Goal: Information Seeking & Learning: Learn about a topic

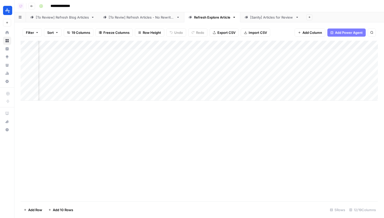
scroll to position [0, 100]
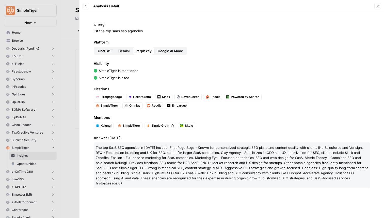
scroll to position [395, 0]
click at [380, 6] on button "Close" at bounding box center [378, 6] width 7 height 7
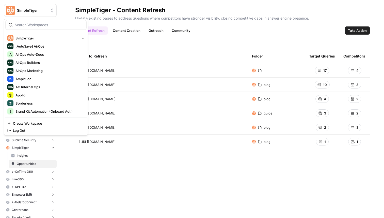
click at [32, 7] on button "SimpleTiger" at bounding box center [30, 10] width 53 height 13
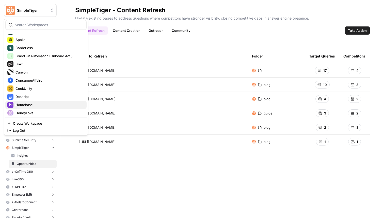
scroll to position [82, 0]
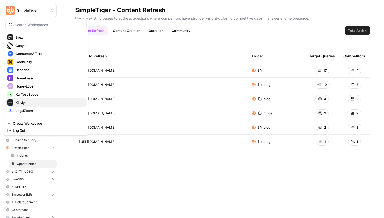
click at [35, 101] on span "Klaviyo" at bounding box center [49, 102] width 67 height 5
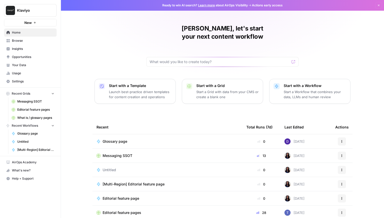
click at [37, 41] on span "Browse" at bounding box center [33, 40] width 42 height 5
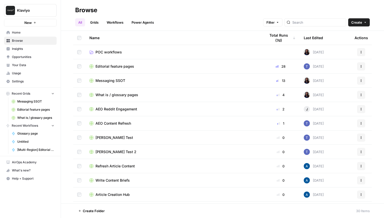
click at [27, 71] on span "Usage" at bounding box center [33, 73] width 42 height 5
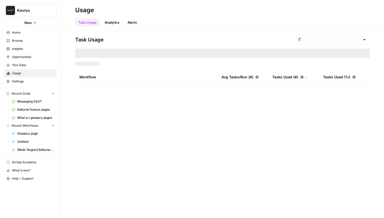
type input "August Tasks"
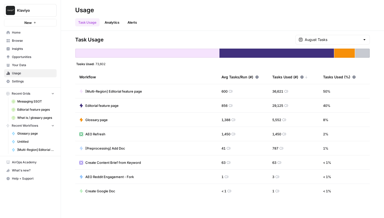
click at [34, 65] on span "Your Data" at bounding box center [33, 65] width 42 height 5
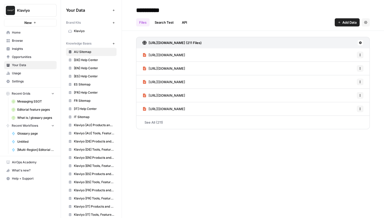
click at [93, 32] on span "Klaviyo" at bounding box center [94, 31] width 40 height 5
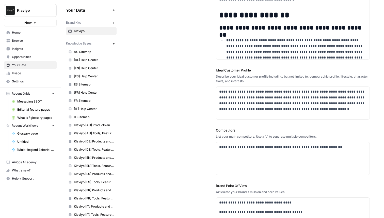
scroll to position [160, 0]
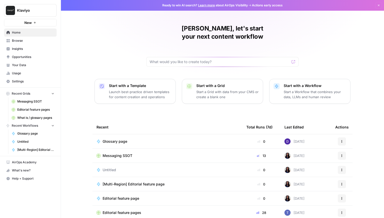
click at [39, 8] on button "Klaviyo" at bounding box center [30, 10] width 53 height 13
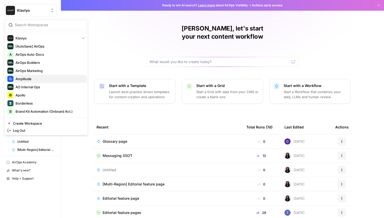
click at [37, 79] on span "Amplitude" at bounding box center [49, 78] width 67 height 5
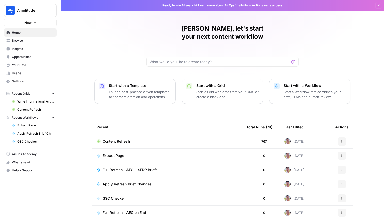
click at [31, 50] on span "Insights" at bounding box center [33, 49] width 42 height 5
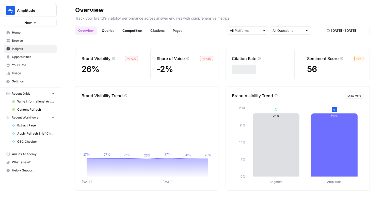
click at [356, 93] on button "Show More" at bounding box center [355, 96] width 18 height 6
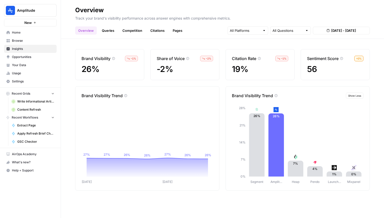
click at [127, 27] on link "Competition" at bounding box center [133, 30] width 26 height 8
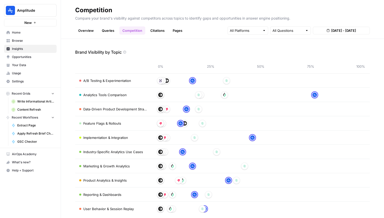
click at [31, 113] on link "Content Refresh" at bounding box center [32, 110] width 47 height 8
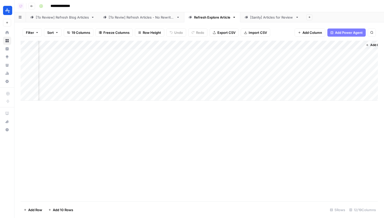
scroll to position [0, 316]
click at [155, 45] on div "Add Column" at bounding box center [200, 71] width 358 height 60
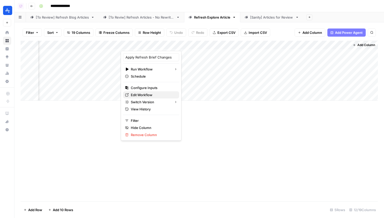
click at [152, 94] on span "Edit Workflow" at bounding box center [153, 94] width 45 height 5
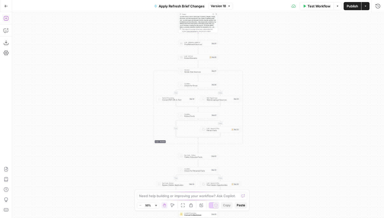
click at [9, 17] on button "Add Steps" at bounding box center [6, 18] width 8 height 8
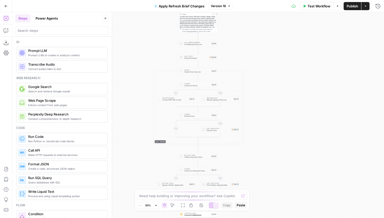
click at [47, 17] on button "Power Agents" at bounding box center [47, 18] width 28 height 8
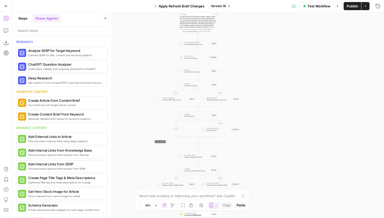
click at [3, 4] on button "Go Back" at bounding box center [6, 6] width 9 height 9
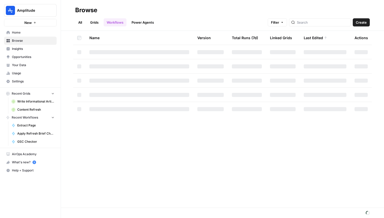
click at [29, 13] on span "Amplitude" at bounding box center [32, 10] width 31 height 5
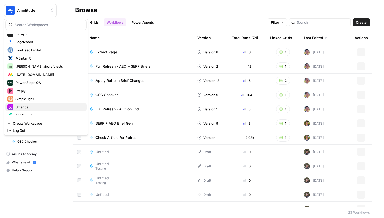
scroll to position [144, 0]
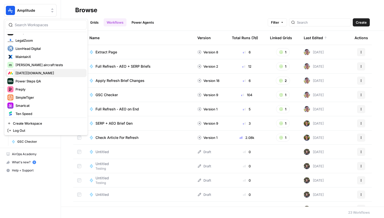
click at [27, 73] on span "Monday.com" at bounding box center [49, 72] width 67 height 5
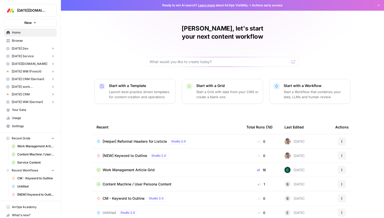
click at [16, 10] on button "Monday.com" at bounding box center [30, 10] width 53 height 13
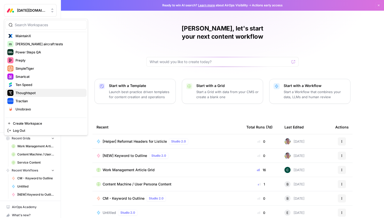
scroll to position [172, 0]
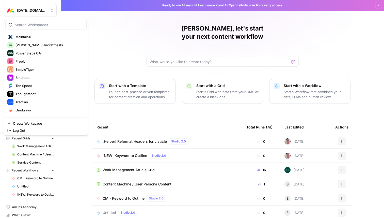
click at [112, 36] on div "Kai, let's start your next content workflow Start with a Template Launch best-p…" at bounding box center [222, 121] width 323 height 242
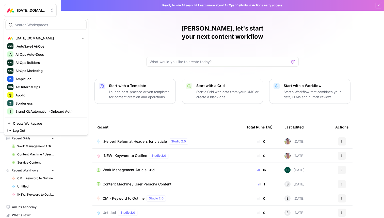
click at [35, 9] on span "Monday.com" at bounding box center [32, 10] width 31 height 5
click at [36, 79] on span "Amplitude" at bounding box center [49, 78] width 67 height 5
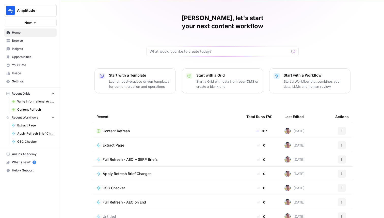
scroll to position [16, 0]
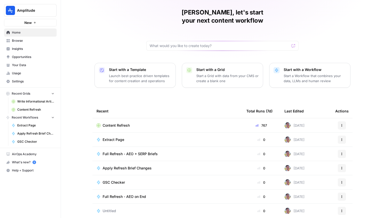
click at [140, 151] on span "Full Refresh - AEO + SERP Briefs" at bounding box center [130, 153] width 55 height 5
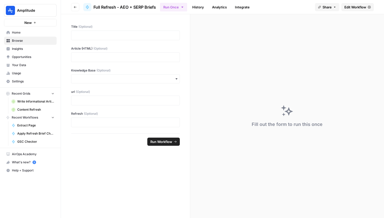
click at [354, 9] on span "Edit Workflow" at bounding box center [356, 7] width 22 height 5
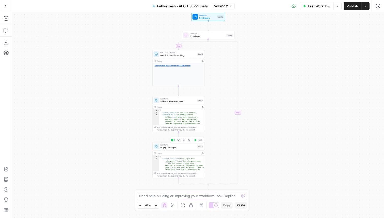
click at [177, 147] on span "Apply Changes" at bounding box center [177, 147] width 35 height 3
type input "Apply Refresh Brief Changes"
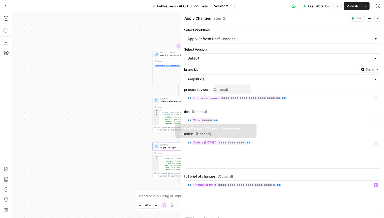
scroll to position [63, 0]
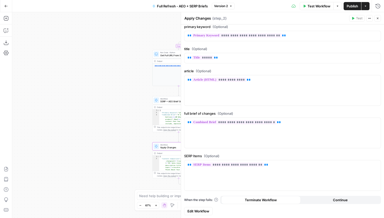
click at [209, 210] on span "Edit Workflow" at bounding box center [199, 211] width 22 height 5
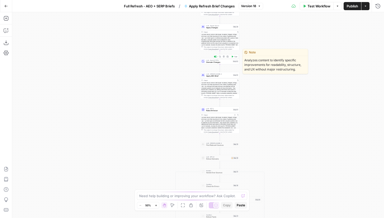
click at [219, 63] on span "Granular Changes" at bounding box center [219, 62] width 26 height 3
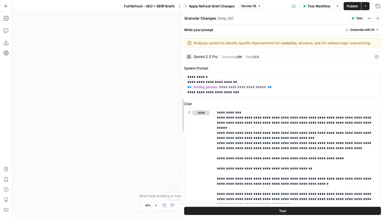
drag, startPoint x: 181, startPoint y: 121, endPoint x: 122, endPoint y: 113, distance: 59.6
click at [122, 113] on body "Amplitude New Home Browse Insights Opportunities Your Data Usage Settings Recen…" at bounding box center [192, 109] width 384 height 218
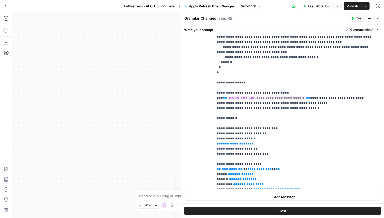
scroll to position [677, 0]
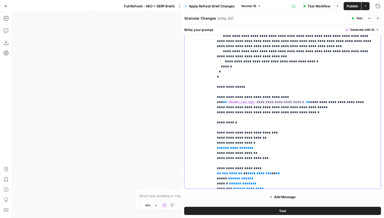
drag, startPoint x: 264, startPoint y: 133, endPoint x: 259, endPoint y: 132, distance: 5.4
click at [381, 10] on button "Run History" at bounding box center [378, 6] width 8 height 8
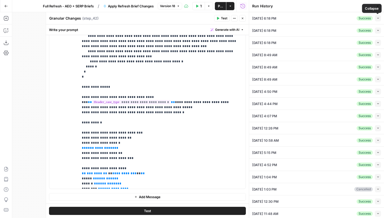
click at [377, 16] on button "Collapse" at bounding box center [378, 18] width 6 height 6
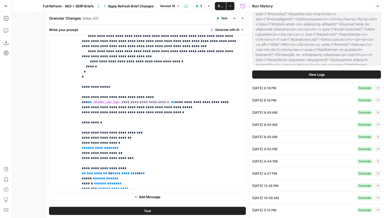
scroll to position [345, 0]
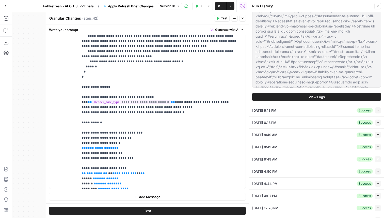
click at [315, 96] on span "View Logs" at bounding box center [317, 96] width 16 height 5
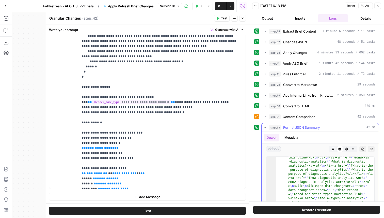
scroll to position [114, 0]
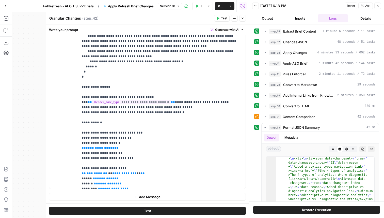
click at [346, 211] on button "Restore Execution" at bounding box center [317, 210] width 127 height 8
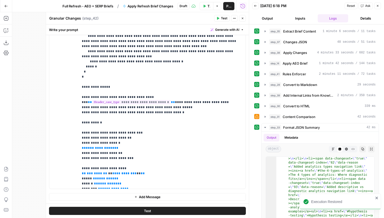
click at [243, 19] on icon "button" at bounding box center [242, 18] width 3 height 3
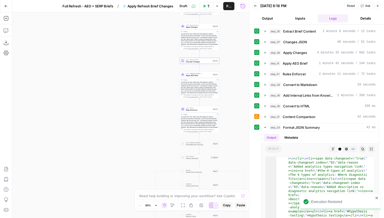
drag, startPoint x: 177, startPoint y: 90, endPoint x: 149, endPoint y: 90, distance: 28.5
click at [149, 90] on div "true false false true false true Workflow Set Inputs Inputs LLM · GPT-4.1 Extra…" at bounding box center [130, 115] width 237 height 206
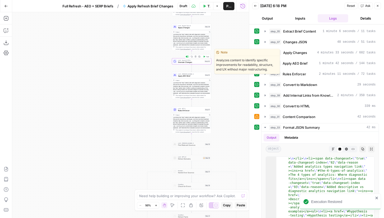
click at [208, 57] on span "Test" at bounding box center [207, 56] width 3 height 2
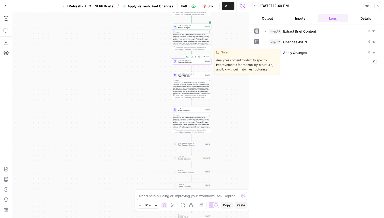
click at [196, 63] on span "Granular Changes" at bounding box center [191, 62] width 26 height 3
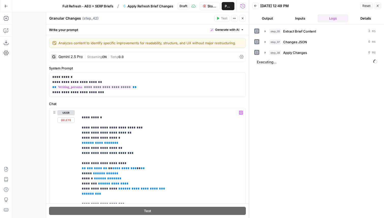
scroll to position [12, 0]
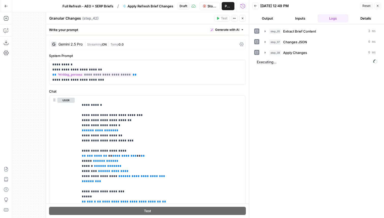
click at [209, 8] on span "Stop Run" at bounding box center [212, 6] width 9 height 5
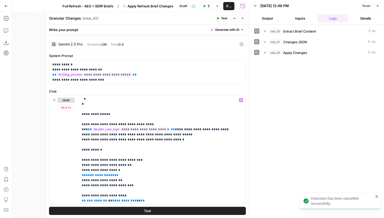
scroll to position [763, 0]
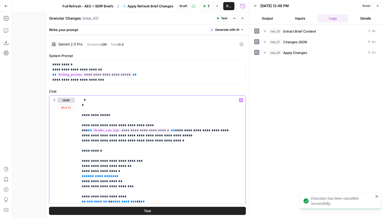
drag, startPoint x: 108, startPoint y: 135, endPoint x: 84, endPoint y: 135, distance: 23.7
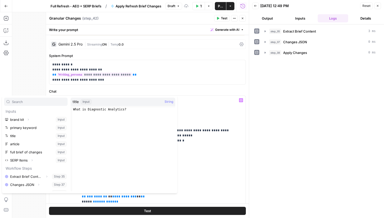
scroll to position [6, 0]
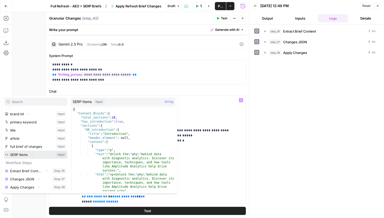
click at [32, 156] on icon "button" at bounding box center [32, 154] width 3 height 3
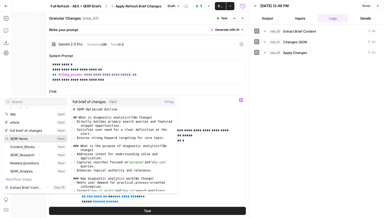
scroll to position [25, 0]
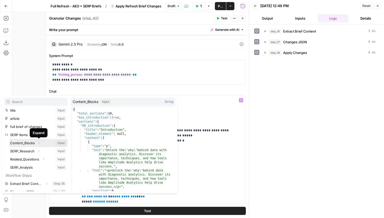
click at [20, 144] on button "Select variable Content_Blocks" at bounding box center [38, 143] width 58 height 8
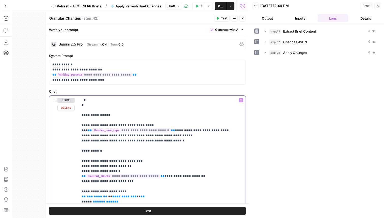
drag, startPoint x: 129, startPoint y: 157, endPoint x: 121, endPoint y: 157, distance: 7.9
drag, startPoint x: 132, startPoint y: 156, endPoint x: 109, endPoint y: 156, distance: 23.1
click at [129, 195] on span "**********" at bounding box center [124, 196] width 24 height 3
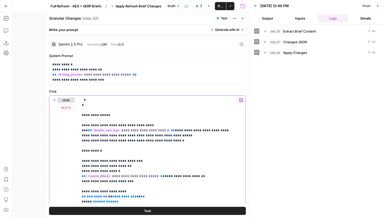
drag, startPoint x: 132, startPoint y: 156, endPoint x: 106, endPoint y: 154, distance: 26.3
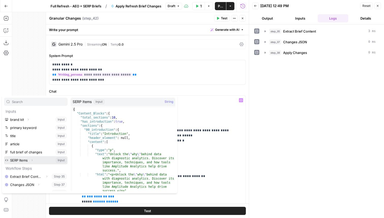
click at [32, 159] on icon "button" at bounding box center [32, 160] width 1 height 2
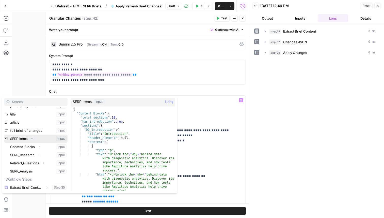
scroll to position [36, 0]
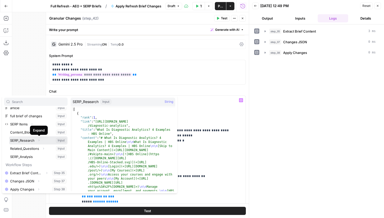
click at [30, 142] on button "Select variable SERP_Research" at bounding box center [38, 140] width 58 height 8
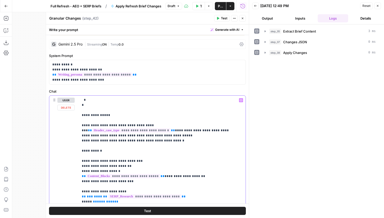
scroll to position [776, 0]
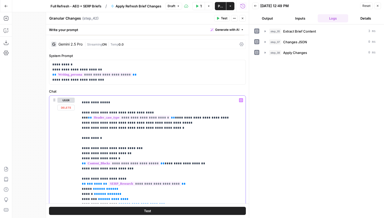
drag, startPoint x: 170, startPoint y: 163, endPoint x: 81, endPoint y: 161, distance: 89.5
click at [81, 161] on div "**********" at bounding box center [162, 199] width 167 height 207
click at [135, 182] on span "**********" at bounding box center [145, 184] width 73 height 4
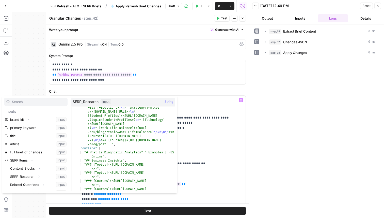
scroll to position [325, 0]
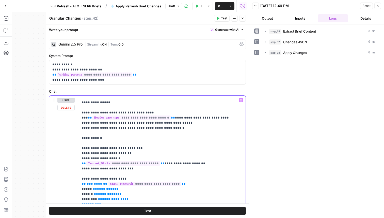
scroll to position [799, 0]
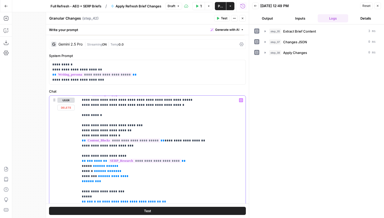
drag, startPoint x: 149, startPoint y: 161, endPoint x: 100, endPoint y: 161, distance: 49.1
click at [102, 200] on span "**********" at bounding box center [131, 201] width 59 height 3
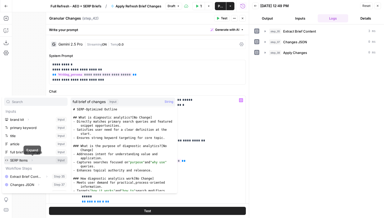
click at [33, 160] on icon "button" at bounding box center [32, 160] width 3 height 3
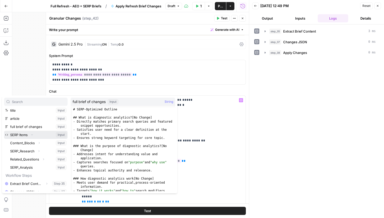
scroll to position [38, 0]
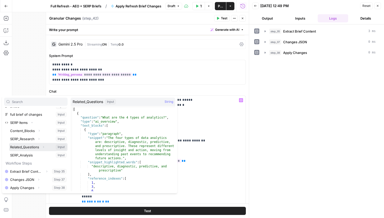
click at [27, 146] on button "Select variable Related_Questions" at bounding box center [38, 147] width 58 height 8
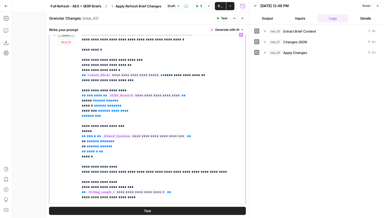
scroll to position [127, 0]
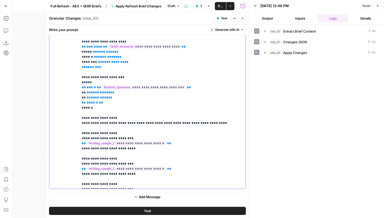
click at [142, 141] on span "**********" at bounding box center [126, 143] width 79 height 4
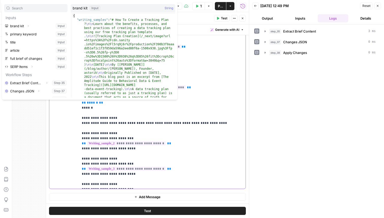
click at [142, 141] on span "**********" at bounding box center [126, 143] width 79 height 4
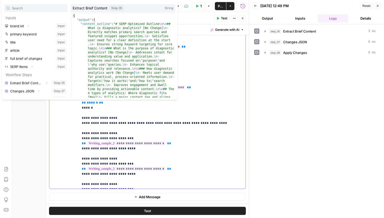
click at [110, 141] on span "**********" at bounding box center [126, 143] width 79 height 4
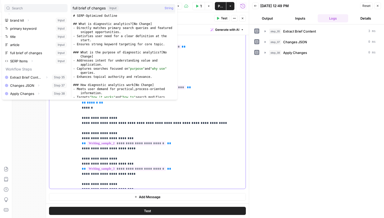
scroll to position [0, 0]
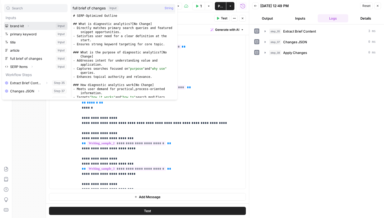
click at [28, 27] on icon "button" at bounding box center [28, 25] width 3 height 3
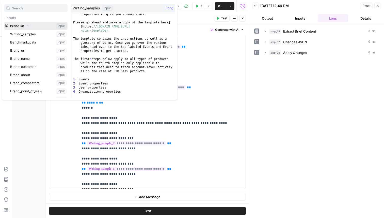
scroll to position [312, 0]
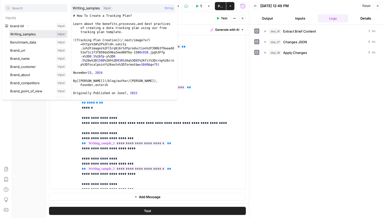
click at [35, 34] on button "Select variable Writing_samples" at bounding box center [38, 34] width 58 height 8
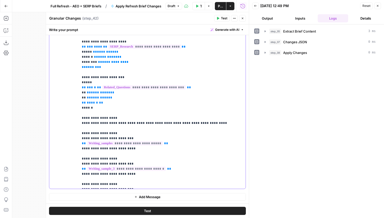
drag, startPoint x: 133, startPoint y: 184, endPoint x: 79, endPoint y: 119, distance: 84.6
click at [79, 119] on div "**********" at bounding box center [162, 84] width 167 height 207
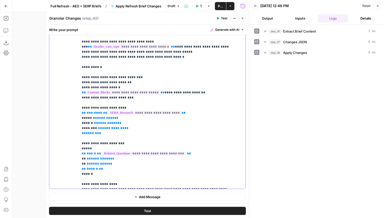
scroll to position [728, 0]
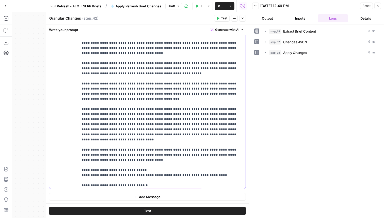
scroll to position [98, 0]
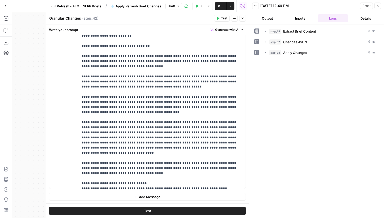
click at [223, 17] on span "Test" at bounding box center [224, 18] width 6 height 5
click at [307, 64] on span "Granular Changes" at bounding box center [298, 63] width 28 height 5
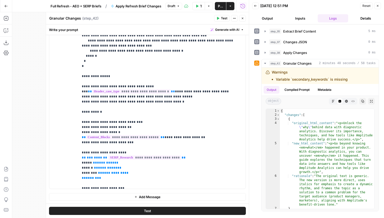
scroll to position [728, 0]
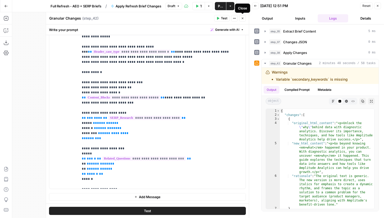
click at [245, 19] on button "Close" at bounding box center [243, 18] width 7 height 7
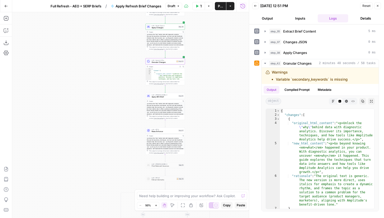
drag, startPoint x: 128, startPoint y: 128, endPoint x: 101, endPoint y: 128, distance: 27.0
click at [101, 128] on div "true false false true false true Workflow Set Inputs Inputs LLM · GPT-4.1 Extra…" at bounding box center [130, 115] width 237 height 206
click at [169, 63] on span "Granular Changes" at bounding box center [163, 62] width 24 height 3
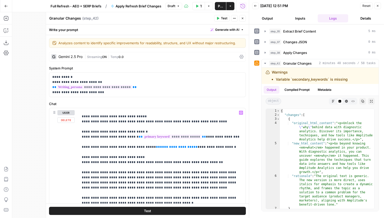
scroll to position [301, 0]
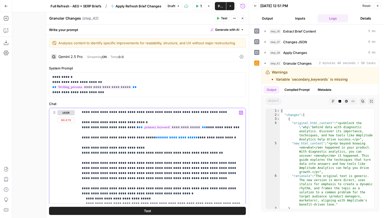
drag, startPoint x: 234, startPoint y: 123, endPoint x: 79, endPoint y: 124, distance: 154.9
click at [79, 124] on div "**********" at bounding box center [162, 211] width 167 height 207
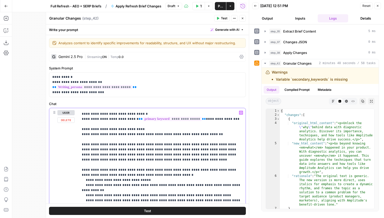
scroll to position [298, 0]
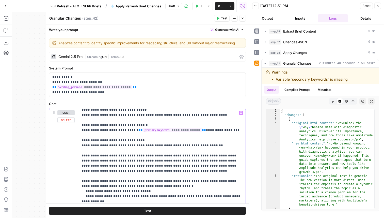
drag, startPoint x: 82, startPoint y: 140, endPoint x: 114, endPoint y: 197, distance: 65.7
drag, startPoint x: 82, startPoint y: 141, endPoint x: 100, endPoint y: 213, distance: 75.0
click at [100, 213] on div "**********" at bounding box center [147, 121] width 203 height 194
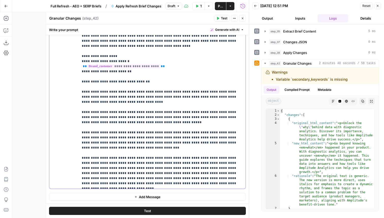
scroll to position [62, 0]
drag, startPoint x: 101, startPoint y: 96, endPoint x: 80, endPoint y: 87, distance: 23.0
click at [80, 87] on div "**********" at bounding box center [162, 84] width 167 height 207
copy p "**********"
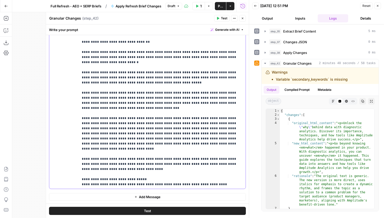
scroll to position [104, 0]
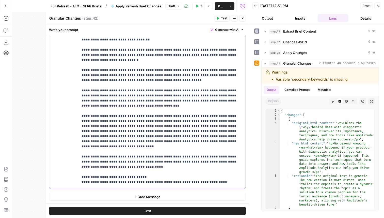
drag, startPoint x: 102, startPoint y: 145, endPoint x: 87, endPoint y: 136, distance: 17.4
copy p "**********"
drag, startPoint x: 110, startPoint y: 146, endPoint x: 193, endPoint y: 143, distance: 82.4
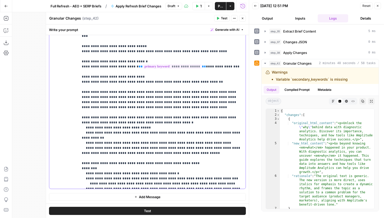
scroll to position [237, 0]
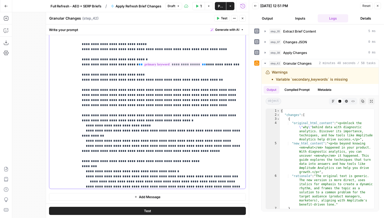
drag, startPoint x: 118, startPoint y: 178, endPoint x: 78, endPoint y: 65, distance: 119.6
click at [78, 65] on div "**********" at bounding box center [147, 84] width 197 height 207
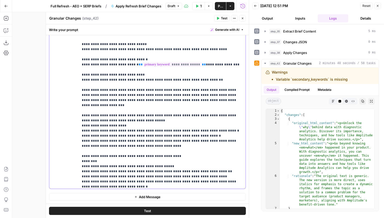
click at [159, 65] on p "**********" at bounding box center [162, 194] width 161 height 895
drag, startPoint x: 160, startPoint y: 135, endPoint x: 147, endPoint y: 134, distance: 13.3
click at [147, 134] on p "**********" at bounding box center [162, 194] width 161 height 895
click at [108, 140] on p "**********" at bounding box center [162, 194] width 161 height 895
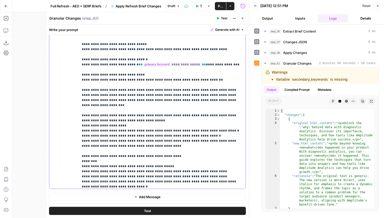
drag, startPoint x: 131, startPoint y: 140, endPoint x: 102, endPoint y: 139, distance: 29.2
click at [102, 139] on p "**********" at bounding box center [162, 194] width 161 height 895
drag, startPoint x: 147, startPoint y: 146, endPoint x: 118, endPoint y: 147, distance: 29.3
click at [118, 147] on p "**********" at bounding box center [162, 194] width 161 height 895
drag, startPoint x: 125, startPoint y: 156, endPoint x: 117, endPoint y: 153, distance: 7.7
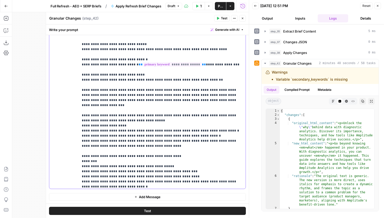
click at [117, 153] on p "**********" at bounding box center [162, 194] width 161 height 895
drag, startPoint x: 231, startPoint y: 168, endPoint x: 83, endPoint y: 127, distance: 153.4
click at [83, 127] on p "**********" at bounding box center [162, 194] width 161 height 895
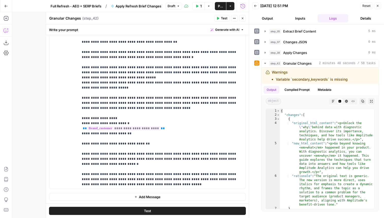
click at [10, 33] on div "Add Steps Copilot Download as JSON Settings Import JSON AirOps Academy Help Giv…" at bounding box center [6, 115] width 12 height 206
click at [2, 32] on button "Copilot" at bounding box center [6, 30] width 8 height 8
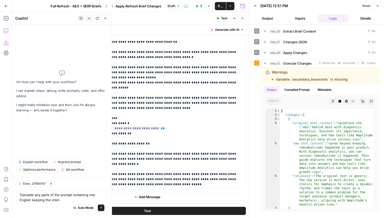
type textarea "Translate any parts of the prompt remaining into English keeping the intent"
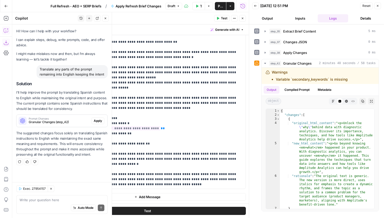
click at [98, 124] on div "Prompt Changes Granular Changes (step_42) Apply" at bounding box center [62, 121] width 91 height 8
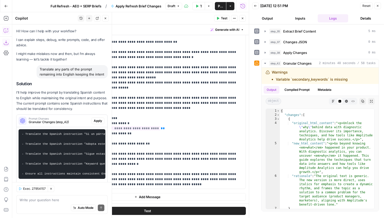
click at [99, 122] on span "Apply" at bounding box center [98, 121] width 8 height 5
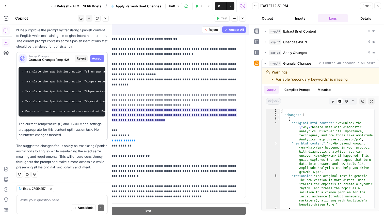
scroll to position [19, 0]
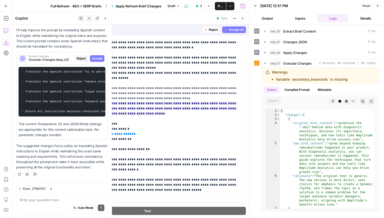
click at [240, 31] on span "Accept All" at bounding box center [236, 29] width 15 height 5
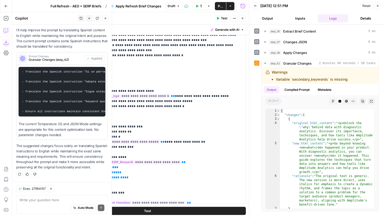
scroll to position [127, 0]
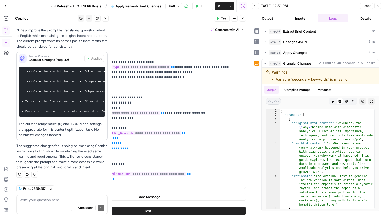
click at [159, 197] on span "Add Message" at bounding box center [150, 196] width 22 height 5
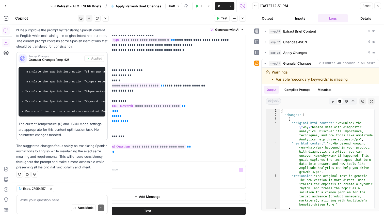
click at [165, 195] on button "Add Message" at bounding box center [147, 197] width 197 height 8
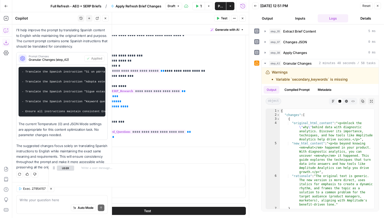
scroll to position [172, 0]
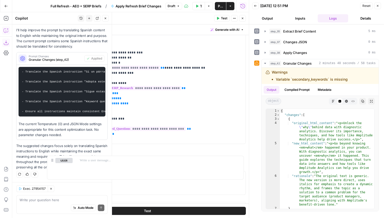
drag, startPoint x: 54, startPoint y: 197, endPoint x: 55, endPoint y: 146, distance: 50.4
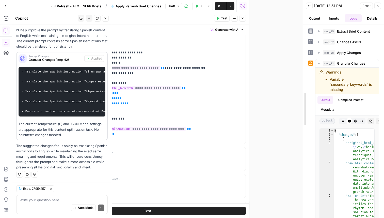
drag, startPoint x: 249, startPoint y: 51, endPoint x: 384, endPoint y: 83, distance: 138.7
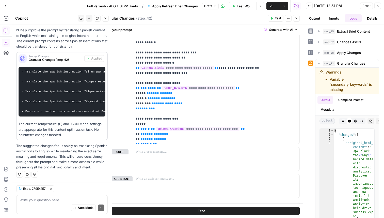
click at [297, 22] on header "Granular Changes Granular Changes ( step_42 ) Test Actions Close" at bounding box center [201, 18] width 203 height 12
click at [296, 16] on button "Close" at bounding box center [296, 18] width 7 height 7
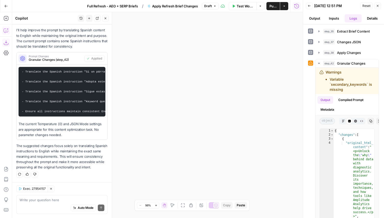
click at [182, 206] on icon "button" at bounding box center [183, 205] width 4 height 4
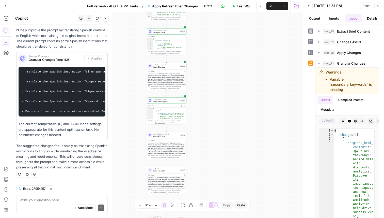
click at [172, 66] on span "Apply Changes" at bounding box center [166, 67] width 26 height 3
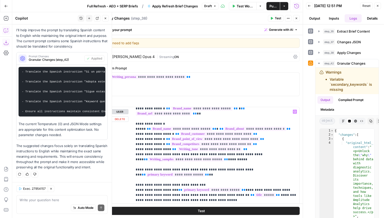
scroll to position [0, 0]
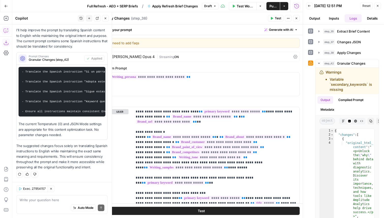
click at [299, 19] on button "Close" at bounding box center [296, 18] width 7 height 7
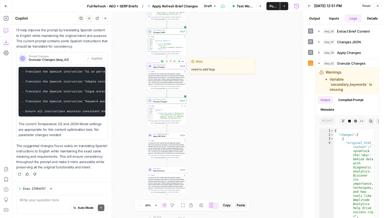
click at [167, 62] on icon "button" at bounding box center [167, 61] width 2 height 2
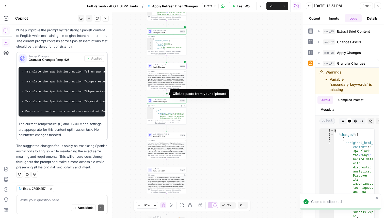
click at [167, 95] on icon "Edge from step_38 to step_42" at bounding box center [167, 93] width 1 height 7
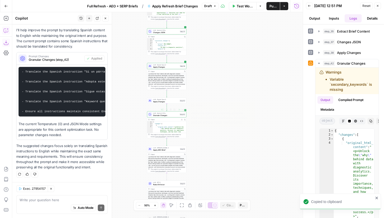
click at [171, 115] on span "Granular Changes" at bounding box center [166, 115] width 26 height 3
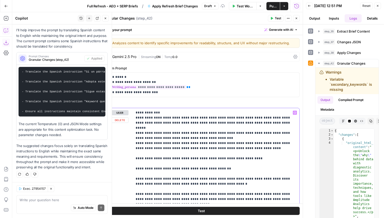
click at [297, 18] on icon "button" at bounding box center [296, 18] width 3 height 3
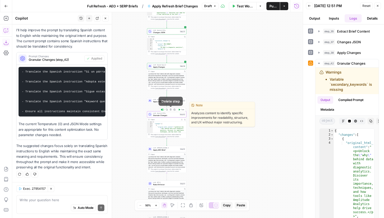
click at [171, 110] on icon "button" at bounding box center [171, 110] width 2 height 2
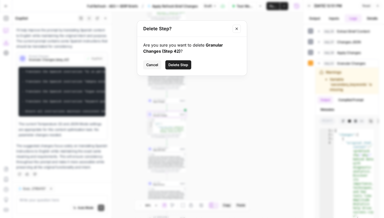
click at [183, 64] on span "Delete Step" at bounding box center [179, 64] width 20 height 5
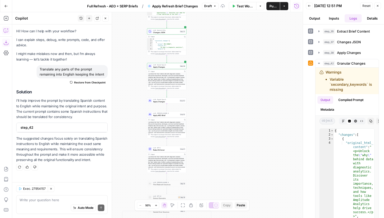
click at [171, 102] on span "Apply Changes" at bounding box center [166, 101] width 26 height 3
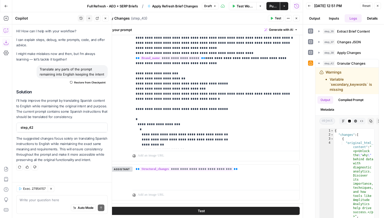
scroll to position [535, 0]
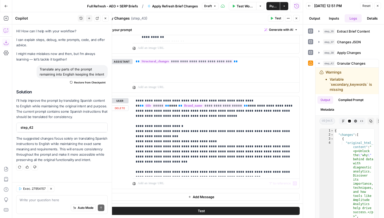
click at [197, 200] on button "Add Message" at bounding box center [201, 197] width 197 height 8
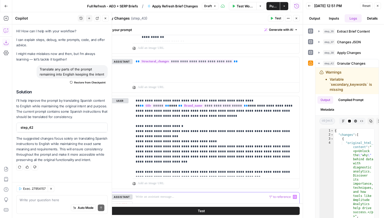
click at [188, 198] on p at bounding box center [216, 196] width 161 height 5
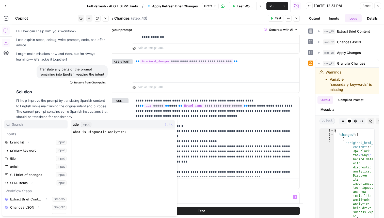
scroll to position [6, 0]
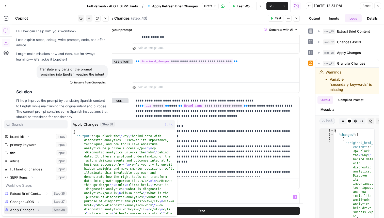
click at [40, 210] on button "Expand" at bounding box center [38, 209] width 7 height 7
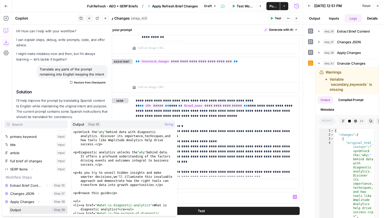
click at [28, 209] on button "Select variable Output" at bounding box center [38, 210] width 58 height 8
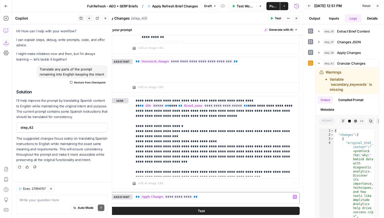
scroll to position [574, 0]
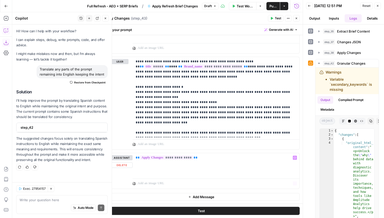
click at [201, 196] on span "Add Message" at bounding box center [204, 196] width 22 height 5
click at [179, 197] on p at bounding box center [216, 196] width 161 height 5
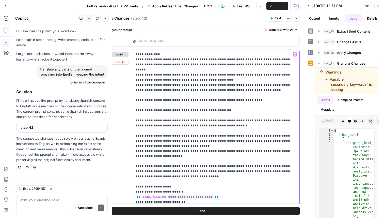
scroll to position [710, 0]
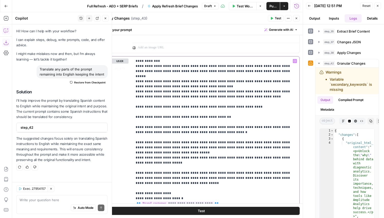
click at [135, 60] on div "**********" at bounding box center [216, 159] width 167 height 207
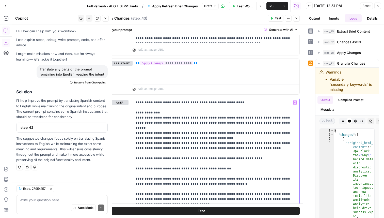
scroll to position [701, 0]
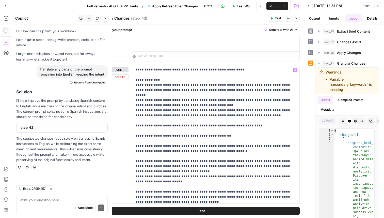
click at [223, 212] on button "Test" at bounding box center [201, 211] width 197 height 8
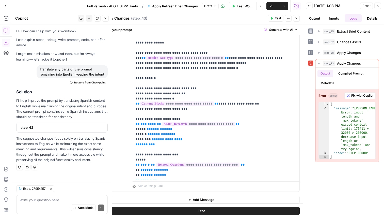
scroll to position [797, 0]
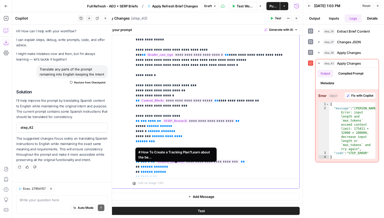
click at [212, 215] on span "**********" at bounding box center [179, 217] width 76 height 4
click at [205, 215] on span "**********" at bounding box center [179, 217] width 76 height 4
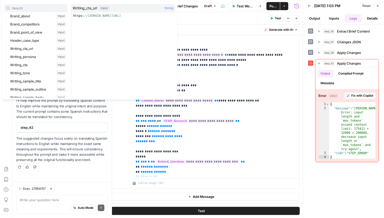
scroll to position [61, 0]
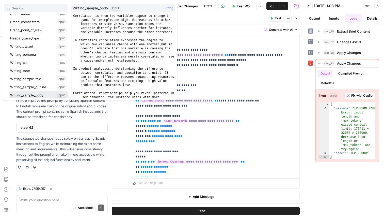
click at [36, 93] on button "Select variable Writing_sample_body" at bounding box center [38, 95] width 58 height 8
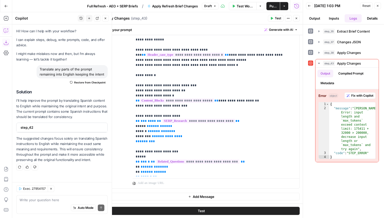
click at [272, 17] on icon "button" at bounding box center [272, 18] width 3 height 3
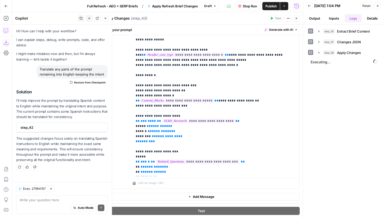
click at [124, 19] on textarea "Apply Changes" at bounding box center [116, 18] width 27 height 5
type textarea "Granular Changes"
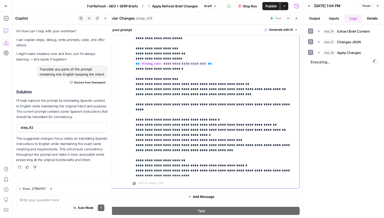
scroll to position [380, 0]
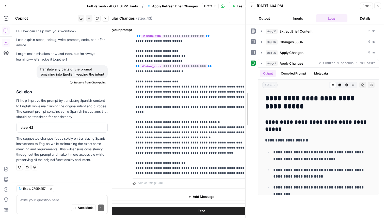
drag, startPoint x: 303, startPoint y: 140, endPoint x: 240, endPoint y: 134, distance: 62.6
click at [243, 134] on div at bounding box center [245, 109] width 5 height 218
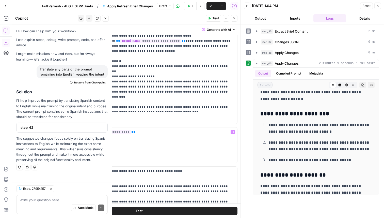
scroll to position [599, 0]
click at [293, 67] on button "step_43 Apply Changes 2 minutes 9 seconds / 789 tasks" at bounding box center [317, 63] width 126 height 8
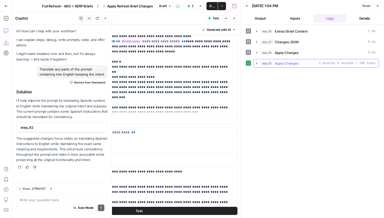
click at [293, 72] on div "step_35 Extract Brief Content 2 ms step_37 Changes JSON 0 ms step_38 Apply Chan…" at bounding box center [312, 121] width 133 height 188
click at [292, 63] on span "Apply Changes" at bounding box center [287, 63] width 24 height 5
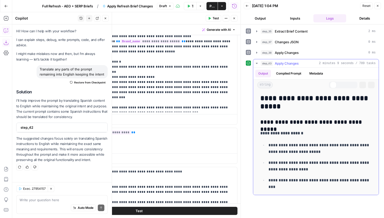
click at [292, 74] on button "Compiled Prompt" at bounding box center [288, 74] width 31 height 8
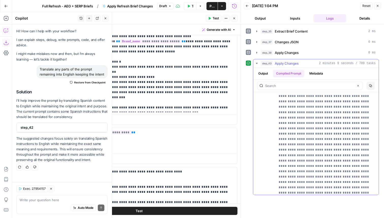
scroll to position [66419, 0]
click at [296, 61] on span "Apply Changes" at bounding box center [287, 63] width 24 height 5
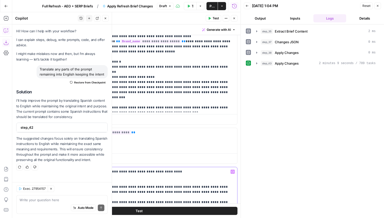
drag, startPoint x: 156, startPoint y: 172, endPoint x: 143, endPoint y: 173, distance: 12.5
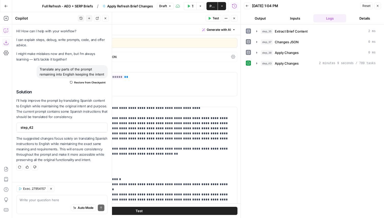
scroll to position [313, 0]
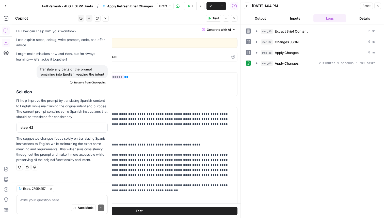
click at [60, 57] on div "Claude Opus 4" at bounding box center [71, 57] width 42 height 4
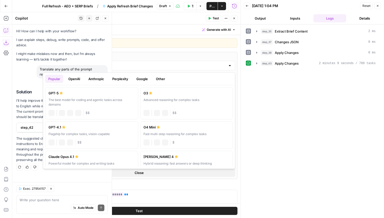
click at [72, 69] on div "Claude Opus 4" at bounding box center [139, 66] width 193 height 10
click at [124, 81] on button "Perplexity" at bounding box center [120, 79] width 22 height 8
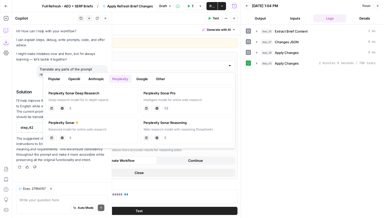
click at [138, 80] on button "Google" at bounding box center [143, 79] width 18 height 8
click at [96, 94] on div "Gemini 2.5 Pro" at bounding box center [92, 93] width 86 height 5
type input "Gemini 2.5 Pro"
type input "*"
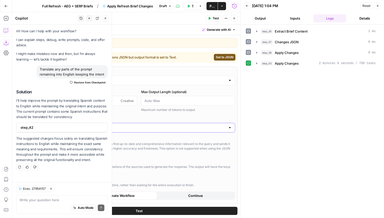
click at [114, 127] on input "Output Format" at bounding box center [136, 127] width 180 height 5
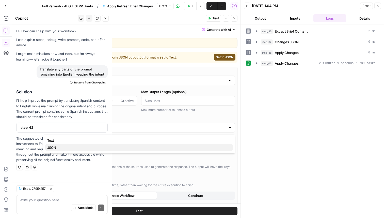
click at [98, 145] on span "JSON" at bounding box center [138, 147] width 182 height 5
type input "JSON"
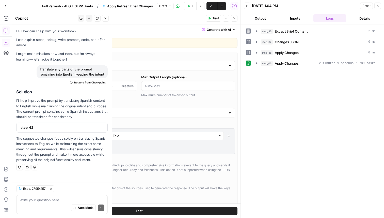
click at [134, 210] on button "Test" at bounding box center [139, 211] width 197 height 8
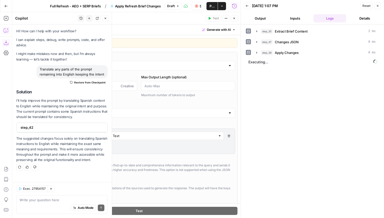
click at [232, 21] on button "Close" at bounding box center [234, 18] width 7 height 7
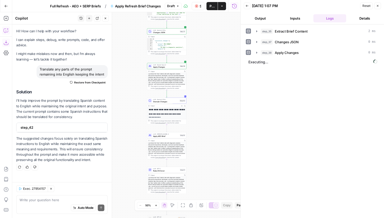
click at [107, 18] on button "Close" at bounding box center [105, 18] width 7 height 7
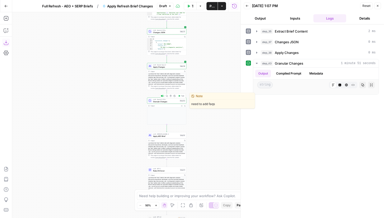
click at [176, 101] on span "Granular Changes" at bounding box center [166, 101] width 26 height 3
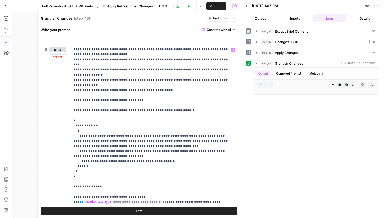
scroll to position [582, 0]
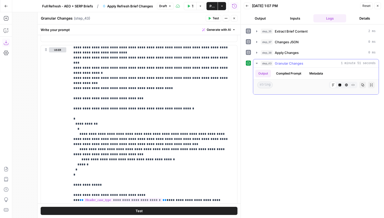
click at [294, 64] on span "Granular Changes" at bounding box center [289, 63] width 28 height 5
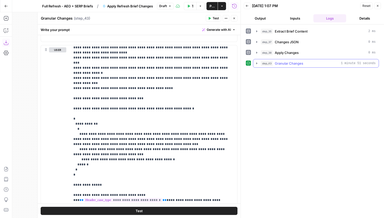
click at [294, 64] on span "Granular Changes" at bounding box center [289, 63] width 28 height 5
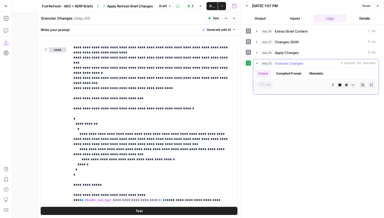
click at [286, 73] on button "Compiled Prompt" at bounding box center [288, 74] width 31 height 8
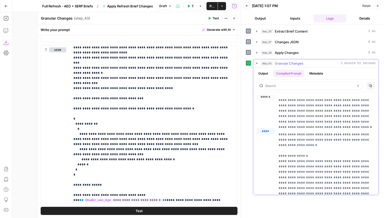
click at [317, 73] on button "Metadata" at bounding box center [317, 74] width 20 height 8
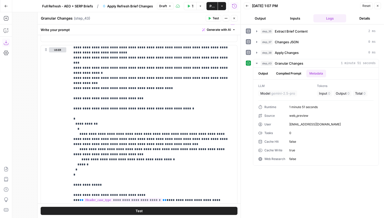
click at [214, 15] on button "Test" at bounding box center [214, 18] width 16 height 7
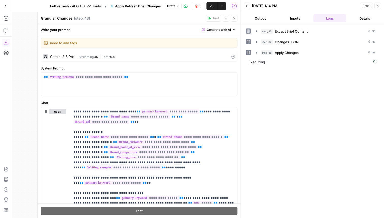
scroll to position [582, 0]
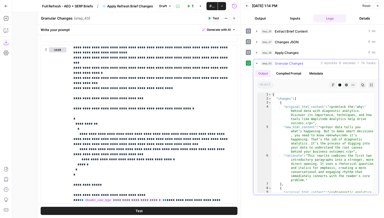
click at [317, 72] on button "Metadata" at bounding box center [317, 74] width 20 height 8
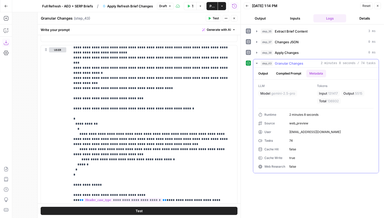
click at [271, 71] on button "Output" at bounding box center [264, 74] width 16 height 8
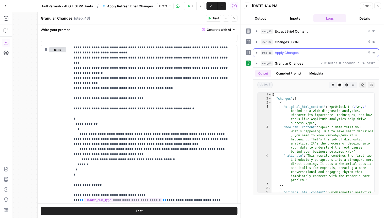
click at [282, 53] on span "Apply Changes" at bounding box center [287, 52] width 24 height 5
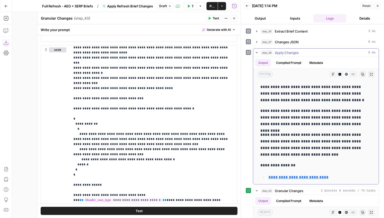
click at [282, 53] on span "Apply Changes" at bounding box center [287, 52] width 24 height 5
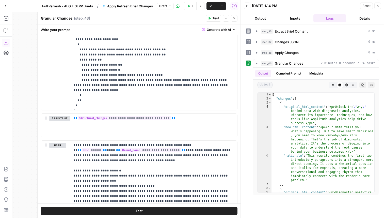
scroll to position [445, 0]
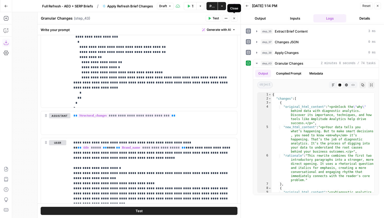
click at [233, 16] on button "Close" at bounding box center [234, 18] width 7 height 7
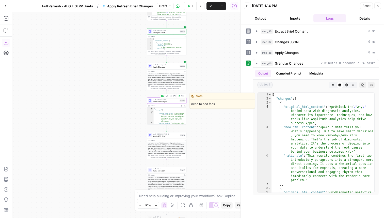
click at [167, 95] on icon "button" at bounding box center [167, 96] width 2 height 2
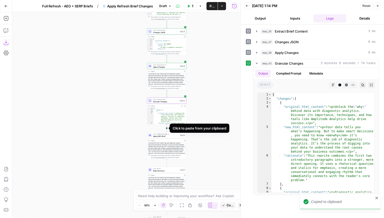
click at [167, 129] on icon "Edge from step_43 to step_14" at bounding box center [167, 128] width 1 height 7
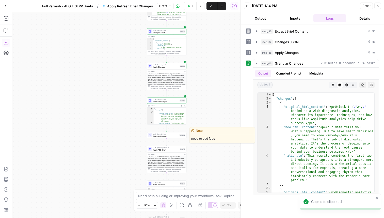
click at [170, 136] on span "Granular Changes" at bounding box center [165, 136] width 25 height 3
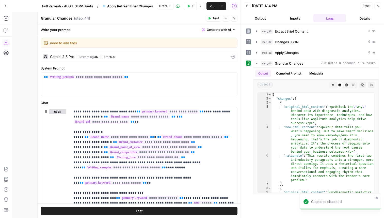
click at [58, 54] on div "Gemini 2.5 Pro" at bounding box center [58, 56] width 31 height 5
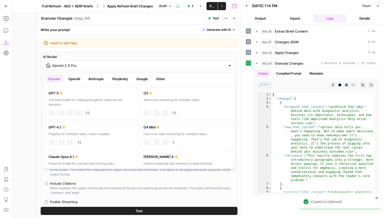
click at [70, 67] on input "Gemini 2.5 Pro" at bounding box center [139, 65] width 174 height 5
click at [71, 78] on button "OpenAI" at bounding box center [74, 79] width 18 height 8
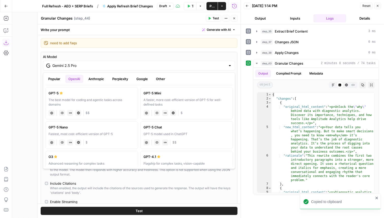
click at [96, 79] on button "Anthropic" at bounding box center [96, 79] width 22 height 8
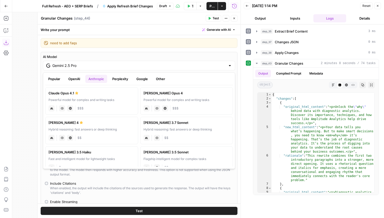
click at [101, 124] on div "[PERSON_NAME] 4" at bounding box center [92, 122] width 86 height 5
type input "[PERSON_NAME] 4"
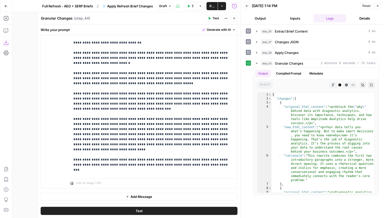
scroll to position [110, 0]
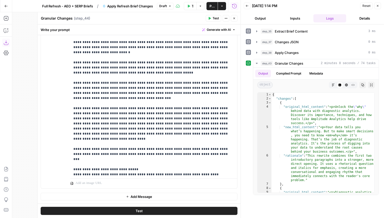
click at [146, 197] on span "Add Message" at bounding box center [142, 196] width 22 height 5
click at [140, 196] on p at bounding box center [153, 196] width 161 height 5
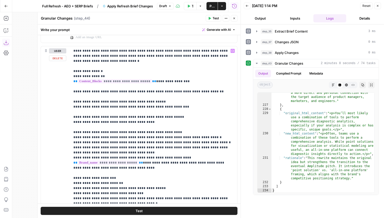
scroll to position [424, 0]
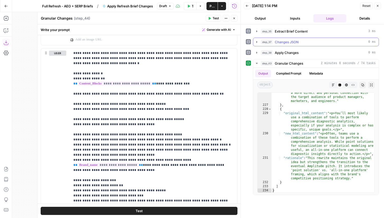
click at [289, 43] on span "Changes JSON" at bounding box center [287, 41] width 24 height 5
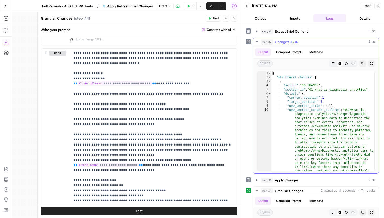
click at [294, 40] on span "Changes JSON" at bounding box center [287, 41] width 24 height 5
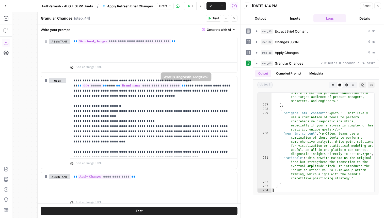
scroll to position [661, 0]
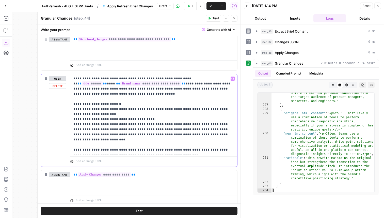
drag, startPoint x: 160, startPoint y: 150, endPoint x: 74, endPoint y: 78, distance: 112.2
click at [74, 78] on p "**********" at bounding box center [153, 114] width 161 height 76
copy p "**********"
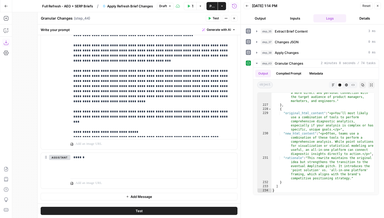
scroll to position [141, 0]
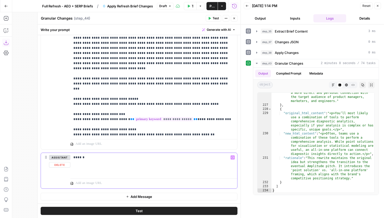
drag, startPoint x: 121, startPoint y: 159, endPoint x: 70, endPoint y: 152, distance: 51.1
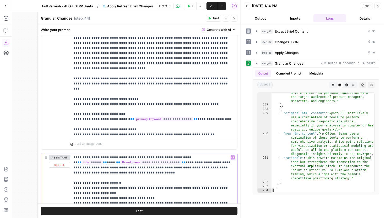
click at [75, 157] on p "**********" at bounding box center [153, 193] width 161 height 76
click at [127, 157] on p "**********" at bounding box center [153, 193] width 161 height 76
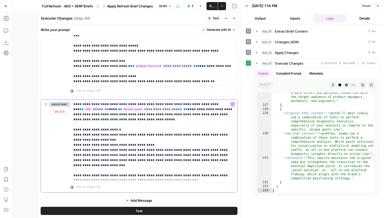
scroll to position [994, 0]
drag, startPoint x: 201, startPoint y: 161, endPoint x: 72, endPoint y: 151, distance: 129.1
click at [72, 151] on div "**********" at bounding box center [153, 139] width 167 height 80
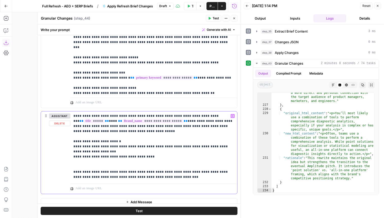
scroll to position [987, 0]
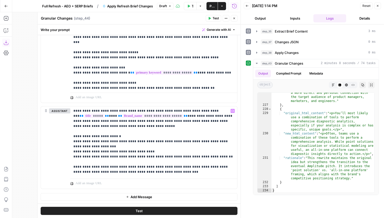
click at [49, 17] on textarea "Granular Changes" at bounding box center [57, 18] width 32 height 5
click at [42, 18] on textarea "Granular Changes" at bounding box center [57, 18] width 32 height 5
type textarea "Apply Granular Changes"
click at [214, 19] on span "Test" at bounding box center [216, 18] width 6 height 5
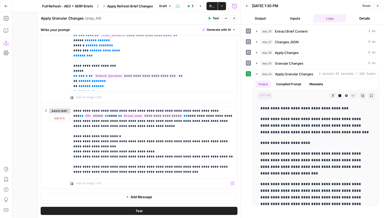
click at [135, 196] on span "Add Message" at bounding box center [142, 196] width 22 height 5
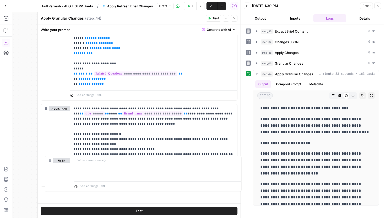
scroll to position [991, 0]
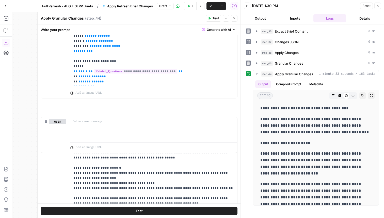
drag, startPoint x: 46, startPoint y: 197, endPoint x: 47, endPoint y: 121, distance: 76.5
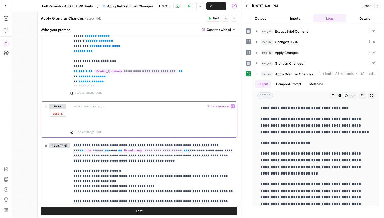
click at [106, 111] on div at bounding box center [153, 113] width 167 height 23
click at [59, 107] on button "user" at bounding box center [57, 106] width 17 height 5
click at [60, 146] on button "assistant" at bounding box center [59, 145] width 21 height 5
click at [99, 116] on div at bounding box center [153, 113] width 167 height 23
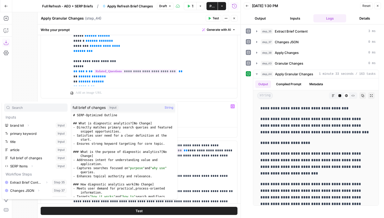
scroll to position [14, 0]
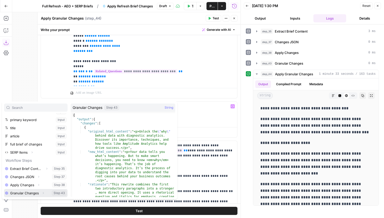
click at [42, 193] on icon "button" at bounding box center [43, 192] width 3 height 3
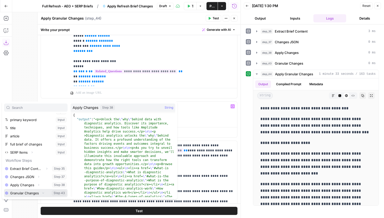
scroll to position [22, 0]
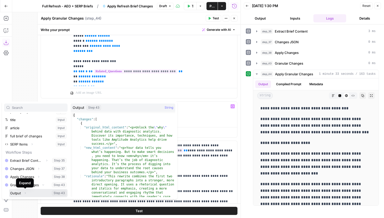
click at [17, 193] on button "Select variable Output" at bounding box center [38, 193] width 58 height 8
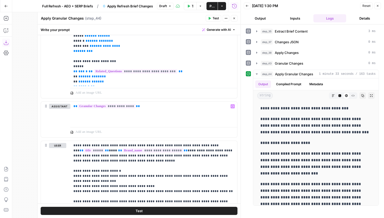
click at [168, 214] on button "Test" at bounding box center [139, 211] width 197 height 8
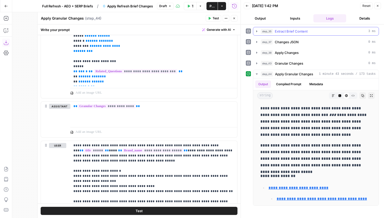
click at [302, 32] on span "Extract Brief Content" at bounding box center [291, 31] width 33 height 5
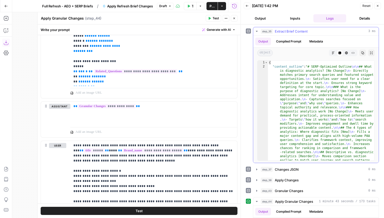
click at [303, 31] on span "Extract Brief Content" at bounding box center [291, 31] width 33 height 5
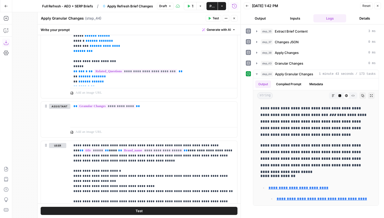
click at [302, 17] on button "Inputs" at bounding box center [295, 18] width 33 height 8
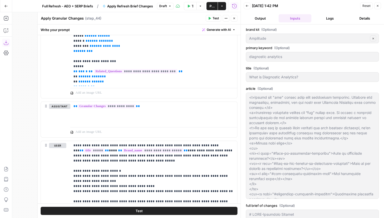
click at [236, 17] on button "Close" at bounding box center [234, 18] width 7 height 7
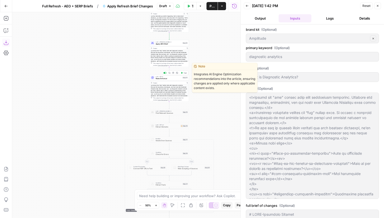
click at [172, 80] on span "Rules Enforcer" at bounding box center [169, 78] width 26 height 3
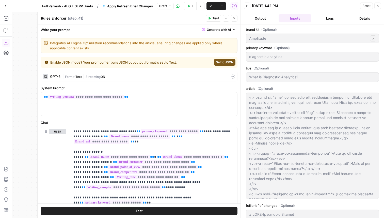
click at [232, 16] on button "Close" at bounding box center [234, 18] width 7 height 7
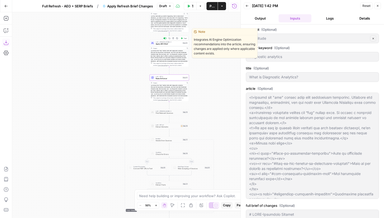
click at [176, 43] on span "Apply AEO Brief" at bounding box center [169, 44] width 26 height 3
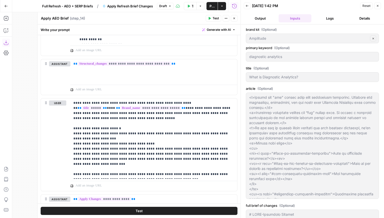
scroll to position [534, 0]
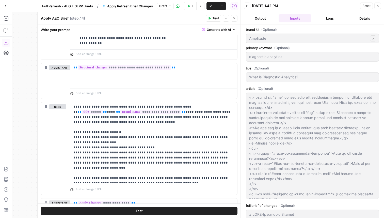
click at [234, 17] on button "Close" at bounding box center [234, 18] width 7 height 7
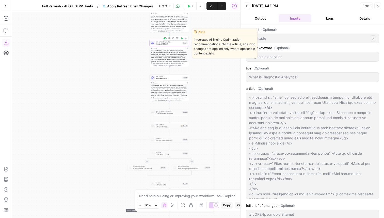
click at [165, 38] on div at bounding box center [165, 38] width 1 height 1
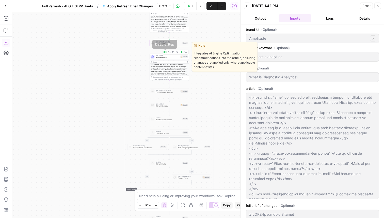
click at [164, 52] on div at bounding box center [165, 52] width 3 height 2
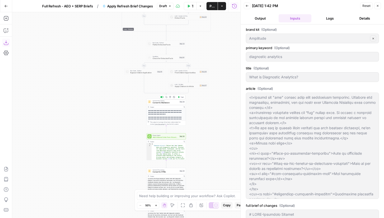
click at [166, 103] on span "Convert to Markdown" at bounding box center [166, 102] width 26 height 3
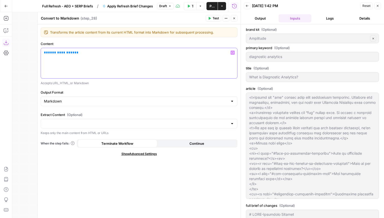
click at [59, 53] on span "**********" at bounding box center [61, 52] width 26 height 3
click at [58, 53] on span "**********" at bounding box center [61, 52] width 26 height 3
click at [236, 20] on button "Close" at bounding box center [234, 18] width 7 height 7
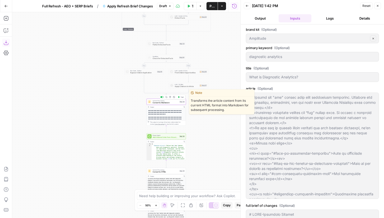
click at [183, 98] on span "Test" at bounding box center [182, 97] width 3 height 2
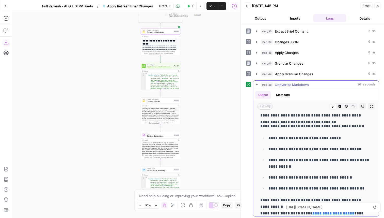
scroll to position [66, 0]
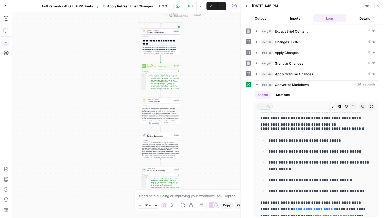
click at [291, 19] on button "Inputs" at bounding box center [295, 18] width 33 height 8
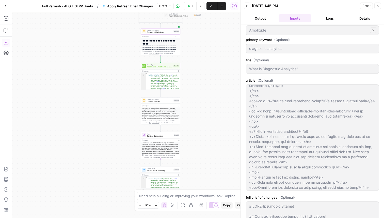
scroll to position [0, 0]
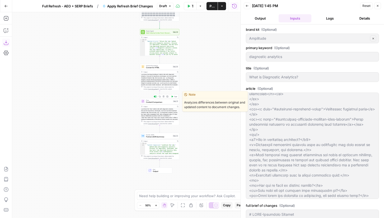
click at [166, 102] on span "Content Comparison" at bounding box center [159, 102] width 26 height 3
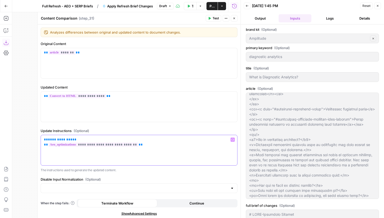
drag, startPoint x: 68, startPoint y: 140, endPoint x: 47, endPoint y: 138, distance: 21.7
click at [47, 138] on p "**********" at bounding box center [139, 142] width 190 height 10
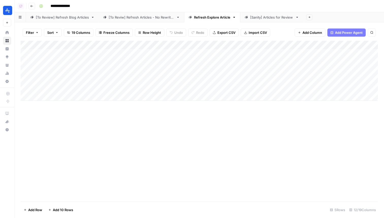
click at [64, 20] on link "[To Review] Refresh Blog Articles" at bounding box center [62, 17] width 73 height 10
click at [149, 19] on div "[To Reviw] Refresh Articles - No Rewrites" at bounding box center [142, 17] width 66 height 5
click at [261, 13] on link "[Sanity] Articles for Review" at bounding box center [272, 17] width 63 height 10
click at [198, 44] on div "Add Column" at bounding box center [200, 121] width 358 height 161
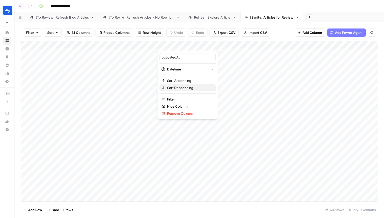
click at [179, 88] on span "Sort Descending" at bounding box center [189, 87] width 45 height 5
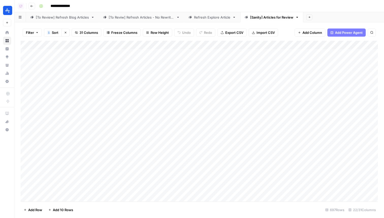
click at [200, 46] on div "Add Column" at bounding box center [200, 121] width 358 height 161
click at [186, 80] on span "Sort Ascending" at bounding box center [189, 80] width 45 height 5
click at [223, 51] on div "Add Column" at bounding box center [200, 121] width 358 height 161
click at [261, 52] on div "Add Column" at bounding box center [200, 121] width 358 height 161
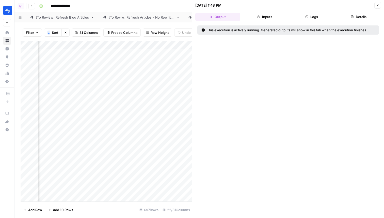
click at [317, 20] on button "Logs" at bounding box center [312, 17] width 45 height 8
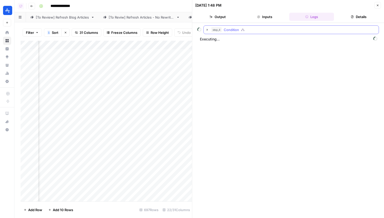
click at [303, 27] on div "step_4 Condition" at bounding box center [294, 29] width 165 height 5
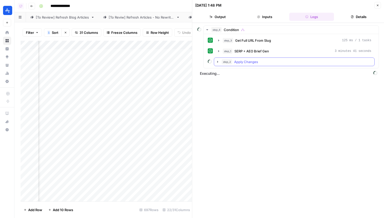
click at [279, 58] on button "step_2 Apply Changes" at bounding box center [294, 62] width 160 height 8
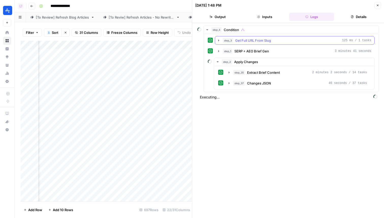
click at [281, 39] on div "step_3 Get Full URL From Slug 125 ms / 1 tasks" at bounding box center [297, 40] width 149 height 5
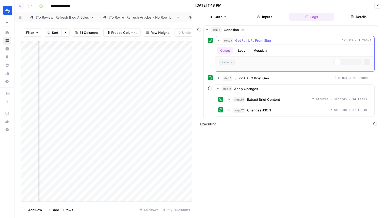
click at [281, 39] on div "step_3 Get Full URL From Slug 125 ms / 1 tasks" at bounding box center [297, 40] width 149 height 5
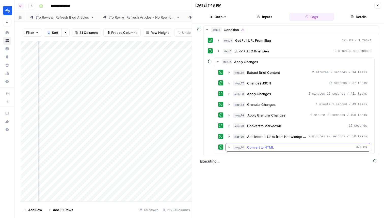
click at [270, 143] on button "step_30 Convert to HTML 321 ms" at bounding box center [298, 147] width 145 height 8
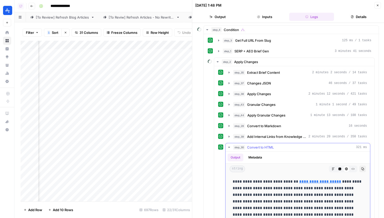
click at [271, 146] on span "Convert to HTML" at bounding box center [260, 147] width 27 height 5
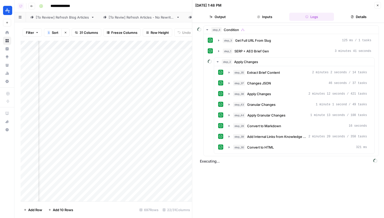
click at [377, 5] on icon "button" at bounding box center [378, 5] width 3 height 3
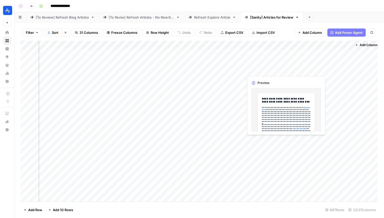
scroll to position [0, 1019]
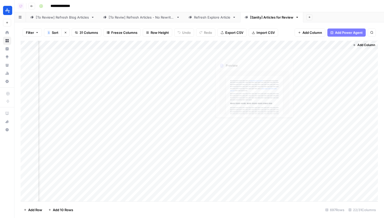
click at [190, 53] on div "Add Column" at bounding box center [200, 121] width 358 height 161
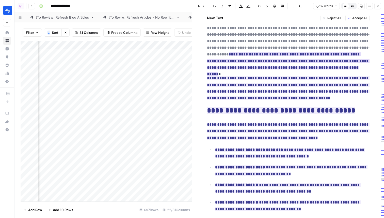
scroll to position [165, 0]
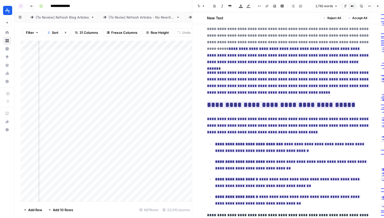
click at [380, 8] on button "Close" at bounding box center [378, 6] width 7 height 7
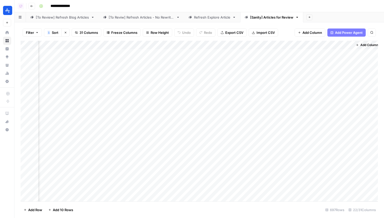
scroll to position [0, 1013]
click at [163, 47] on div "Add Column" at bounding box center [200, 121] width 358 height 161
click at [169, 53] on div "Add Column" at bounding box center [200, 121] width 358 height 161
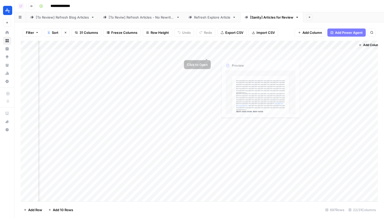
click at [199, 55] on div "Add Column" at bounding box center [200, 121] width 358 height 161
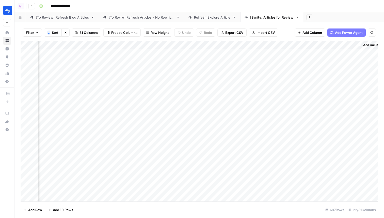
click at [199, 55] on div "Add Column" at bounding box center [200, 121] width 358 height 161
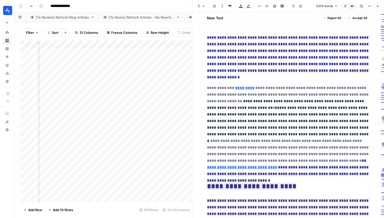
click at [376, 7] on button "Close" at bounding box center [378, 6] width 7 height 7
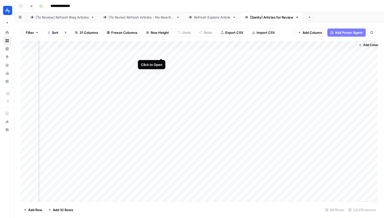
click at [161, 53] on div "Add Column" at bounding box center [200, 121] width 358 height 161
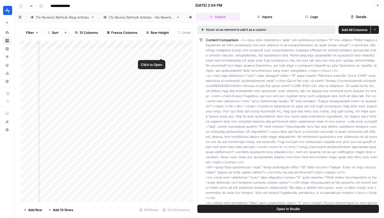
click at [163, 45] on div "Add Column" at bounding box center [107, 121] width 172 height 161
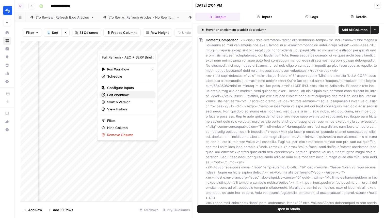
click at [116, 93] on span "Edit Workflow" at bounding box center [129, 94] width 45 height 5
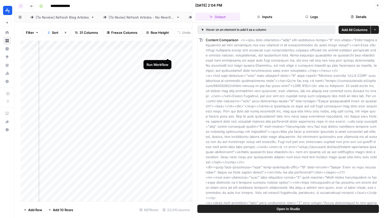
click at [168, 53] on div "Add Column" at bounding box center [107, 121] width 172 height 161
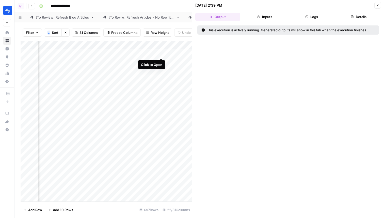
click at [162, 54] on div "Add Column" at bounding box center [107, 121] width 172 height 161
click at [299, 14] on button "Logs" at bounding box center [312, 17] width 45 height 8
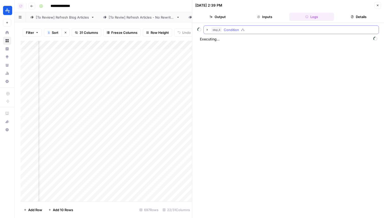
click at [266, 33] on button "step_4 Condition" at bounding box center [291, 30] width 175 height 8
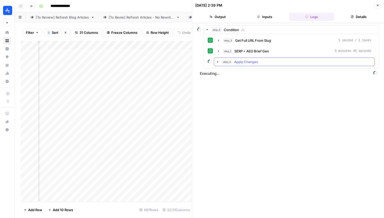
click at [261, 62] on div "step_2 Apply Changes" at bounding box center [297, 61] width 150 height 5
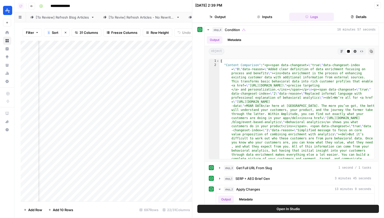
click at [378, 1] on header "[DATE] 2:39 PM Close Output Inputs Logs Details" at bounding box center [289, 11] width 192 height 23
click at [378, 6] on icon "button" at bounding box center [378, 5] width 3 height 3
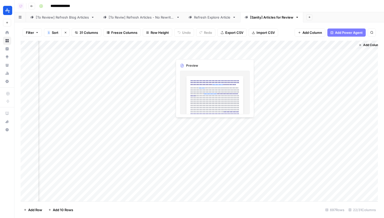
click at [186, 50] on div "Add Column" at bounding box center [200, 121] width 358 height 161
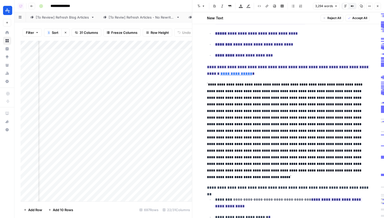
scroll to position [796, 0]
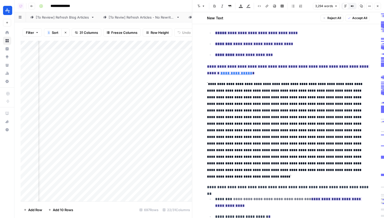
click at [377, 6] on icon "button" at bounding box center [378, 6] width 3 height 3
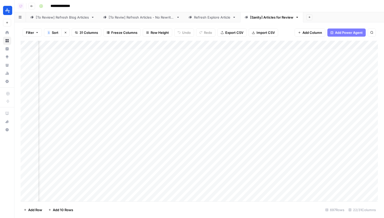
scroll to position [0, 213]
click at [119, 51] on div "Add Column" at bounding box center [200, 121] width 358 height 161
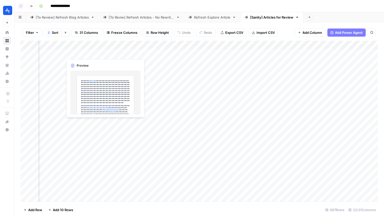
click at [119, 51] on div "Add Column" at bounding box center [200, 121] width 358 height 161
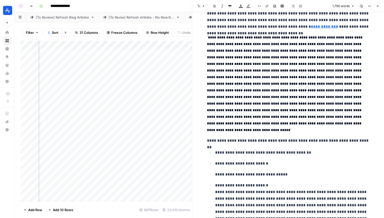
scroll to position [368, 0]
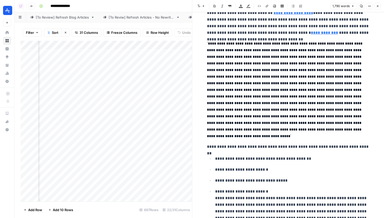
click at [377, 9] on button "Close" at bounding box center [378, 6] width 7 height 7
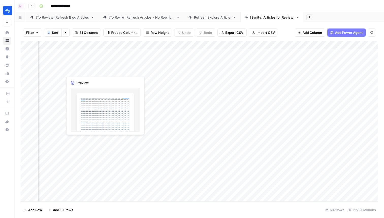
click at [81, 68] on div "Add Column" at bounding box center [200, 121] width 358 height 161
click at [82, 64] on div "Add Column" at bounding box center [200, 121] width 358 height 161
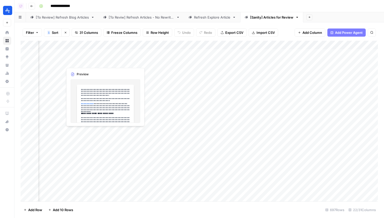
click at [82, 64] on div "Add Column" at bounding box center [200, 121] width 358 height 161
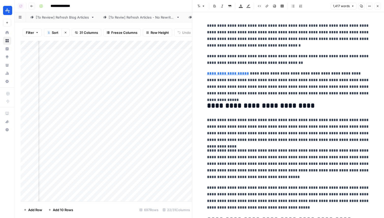
click at [376, 5] on button "Close" at bounding box center [378, 6] width 7 height 7
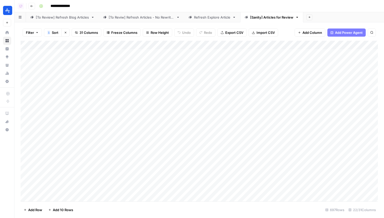
click at [168, 54] on div "Add Column" at bounding box center [200, 121] width 358 height 161
click at [165, 53] on div "Add Column" at bounding box center [200, 121] width 358 height 161
click at [183, 63] on input "**********" at bounding box center [179, 61] width 41 height 9
type input "**********"
click at [200, 47] on div "Add Column" at bounding box center [200, 121] width 358 height 161
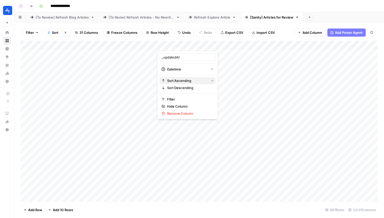
click at [183, 80] on span "Sort Ascending" at bounding box center [187, 80] width 40 height 5
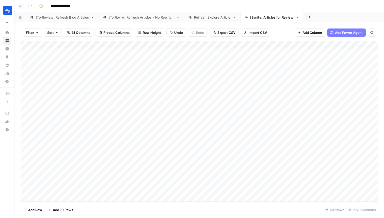
click at [201, 43] on div "Add Column" at bounding box center [200, 121] width 358 height 161
click at [182, 78] on span "Sort Ascending" at bounding box center [189, 80] width 45 height 5
click at [269, 52] on div "Add Column" at bounding box center [200, 121] width 358 height 161
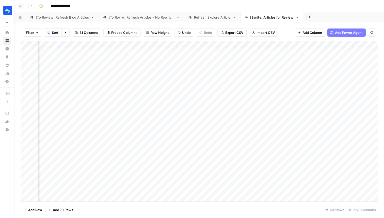
click at [354, 54] on div "Add Column" at bounding box center [200, 121] width 358 height 161
click at [155, 54] on div "Add Column" at bounding box center [200, 121] width 358 height 161
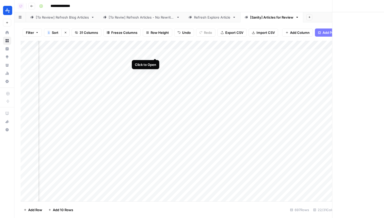
scroll to position [0, 1016]
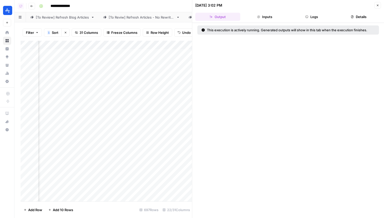
click at [309, 18] on button "Logs" at bounding box center [312, 17] width 45 height 8
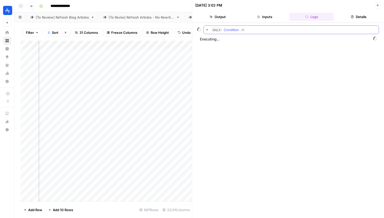
click at [267, 29] on div "step_4 Condition" at bounding box center [294, 29] width 165 height 5
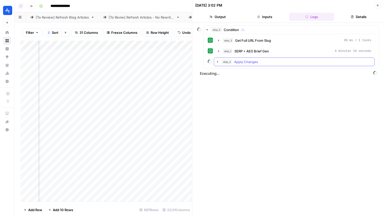
click at [262, 63] on div "step_2 Apply Changes" at bounding box center [297, 61] width 150 height 5
click at [112, 63] on div "Add Column" at bounding box center [107, 121] width 172 height 161
click at [378, 6] on icon "button" at bounding box center [378, 5] width 3 height 3
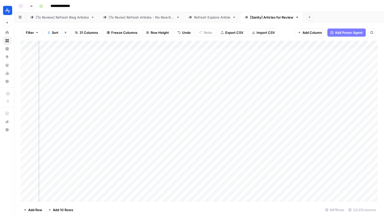
scroll to position [0, 948]
click at [183, 77] on div "Add Column" at bounding box center [200, 121] width 358 height 161
click at [185, 87] on div "Add Column" at bounding box center [200, 121] width 358 height 161
click at [186, 97] on div "Add Column" at bounding box center [200, 121] width 358 height 161
click at [187, 103] on div "Add Column" at bounding box center [200, 121] width 358 height 161
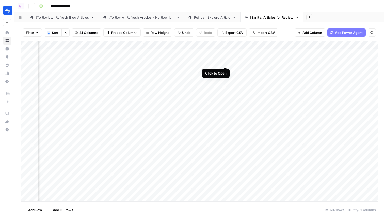
click at [227, 61] on div "Add Column" at bounding box center [200, 121] width 358 height 161
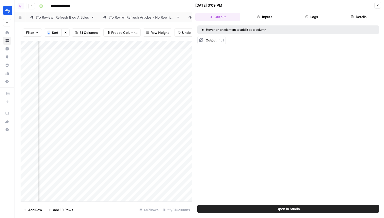
click at [350, 15] on button "Details" at bounding box center [358, 17] width 45 height 8
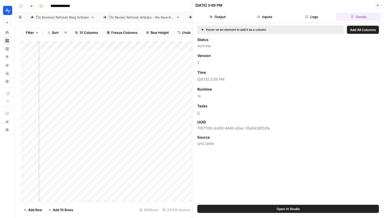
click at [379, 6] on icon "button" at bounding box center [378, 5] width 3 height 3
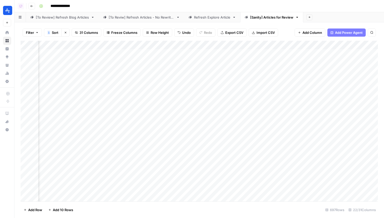
click at [258, 53] on div "Add Column" at bounding box center [200, 121] width 358 height 161
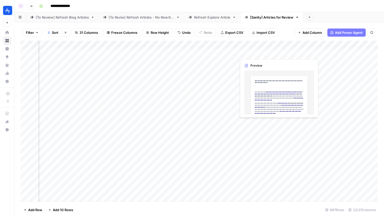
click at [258, 53] on div "Add Column" at bounding box center [200, 121] width 358 height 161
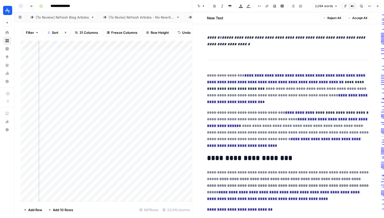
click at [376, 7] on button "Close" at bounding box center [378, 6] width 7 height 7
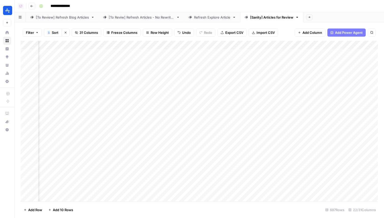
scroll to position [0, 276]
click at [107, 54] on div "Add Column" at bounding box center [200, 121] width 358 height 161
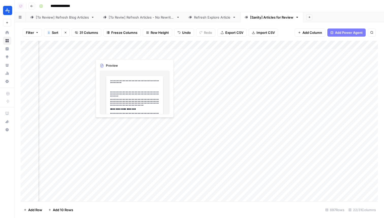
click at [116, 53] on div "Add Column" at bounding box center [200, 121] width 358 height 161
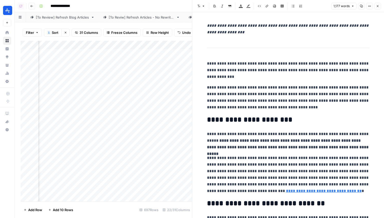
click at [380, 6] on button "Close" at bounding box center [378, 6] width 7 height 7
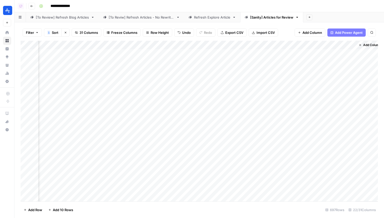
scroll to position [0, 1019]
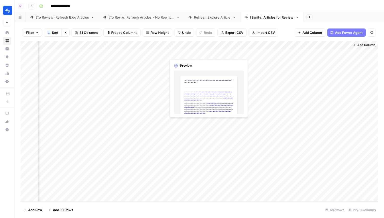
click at [182, 52] on div "Add Column" at bounding box center [200, 121] width 358 height 161
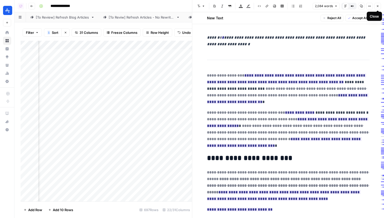
click at [379, 7] on icon "button" at bounding box center [378, 6] width 3 height 3
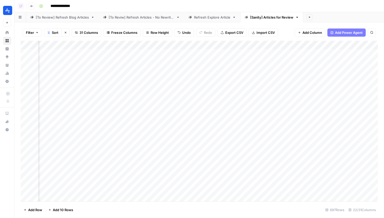
scroll to position [0, 877]
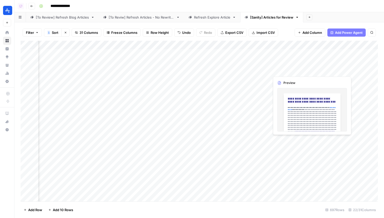
click at [328, 69] on div "Add Column" at bounding box center [200, 121] width 358 height 161
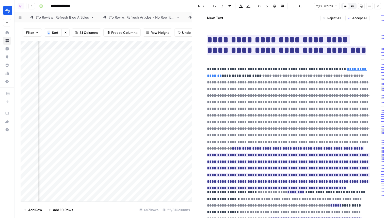
click at [379, 5] on icon "button" at bounding box center [378, 6] width 3 height 3
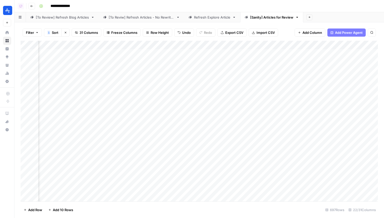
scroll to position [0, 982]
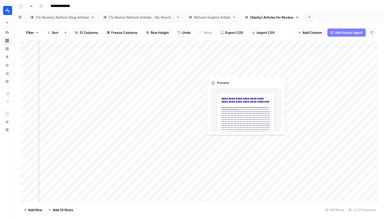
click at [199, 71] on div "Add Column" at bounding box center [200, 121] width 358 height 161
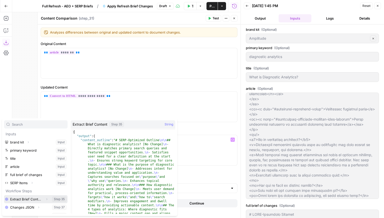
click at [46, 198] on icon "button" at bounding box center [46, 199] width 3 height 3
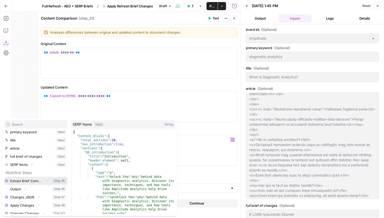
scroll to position [21, 0]
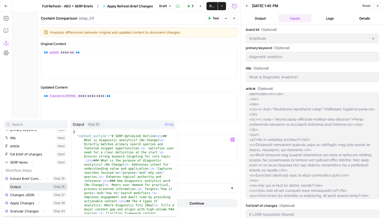
click at [25, 186] on icon "button" at bounding box center [25, 187] width 1 height 2
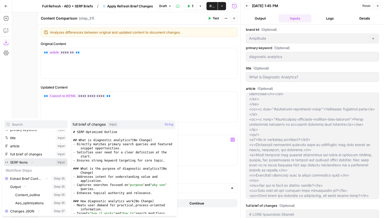
click at [33, 162] on span "Expand" at bounding box center [33, 162] width 0 height 0
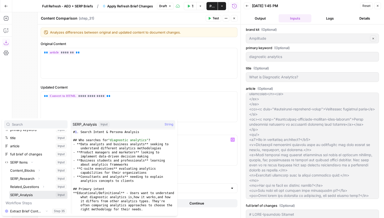
click at [32, 193] on button "Select variable SERP_Analysis" at bounding box center [38, 195] width 58 height 8
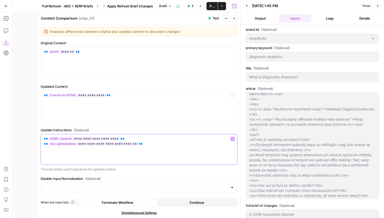
scroll to position [0, 0]
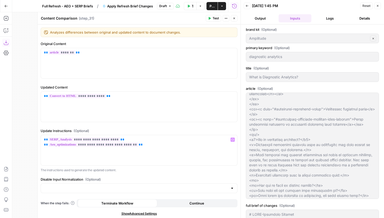
click at [232, 17] on button "Close" at bounding box center [234, 18] width 7 height 7
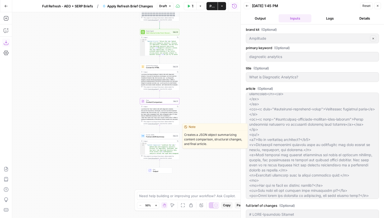
click at [163, 137] on span "Format JSON Summary" at bounding box center [159, 137] width 26 height 3
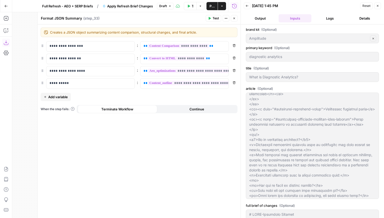
click at [236, 18] on button "Close" at bounding box center [234, 18] width 7 height 7
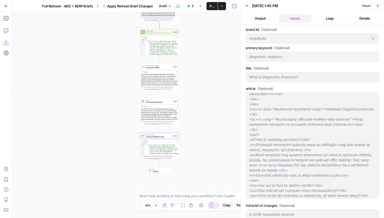
click at [158, 67] on span "Convert to HTML" at bounding box center [159, 67] width 26 height 3
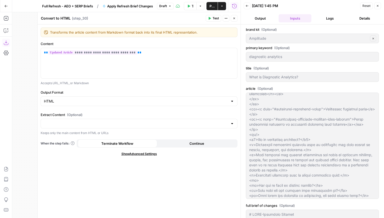
click at [233, 18] on icon "button" at bounding box center [234, 18] width 3 height 3
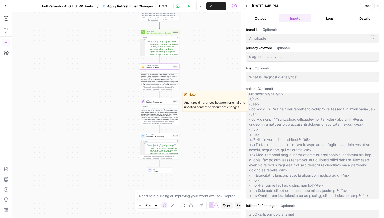
click at [158, 103] on span "Content Comparison" at bounding box center [159, 102] width 26 height 3
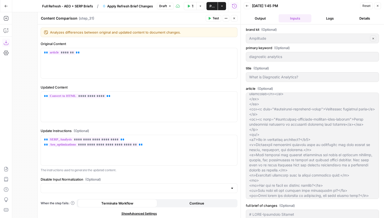
click at [235, 20] on icon "button" at bounding box center [234, 18] width 3 height 3
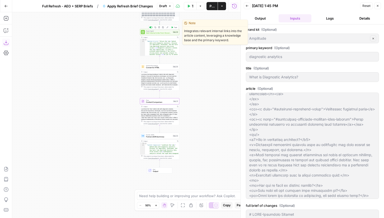
click at [161, 33] on span "Add Internal Links from Knowledge Base - Fork" at bounding box center [159, 33] width 26 height 3
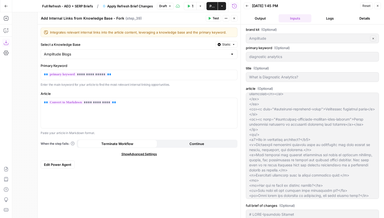
click at [230, 18] on div "Test Actions Close" at bounding box center [222, 18] width 32 height 7
click at [234, 19] on icon "button" at bounding box center [234, 18] width 3 height 3
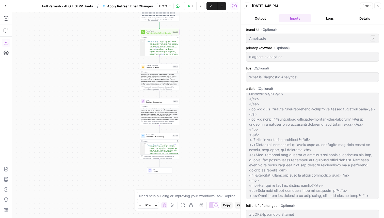
click at [167, 69] on span "Convert to HTML" at bounding box center [159, 67] width 26 height 3
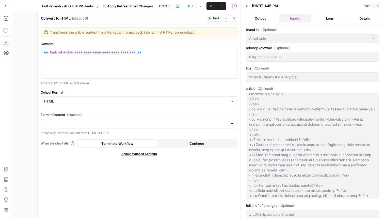
click at [236, 19] on icon "button" at bounding box center [234, 18] width 3 height 3
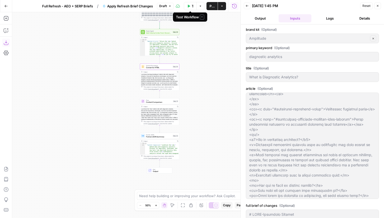
click at [192, 8] on span "Test Workflow" at bounding box center [193, 6] width 2 height 5
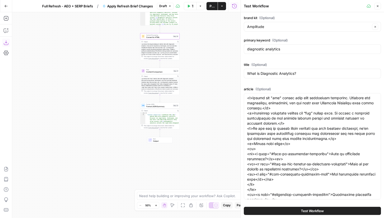
click at [210, 7] on span "Publish" at bounding box center [212, 6] width 5 height 5
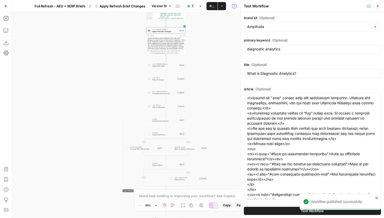
click at [168, 80] on span "Rules Enforcer" at bounding box center [165, 80] width 24 height 3
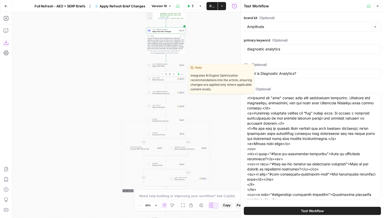
click at [162, 74] on div at bounding box center [161, 74] width 3 height 2
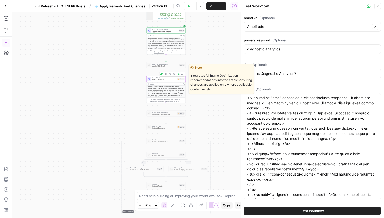
click at [164, 79] on span "Rules Enforcer" at bounding box center [165, 80] width 24 height 3
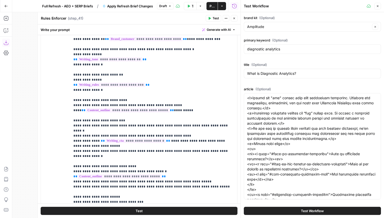
scroll to position [1079, 0]
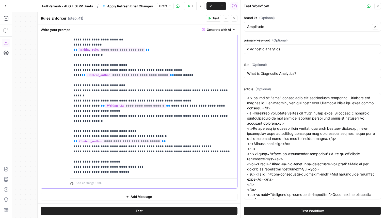
click at [159, 153] on p "**********" at bounding box center [153, 68] width 161 height 214
click at [236, 16] on button "Close" at bounding box center [234, 18] width 7 height 7
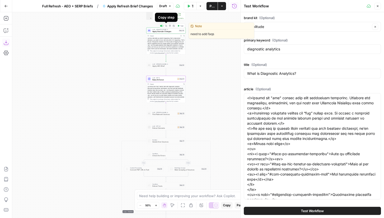
click at [166, 27] on button "Copy step" at bounding box center [166, 25] width 3 height 3
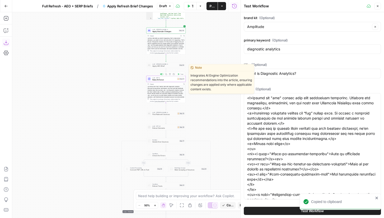
click at [157, 79] on span "Rules Enforcer" at bounding box center [165, 80] width 24 height 3
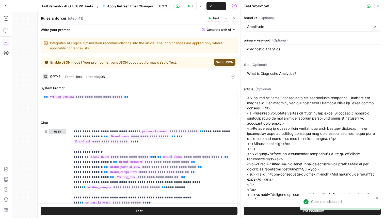
click at [42, 19] on textarea "Rules Enforcer" at bounding box center [54, 18] width 26 height 5
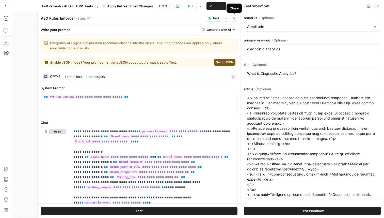
type textarea "AEO Rules Enforcer"
click at [234, 19] on icon "button" at bounding box center [234, 18] width 3 height 3
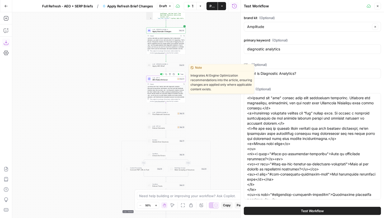
click at [163, 74] on div at bounding box center [161, 74] width 3 height 2
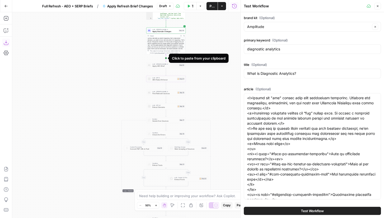
click at [166, 58] on icon "Edge from step_44 to step_14" at bounding box center [166, 57] width 1 height 7
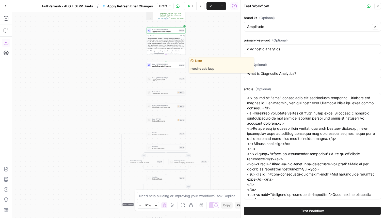
click at [169, 67] on div "LLM · Claude Sonnet 4 Apply Granular Changes Step 45 Copy step Delete step Edit…" at bounding box center [165, 65] width 39 height 6
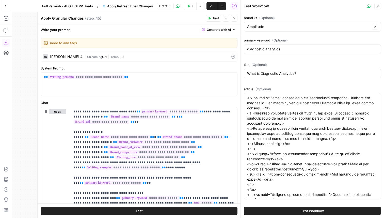
click at [71, 18] on textarea "Apply Granular Changes" at bounding box center [62, 18] width 43 height 5
click at [62, 59] on div "Claude Sonnet 4" at bounding box center [63, 56] width 40 height 5
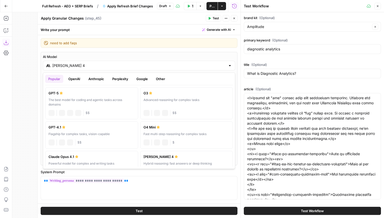
click at [69, 66] on input "Claude Sonnet 4" at bounding box center [139, 65] width 174 height 5
click at [77, 91] on div "GPT-5" at bounding box center [92, 93] width 86 height 5
type input "GPT-5"
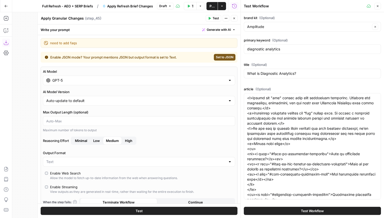
click at [68, 18] on textarea "Apply Granular Changes" at bounding box center [62, 18] width 43 height 5
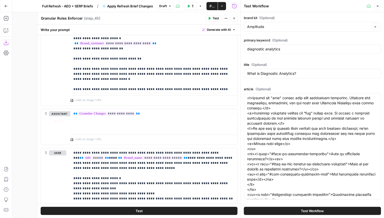
scroll to position [1081, 0]
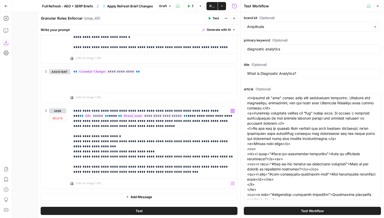
type textarea "Granular Rules Enforcer"
click at [150, 198] on span "Add Message" at bounding box center [142, 196] width 22 height 5
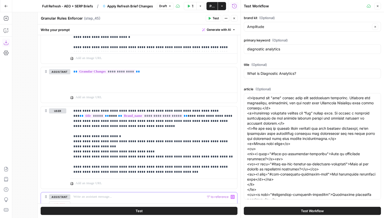
click at [126, 197] on p at bounding box center [153, 196] width 161 height 5
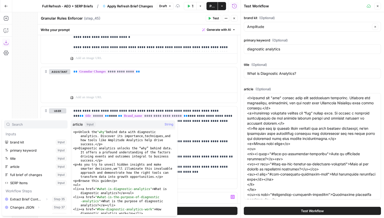
scroll to position [22, 0]
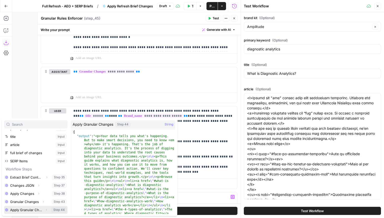
click at [46, 209] on icon "button" at bounding box center [46, 209] width 3 height 3
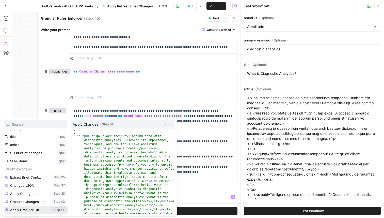
scroll to position [30, 0]
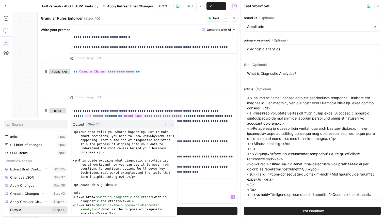
click at [33, 207] on button "Select variable Output" at bounding box center [38, 210] width 58 height 8
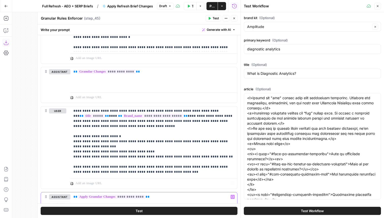
scroll to position [1120, 0]
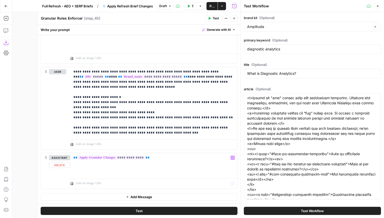
click at [118, 194] on button "Add Message" at bounding box center [139, 197] width 197 height 8
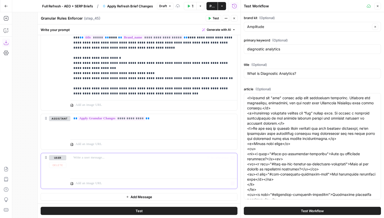
click at [102, 165] on div at bounding box center [153, 164] width 167 height 23
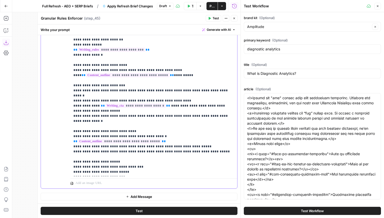
scroll to position [0, 0]
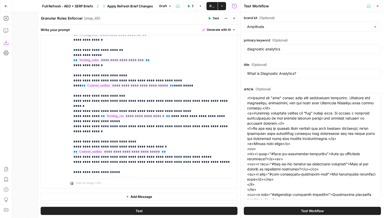
click at [235, 17] on icon "button" at bounding box center [234, 18] width 3 height 3
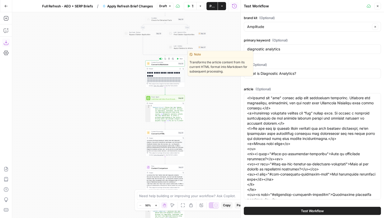
click at [173, 63] on span "Convert to Markdown" at bounding box center [165, 64] width 26 height 3
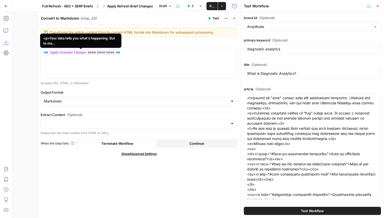
click at [105, 52] on span "**********" at bounding box center [82, 52] width 68 height 4
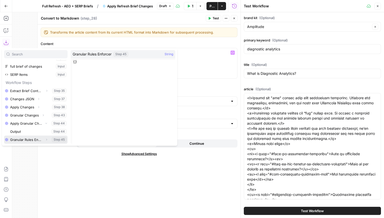
click at [48, 140] on icon "button" at bounding box center [46, 139] width 3 height 3
click at [33, 139] on button "Select variable Output" at bounding box center [38, 140] width 58 height 8
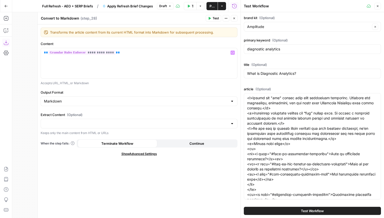
click at [235, 17] on icon "button" at bounding box center [234, 18] width 3 height 3
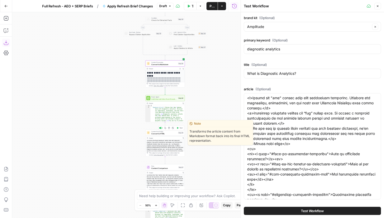
click at [170, 133] on span "Convert to HTML" at bounding box center [165, 133] width 26 height 3
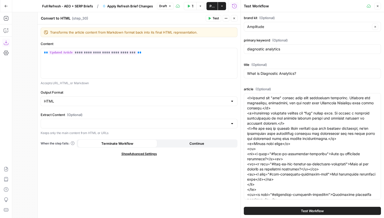
click at [236, 21] on button "Close" at bounding box center [234, 18] width 7 height 7
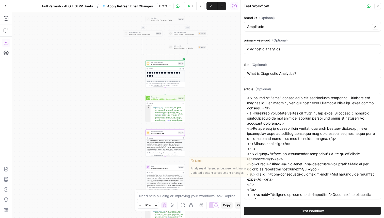
click at [178, 167] on div "Flow Content Comparison Step 31 Copy step Delete step Edit Note Test" at bounding box center [164, 167] width 37 height 4
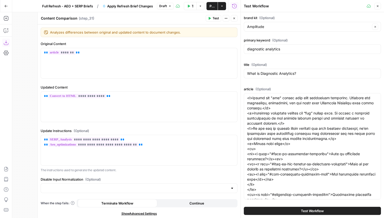
click at [235, 18] on icon "button" at bounding box center [234, 18] width 3 height 3
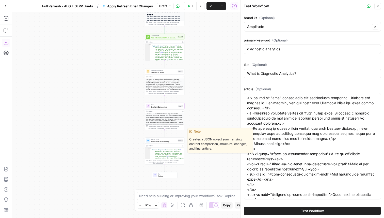
click at [173, 141] on span "Format JSON Summary" at bounding box center [164, 141] width 26 height 3
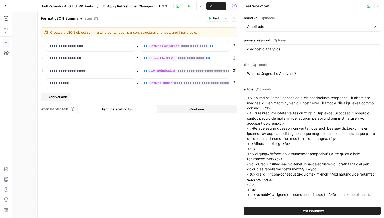
click at [234, 18] on icon "button" at bounding box center [234, 18] width 3 height 3
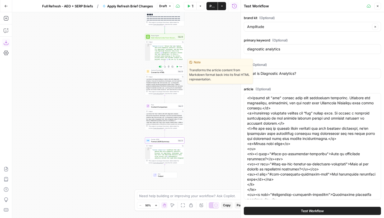
click at [169, 70] on span "Content Processing" at bounding box center [164, 70] width 26 height 2
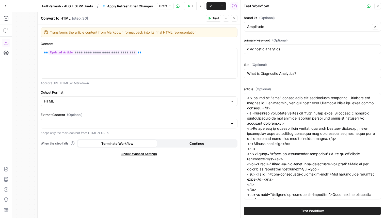
click at [236, 19] on button "Close" at bounding box center [234, 18] width 7 height 7
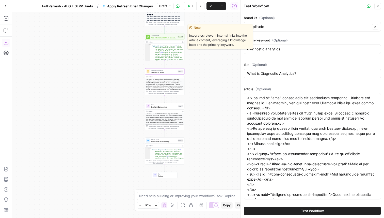
click at [166, 37] on span "Add Internal Links from Knowledge Base - Fork" at bounding box center [164, 37] width 26 height 3
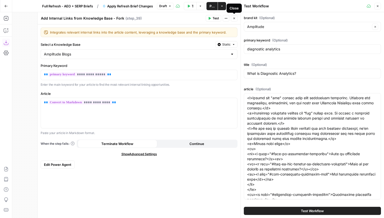
click at [233, 19] on icon "button" at bounding box center [234, 18] width 3 height 3
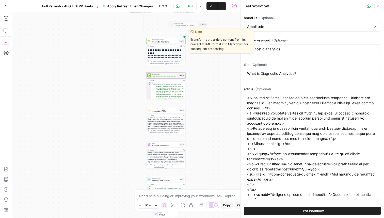
click at [165, 41] on span "Convert to Markdown" at bounding box center [166, 41] width 26 height 3
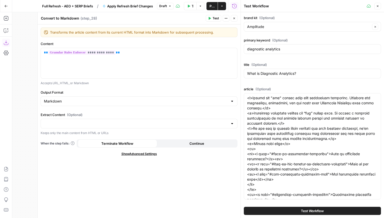
click at [237, 19] on button "Close" at bounding box center [234, 18] width 7 height 7
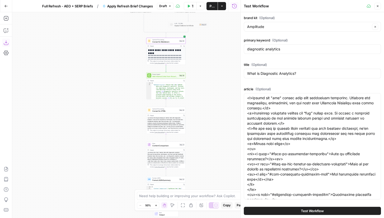
click at [212, 4] on span "Publish" at bounding box center [212, 6] width 5 height 5
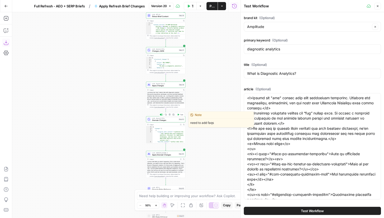
click at [161, 115] on div at bounding box center [161, 115] width 3 height 2
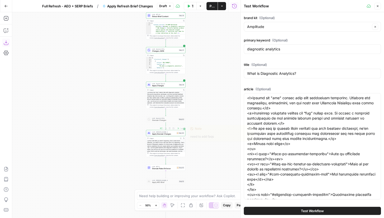
click at [162, 130] on div "Copy step Delete step Edit Note Test" at bounding box center [172, 128] width 26 height 5
click at [162, 128] on div at bounding box center [162, 128] width 1 height 1
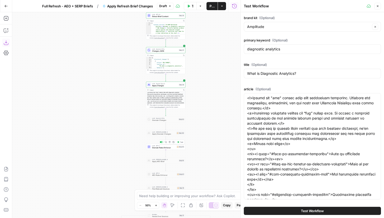
click at [161, 142] on div at bounding box center [161, 142] width 3 height 2
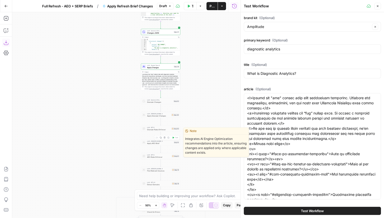
click at [156, 138] on div at bounding box center [155, 137] width 1 height 1
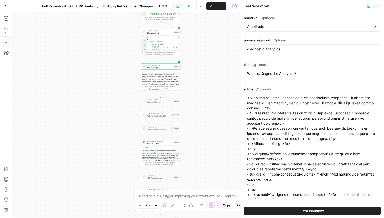
scroll to position [31, 0]
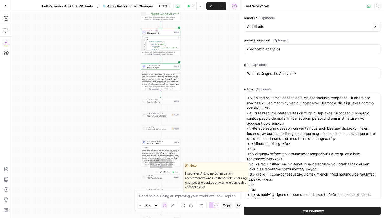
click at [157, 172] on div at bounding box center [156, 172] width 3 height 2
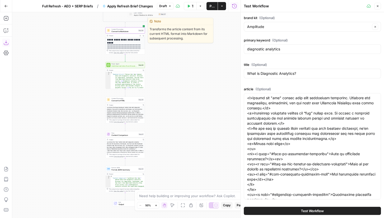
click at [122, 32] on span "Convert to Markdown" at bounding box center [125, 31] width 26 height 3
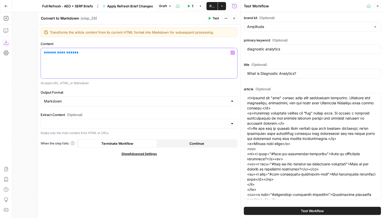
click at [58, 53] on span "**********" at bounding box center [61, 52] width 26 height 3
drag, startPoint x: 74, startPoint y: 54, endPoint x: 42, endPoint y: 53, distance: 32.6
click at [42, 53] on div "**********" at bounding box center [139, 63] width 197 height 30
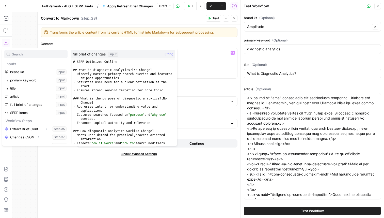
scroll to position [22, 0]
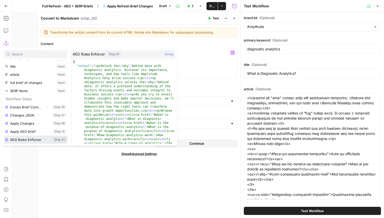
click at [46, 140] on icon "button" at bounding box center [45, 139] width 3 height 3
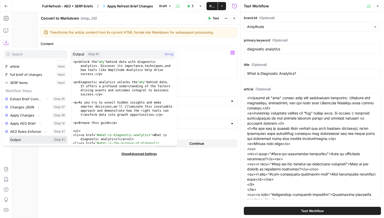
click at [42, 139] on button "Select variable Output" at bounding box center [38, 140] width 58 height 8
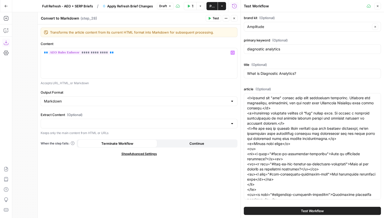
click at [234, 19] on icon "button" at bounding box center [234, 18] width 3 height 3
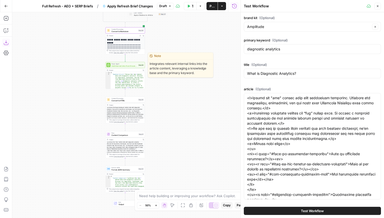
click at [129, 67] on span "Add Internal Links from Knowledge Base - Fork" at bounding box center [125, 66] width 26 height 3
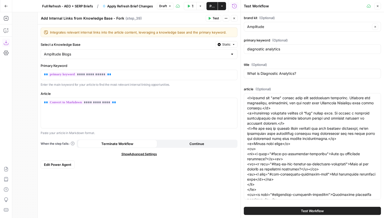
click at [236, 20] on button "Close" at bounding box center [234, 18] width 7 height 7
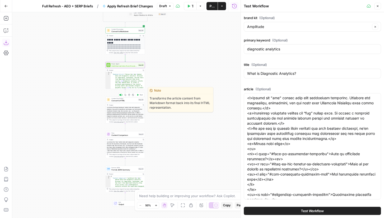
click at [114, 100] on span "Convert to HTML" at bounding box center [125, 100] width 26 height 3
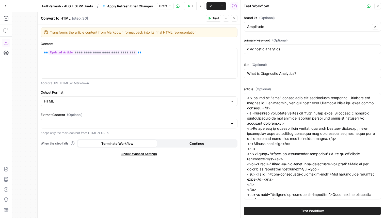
click at [233, 19] on icon "button" at bounding box center [234, 18] width 3 height 3
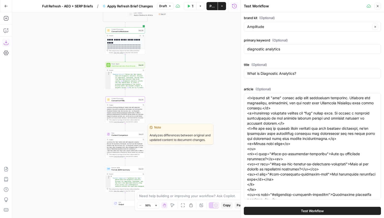
click at [129, 136] on div "Flow Content Comparison Step 31 Copy step Delete step Edit Note Test" at bounding box center [125, 134] width 39 height 6
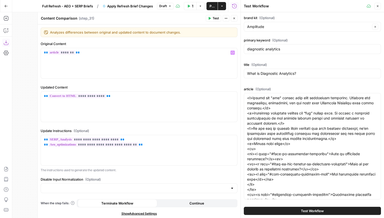
scroll to position [1, 0]
click at [233, 17] on button "Close" at bounding box center [234, 18] width 7 height 7
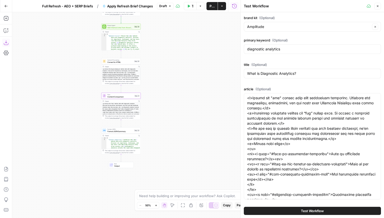
click at [135, 135] on div "Output" at bounding box center [121, 136] width 32 height 2
click at [132, 131] on span "Format JSON Summary" at bounding box center [121, 131] width 26 height 3
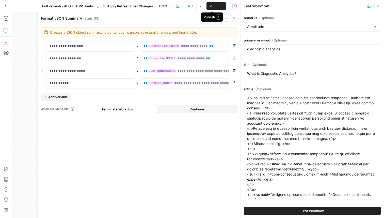
click at [210, 6] on span "Publish" at bounding box center [212, 6] width 5 height 5
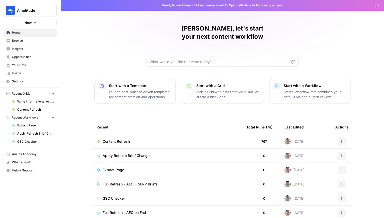
click at [41, 3] on div "Amplitude New" at bounding box center [30, 13] width 61 height 26
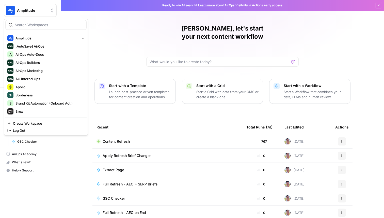
click at [41, 9] on span "Amplitude" at bounding box center [32, 10] width 31 height 5
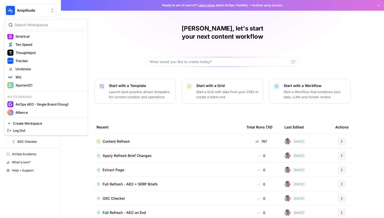
scroll to position [223, 0]
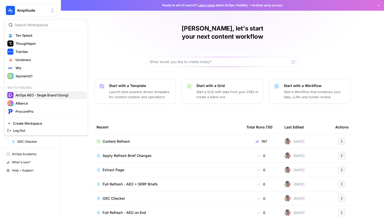
click at [45, 95] on span "AirOps AEO - Single Brand (Gong)" at bounding box center [49, 95] width 67 height 5
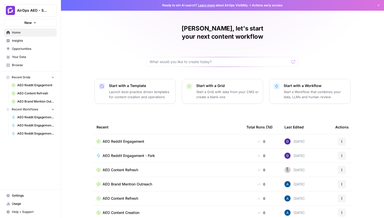
click at [33, 40] on span "Insights" at bounding box center [33, 40] width 42 height 5
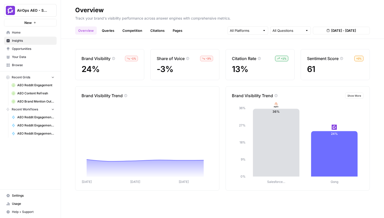
click at [130, 32] on link "Competition" at bounding box center [133, 30] width 26 height 8
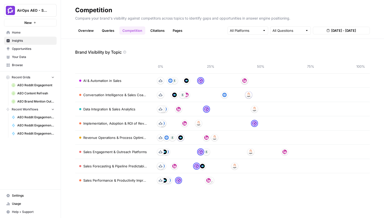
click at [160, 28] on link "Citations" at bounding box center [157, 30] width 20 height 8
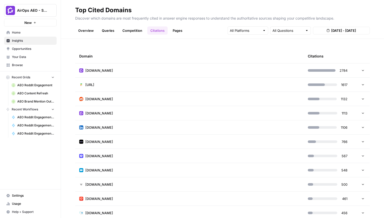
click at [111, 33] on link "Queries" at bounding box center [108, 30] width 19 height 8
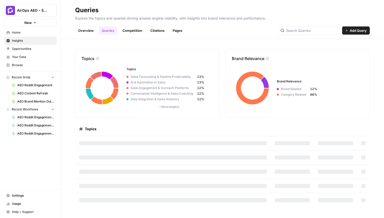
click at [19, 34] on span "Home" at bounding box center [33, 32] width 42 height 5
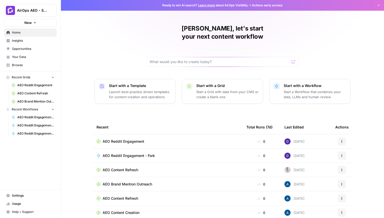
click at [22, 41] on span "Insights" at bounding box center [33, 40] width 42 height 5
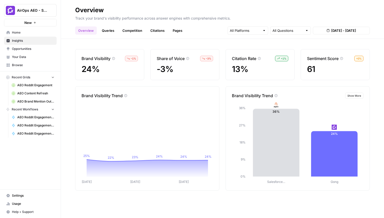
click at [113, 29] on link "Queries" at bounding box center [108, 30] width 19 height 8
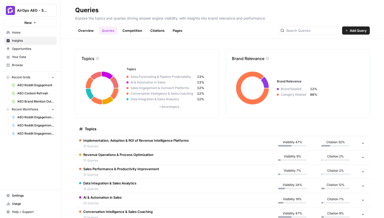
click at [169, 141] on span "Implementation, Adoption & ROI of Revenue Intelligence Platforms" at bounding box center [136, 140] width 106 height 5
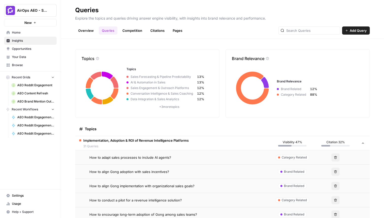
click at [161, 156] on span "How to adapt sales processes to include AI agents?" at bounding box center [131, 157] width 82 height 5
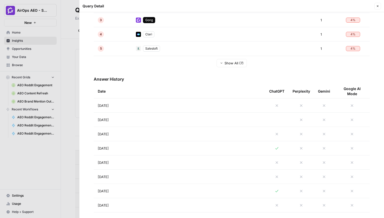
scroll to position [142, 0]
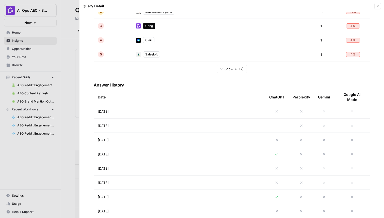
click at [182, 115] on td "[DATE]" at bounding box center [180, 111] width 172 height 14
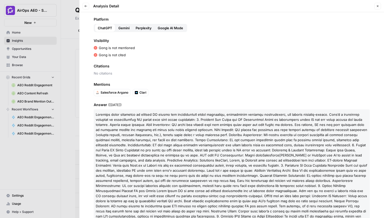
scroll to position [30, 0]
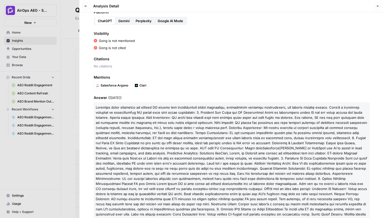
click at [190, 77] on span "Mentions" at bounding box center [232, 77] width 276 height 5
click at [377, 5] on icon "button" at bounding box center [378, 6] width 3 height 3
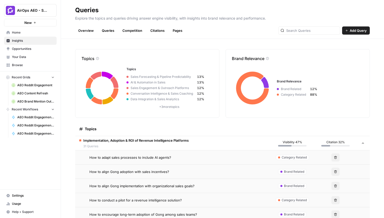
click at [122, 167] on td "How to align Gong adoption with sales incentives?" at bounding box center [173, 172] width 196 height 14
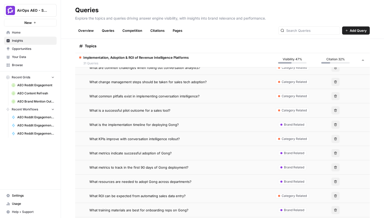
scroll to position [364, 0]
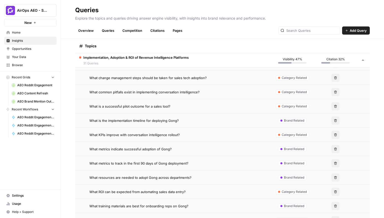
click at [156, 122] on span "What is the implementation timeline for deploying Gong?" at bounding box center [135, 120] width 90 height 5
click at [168, 119] on span "What is the implementation timeline for deploying Gong?" at bounding box center [135, 120] width 90 height 5
click at [161, 121] on span "What is the implementation timeline for deploying Gong?" at bounding box center [135, 120] width 90 height 5
click at [159, 113] on td "What is a successful pilot outcome for a sales tool?" at bounding box center [173, 106] width 196 height 14
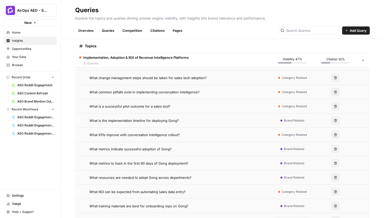
click at [157, 102] on td "What is a successful pilot outcome for a sales tool?" at bounding box center [173, 106] width 196 height 14
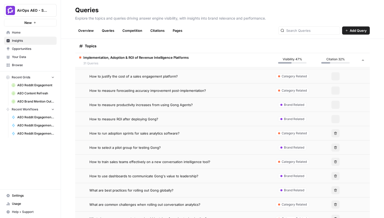
scroll to position [110, 0]
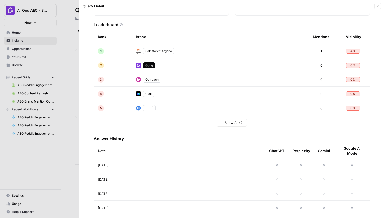
scroll to position [101, 0]
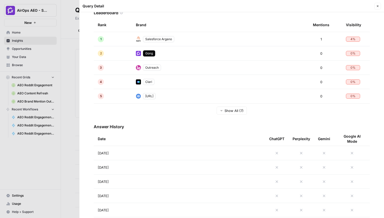
click at [161, 166] on td "[DATE]" at bounding box center [180, 167] width 172 height 14
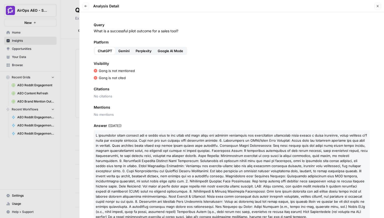
click at [181, 108] on span "Mentions" at bounding box center [232, 107] width 276 height 5
click at [122, 49] on span "Gemini" at bounding box center [124, 50] width 11 height 5
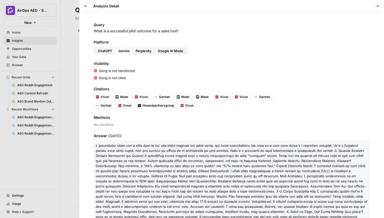
click at [146, 50] on span "Perplexity" at bounding box center [144, 50] width 16 height 5
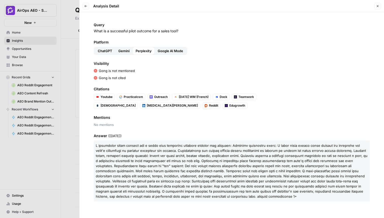
click at [172, 49] on span "Google AI Mode" at bounding box center [170, 50] width 25 height 5
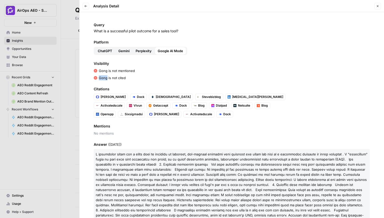
click at [380, 6] on button "Close" at bounding box center [378, 6] width 7 height 7
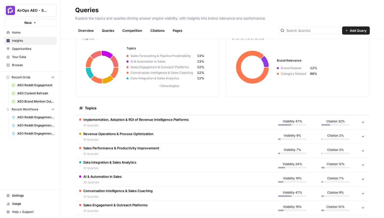
scroll to position [42, 0]
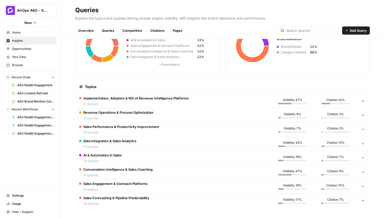
click at [171, 167] on td "Conversation Intelligence & Sales Coaching 31 Queries" at bounding box center [173, 172] width 196 height 14
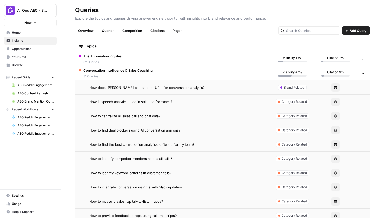
scroll to position [147, 0]
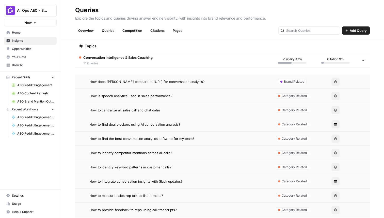
click at [168, 82] on span "How does [PERSON_NAME] compare to [URL] for conversation analysis?" at bounding box center [147, 81] width 115 height 5
click at [178, 79] on span "How does [PERSON_NAME] compare to [URL] for conversation analysis?" at bounding box center [147, 81] width 115 height 5
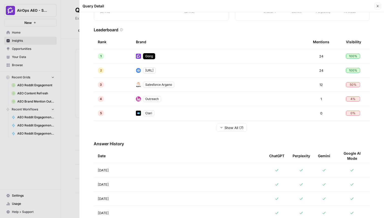
scroll to position [142, 0]
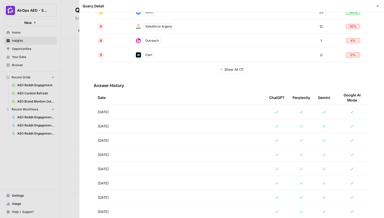
click at [182, 111] on td "[DATE]" at bounding box center [180, 112] width 172 height 14
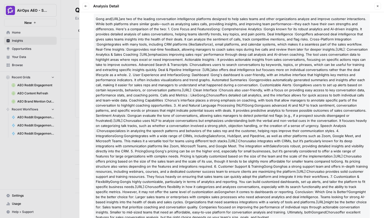
scroll to position [133, 0]
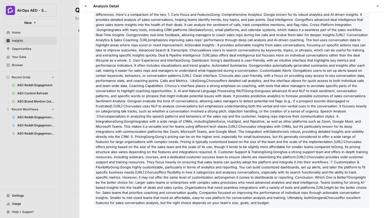
drag, startPoint x: 96, startPoint y: 137, endPoint x: 170, endPoint y: 217, distance: 109.2
click at [170, 217] on div "Query How does [PERSON_NAME] compare to [URL] for conversation analysis? Platfo…" at bounding box center [232, 115] width 305 height 206
copy p "Lore ips Dolors.am con adi el sed doeiusm temporincidi utlaboreetdo magnaaliq e…"
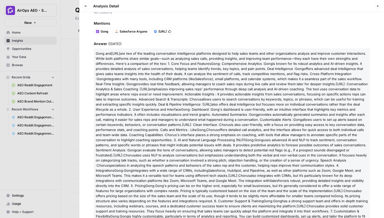
scroll to position [0, 0]
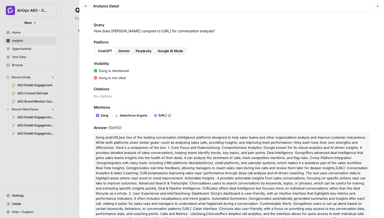
click at [376, 9] on div "Close" at bounding box center [378, 6] width 7 height 7
click at [377, 7] on icon "button" at bounding box center [378, 6] width 3 height 3
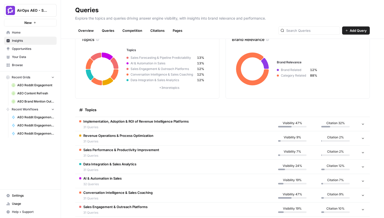
scroll to position [42, 0]
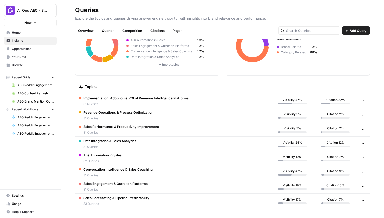
click at [128, 170] on span "Conversation Intelligence & Sales Coaching" at bounding box center [117, 169] width 69 height 5
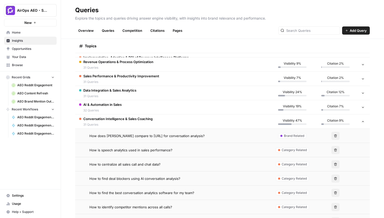
scroll to position [111, 0]
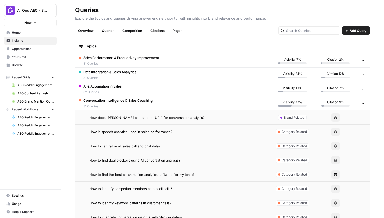
click at [152, 159] on span "How to find deal blockers using AI conversation analysis?" at bounding box center [135, 160] width 91 height 5
click at [131, 125] on td "How is speech analytics used in sales performance?" at bounding box center [173, 132] width 196 height 14
click at [133, 134] on td "How is speech analytics used in sales performance?" at bounding box center [173, 132] width 196 height 14
click at [148, 147] on span "How to centralize all sales call and chat data?" at bounding box center [125, 145] width 71 height 5
click at [149, 130] on span "How is speech analytics used in sales performance?" at bounding box center [131, 131] width 83 height 5
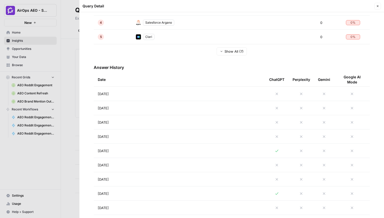
scroll to position [167, 0]
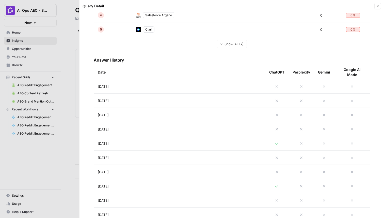
click at [211, 144] on td "[DATE]" at bounding box center [180, 143] width 172 height 14
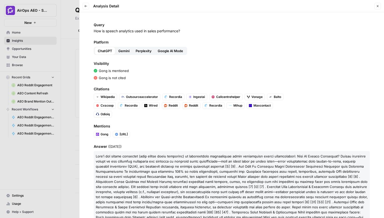
click at [84, 4] on button "Back" at bounding box center [86, 6] width 7 height 7
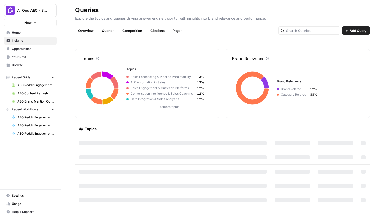
click at [29, 51] on span "Opportunities" at bounding box center [33, 49] width 42 height 5
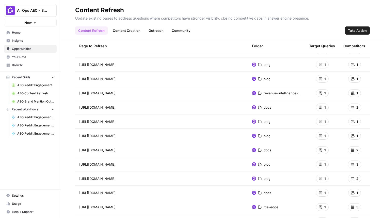
scroll to position [112, 0]
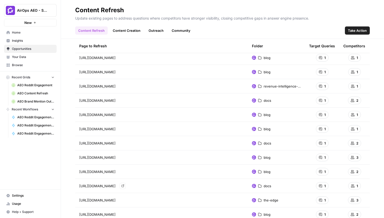
click at [124, 185] on icon "Go to page https://help.gong.io/docs/understanding-ai-deal-reviewer" at bounding box center [123, 185] width 3 height 3
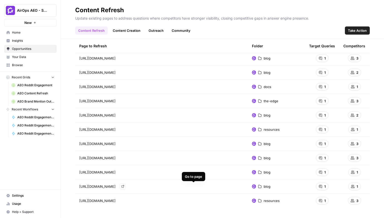
click at [124, 186] on icon "Go to page https://www.gong.io/blog/how-to-choose-conversation-intelligence/" at bounding box center [123, 186] width 3 height 3
click at [35, 38] on link "Insights" at bounding box center [30, 41] width 53 height 8
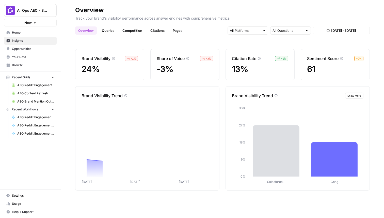
click at [102, 31] on link "Queries" at bounding box center [108, 30] width 19 height 8
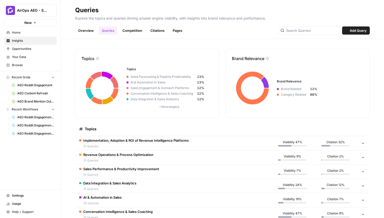
scroll to position [42, 0]
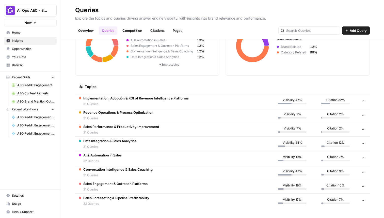
click at [133, 106] on td "Implementation, Adoption & ROI of Revenue Intelligence Platforms 31 Queries" at bounding box center [173, 101] width 196 height 14
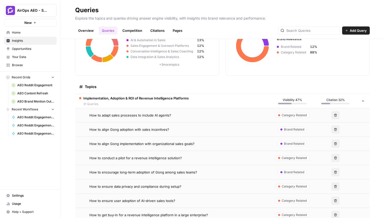
click at [135, 122] on tr "How to adapt sales processes to include AI agents? Category Related Delete" at bounding box center [222, 115] width 295 height 14
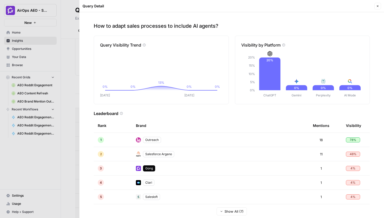
click at [379, 6] on icon "button" at bounding box center [378, 6] width 3 height 3
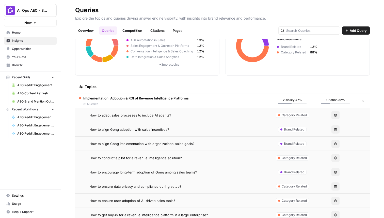
click at [151, 173] on span "How to encourage long-term adoption of Gong among sales teams?" at bounding box center [144, 172] width 108 height 5
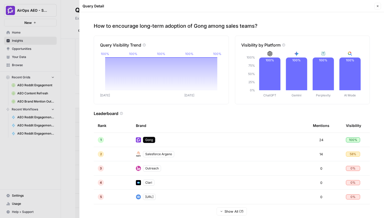
click at [376, 8] on button "Close" at bounding box center [378, 6] width 7 height 7
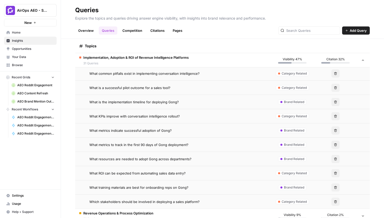
scroll to position [484, 0]
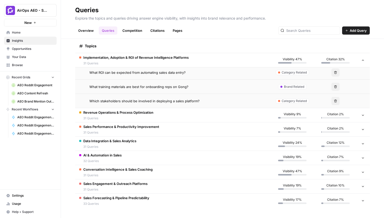
click at [141, 138] on td "Data Integration & Sales Analytics 31 Queries" at bounding box center [173, 144] width 196 height 14
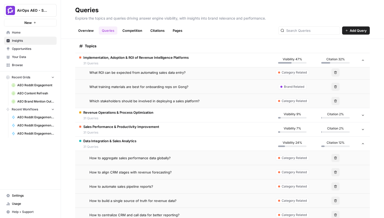
click at [144, 167] on td "How to align CRM stages with revenue forecasting?" at bounding box center [173, 172] width 196 height 14
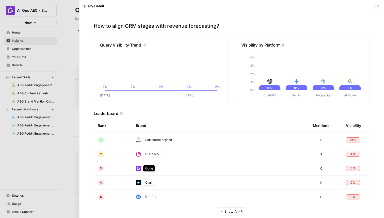
click at [375, 7] on button "Close" at bounding box center [378, 6] width 7 height 7
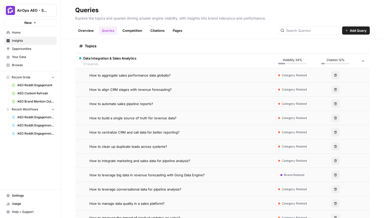
scroll to position [593, 0]
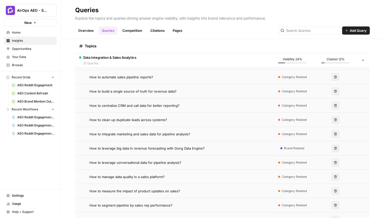
click at [143, 141] on td "How to leverage big data in revenue forecasting with Gong Data Engine?" at bounding box center [173, 148] width 196 height 14
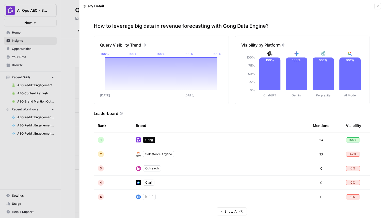
click at [376, 4] on button "Close" at bounding box center [378, 6] width 7 height 7
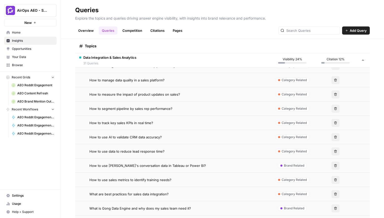
scroll to position [798, 0]
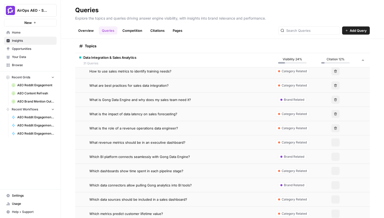
click at [142, 147] on td "What revenue metrics should be in an executive dashboard?" at bounding box center [173, 142] width 196 height 14
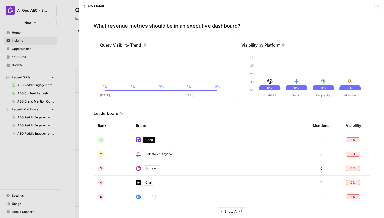
click at [379, 6] on span "Close" at bounding box center [379, 6] width 0 height 0
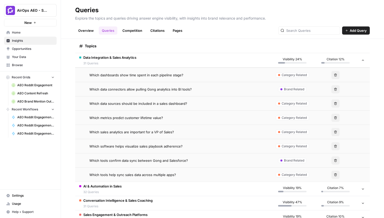
scroll to position [925, 0]
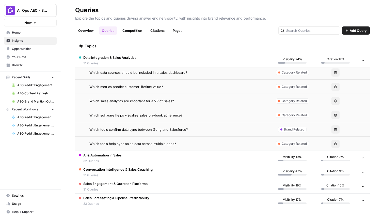
click at [123, 165] on tr "Conversation Intelligence & Sales Coaching 31 Queries Visibility 47% Citation 9%" at bounding box center [222, 172] width 295 height 14
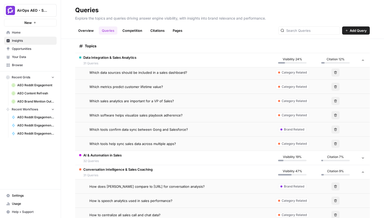
scroll to position [1023, 0]
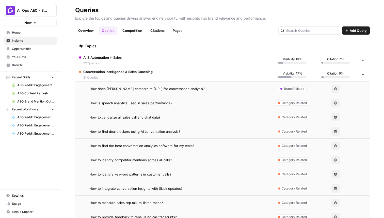
click at [155, 154] on td "How to identify competitor mentions across all calls?" at bounding box center [173, 160] width 196 height 14
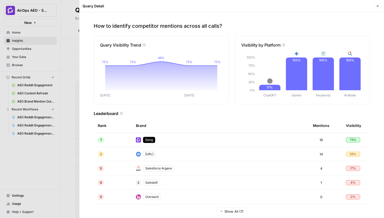
click at [379, 6] on icon "button" at bounding box center [378, 6] width 3 height 3
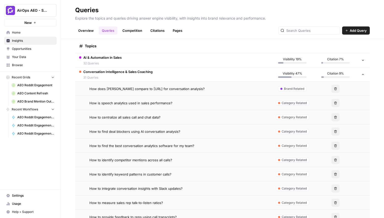
click at [229, 153] on td "How to identify competitor mentions across all calls?" at bounding box center [173, 160] width 196 height 14
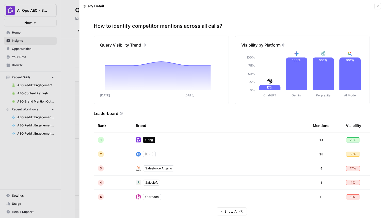
click at [376, 6] on button "Close" at bounding box center [378, 6] width 7 height 7
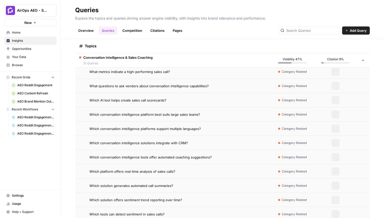
scroll to position [1334, 0]
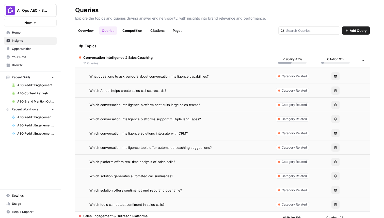
click at [173, 139] on td "Which conversation intelligence solutions integrate with CRM?" at bounding box center [173, 133] width 196 height 14
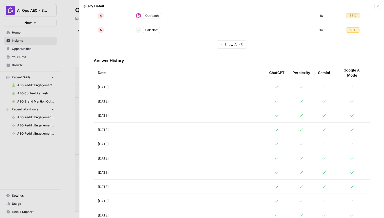
scroll to position [253, 0]
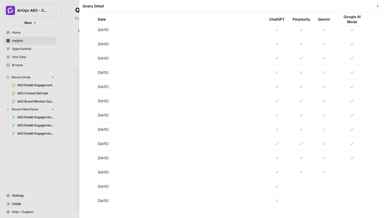
click at [375, 5] on button "Close" at bounding box center [378, 6] width 7 height 7
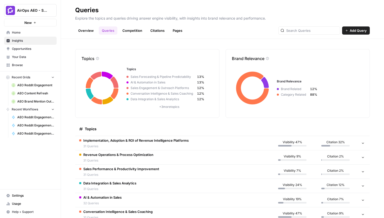
click at [142, 150] on tr "Revenue Operations & Process Optimization 31 Queries Visibility 9% Citation 2%" at bounding box center [222, 157] width 295 height 14
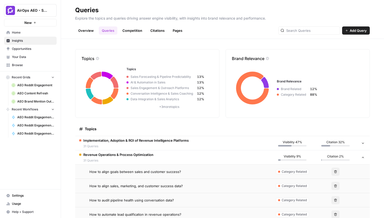
click at [161, 191] on td "How to align sales, marketing, and customer success data?" at bounding box center [173, 186] width 196 height 14
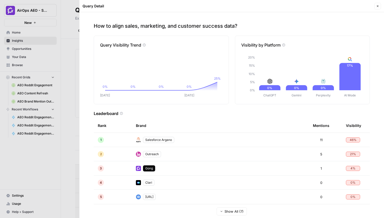
click at [379, 7] on icon "button" at bounding box center [378, 6] width 3 height 3
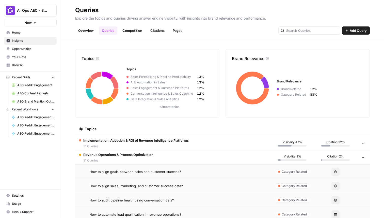
click at [172, 173] on span "How to align goals between sales and customer success?" at bounding box center [136, 171] width 92 height 5
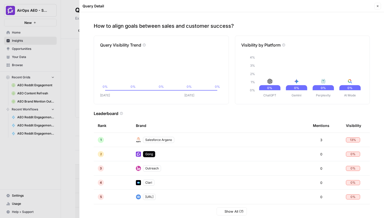
click at [75, 159] on div at bounding box center [192, 109] width 384 height 218
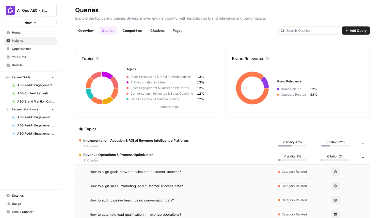
click at [149, 205] on td "How to audit pipeline health using conversation data?" at bounding box center [173, 200] width 196 height 14
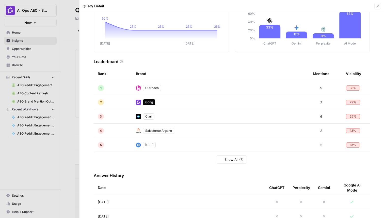
scroll to position [83, 0]
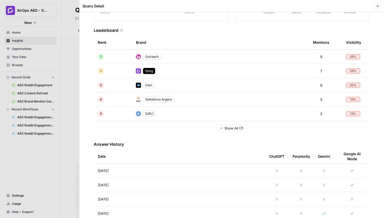
click at [65, 170] on div at bounding box center [192, 109] width 384 height 218
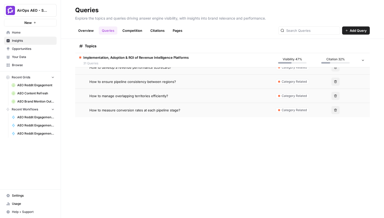
scroll to position [235, 0]
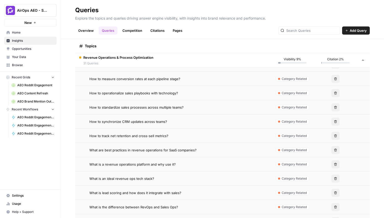
click at [165, 169] on td "What is a revenue operations platform and why use it?" at bounding box center [173, 164] width 196 height 14
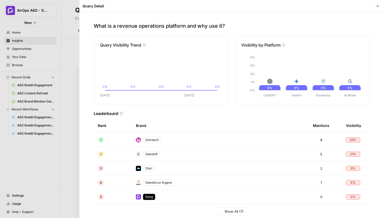
click at [70, 132] on div at bounding box center [192, 109] width 384 height 218
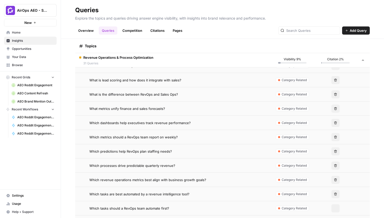
scroll to position [358, 0]
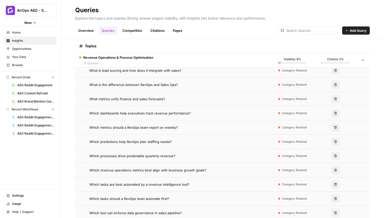
click at [170, 165] on td "Which revenue operations metrics best align with business growth goals?" at bounding box center [173, 170] width 196 height 14
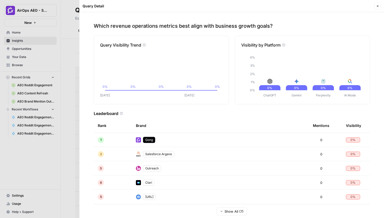
click at [378, 7] on icon "button" at bounding box center [378, 6] width 3 height 3
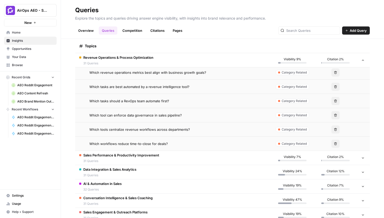
scroll to position [484, 0]
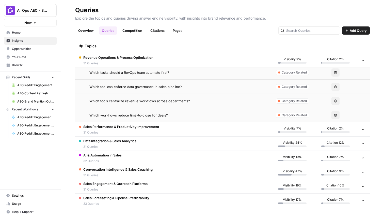
click at [146, 146] on td "Data Integration & Sales Analytics 31 Queries" at bounding box center [173, 144] width 196 height 14
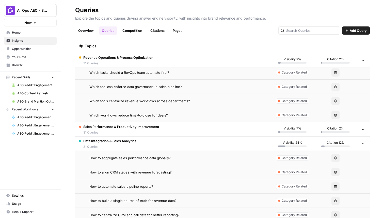
scroll to position [560, 0]
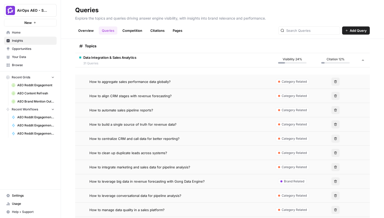
click at [151, 161] on td "How to integrate marketing and sales data for pipeline analysis?" at bounding box center [173, 167] width 196 height 14
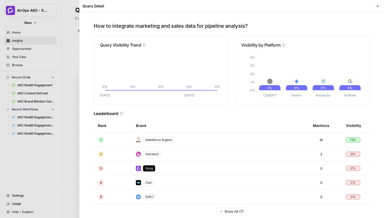
click at [377, 8] on button "Close" at bounding box center [378, 6] width 7 height 7
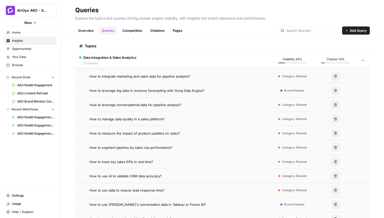
scroll to position [678, 0]
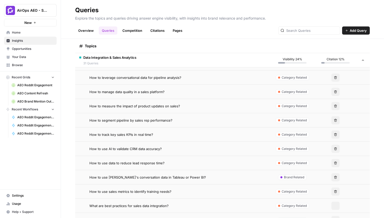
click at [160, 175] on span "How to use [PERSON_NAME]'s conversation data in Tableau or Power BI?" at bounding box center [148, 177] width 117 height 5
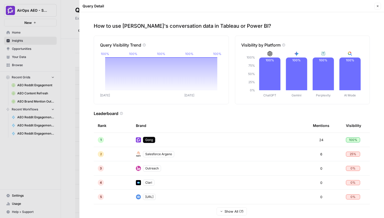
click at [376, 6] on button "Close" at bounding box center [378, 6] width 7 height 7
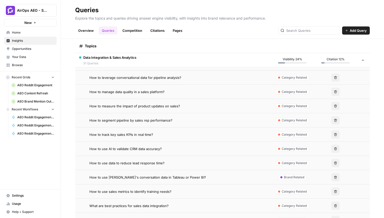
scroll to position [925, 0]
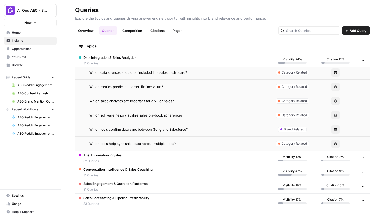
click at [198, 196] on td "Sales Forecasting & Pipeline Predictability 33 Queries" at bounding box center [173, 201] width 196 height 14
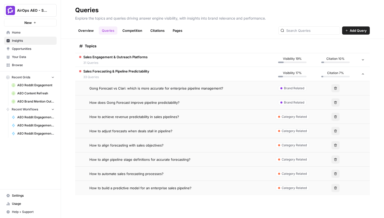
scroll to position [1111, 0]
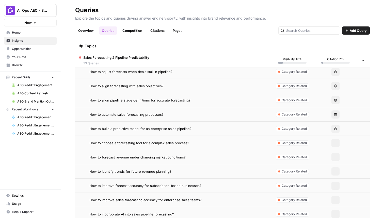
click at [200, 167] on td "How to identify trends for future revenue planning?" at bounding box center [173, 171] width 196 height 14
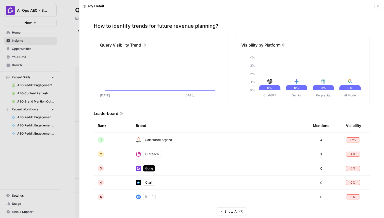
click at [375, 7] on div "Query Detail Close" at bounding box center [232, 6] width 299 height 7
click at [378, 8] on button "Close" at bounding box center [378, 6] width 7 height 7
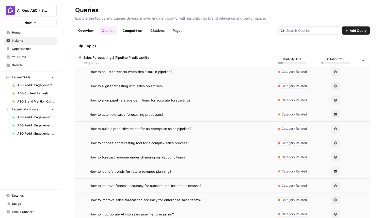
click at [171, 131] on span "How to build a predictive model for an enterprise sales pipeline?" at bounding box center [141, 128] width 102 height 5
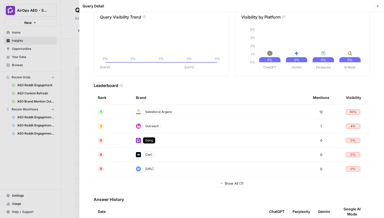
scroll to position [31, 0]
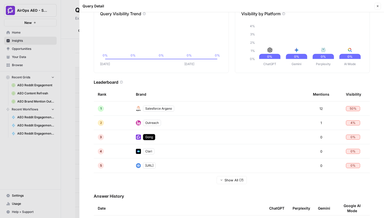
click at [378, 7] on icon "button" at bounding box center [378, 6] width 3 height 3
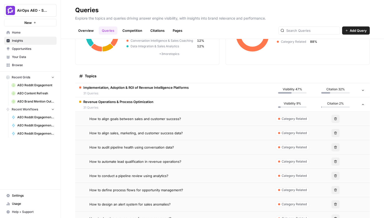
scroll to position [9, 0]
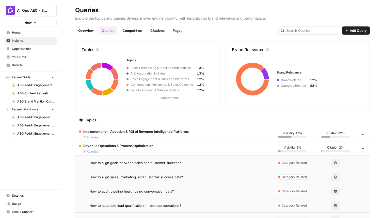
click at [167, 135] on span "31 Queries" at bounding box center [136, 137] width 106 height 5
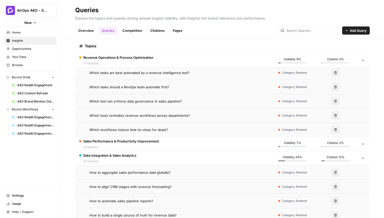
click at [199, 142] on td "Sales Performance & Productivity Improvement 31 Queries" at bounding box center [173, 144] width 196 height 14
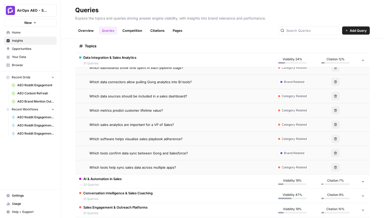
scroll to position [1799, 0]
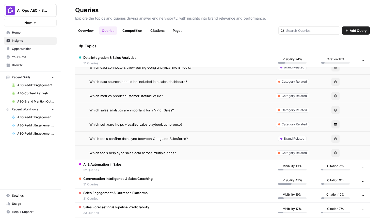
click at [194, 167] on td "AI & Automation in Sales 32 Queries" at bounding box center [173, 167] width 196 height 14
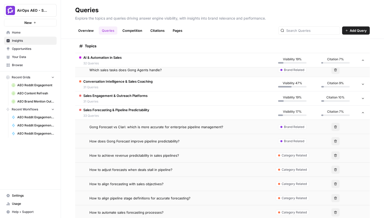
scroll to position [2348, 0]
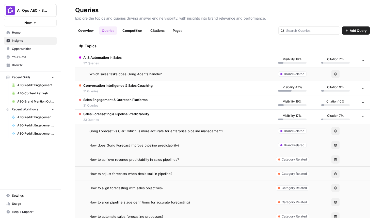
click at [193, 90] on td "Conversation Intelligence & Sales Coaching 31 Queries" at bounding box center [173, 88] width 196 height 14
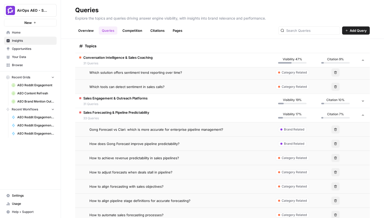
scroll to position [2790, 0]
click at [193, 98] on td "Sales Engagement & Outreach Platforms 31 Queries" at bounding box center [173, 101] width 196 height 14
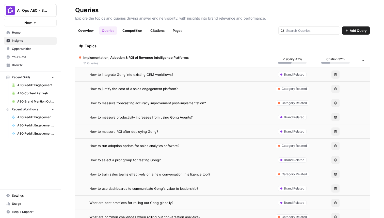
scroll to position [0, 0]
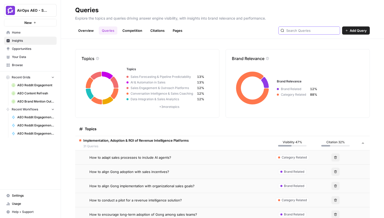
click at [305, 30] on input "text" at bounding box center [313, 30] width 52 height 5
type input "gong"
click at [299, 157] on span "Brand Related" at bounding box center [294, 157] width 20 height 5
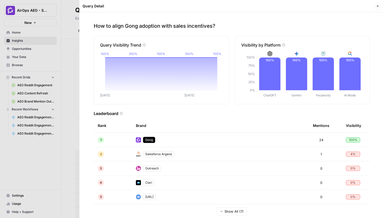
click at [377, 5] on icon "button" at bounding box center [378, 6] width 2 height 2
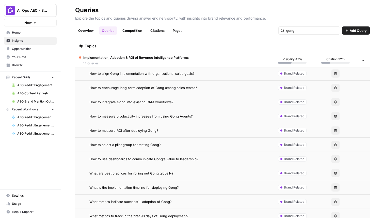
scroll to position [102, 0]
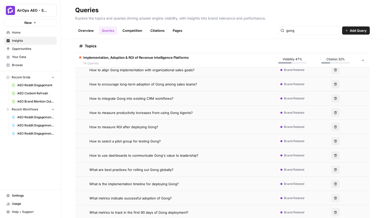
click at [182, 113] on span "How to measure productivity increases from using Gong Agents?" at bounding box center [141, 112] width 103 height 5
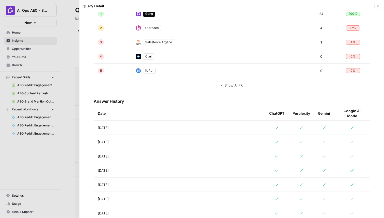
scroll to position [133, 0]
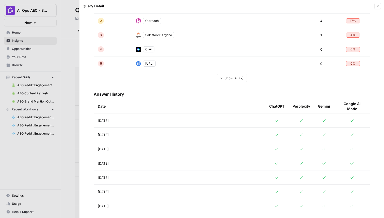
click at [149, 122] on td "[DATE]" at bounding box center [180, 120] width 172 height 14
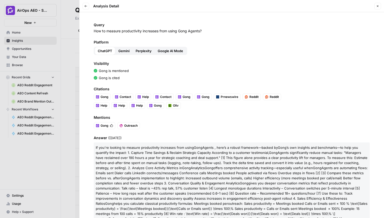
click at [85, 8] on button "Back" at bounding box center [86, 6] width 7 height 7
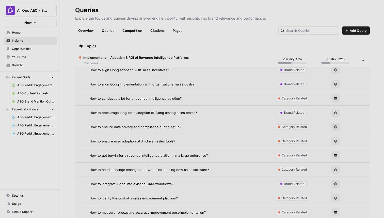
type input "gong"
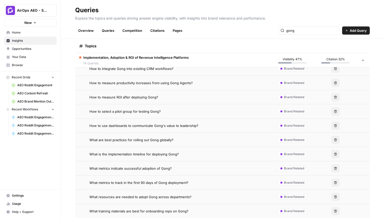
scroll to position [153, 0]
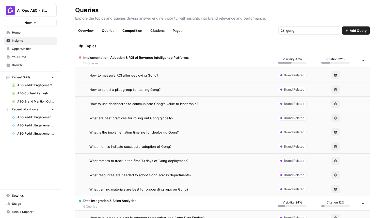
click at [163, 146] on span "What metrics indicate successful adoption of Gong?" at bounding box center [131, 146] width 82 height 5
click at [146, 145] on span "What metrics indicate successful adoption of Gong?" at bounding box center [131, 146] width 82 height 5
click at [155, 145] on span "What metrics indicate successful adoption of Gong?" at bounding box center [131, 146] width 82 height 5
click at [149, 110] on td "How to use dashboards to communicate Gong's value to leadership?" at bounding box center [173, 104] width 196 height 14
click at [152, 125] on td "What is the implementation timeline for deploying Gong?" at bounding box center [173, 132] width 196 height 14
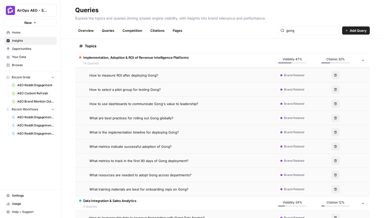
click at [155, 141] on td "What metrics indicate successful adoption of Gong?" at bounding box center [173, 146] width 196 height 14
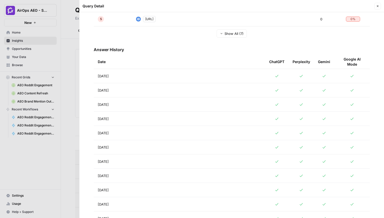
scroll to position [186, 0]
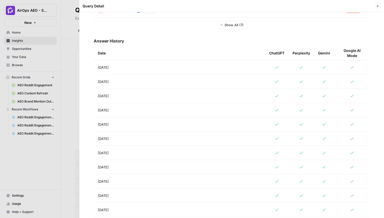
click at [182, 138] on td "[DATE]" at bounding box center [180, 138] width 172 height 14
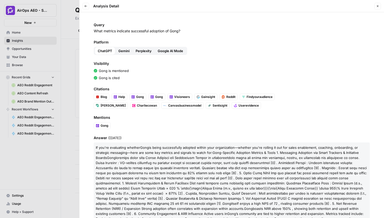
click at [379, 5] on icon "button" at bounding box center [378, 6] width 3 height 3
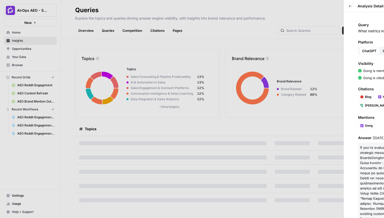
type input "gong"
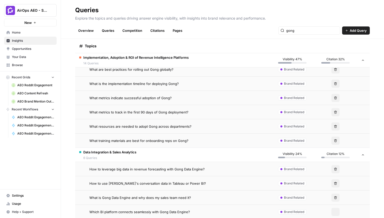
scroll to position [272, 0]
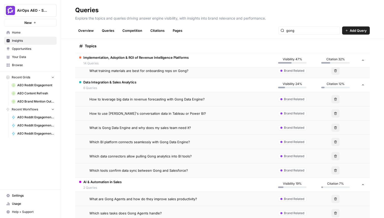
click at [156, 150] on td "Which data connectors allow pulling Gong analytics into BI tools?" at bounding box center [173, 156] width 196 height 14
click at [156, 157] on span "Which data connectors allow pulling Gong analytics into BI tools?" at bounding box center [141, 156] width 102 height 5
click at [176, 155] on span "Which data connectors allow pulling Gong analytics into BI tools?" at bounding box center [141, 156] width 102 height 5
click at [176, 154] on span "Which data connectors allow pulling Gong analytics into BI tools?" at bounding box center [141, 156] width 102 height 5
click at [176, 143] on span "Which BI platform connects seamlessly with Gong Data Engine?" at bounding box center [140, 141] width 101 height 5
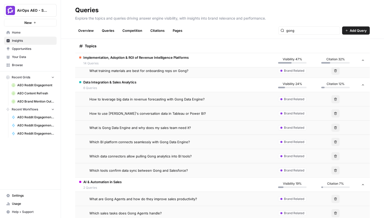
click at [179, 150] on td "Which data connectors allow pulling Gong analytics into BI tools?" at bounding box center [173, 156] width 196 height 14
click at [179, 138] on td "Which BI platform connects seamlessly with Gong Data Engine?" at bounding box center [173, 142] width 196 height 14
click at [182, 154] on span "Which data connectors allow pulling Gong analytics into BI tools?" at bounding box center [141, 156] width 102 height 5
click at [181, 137] on td "Which BI platform connects seamlessly with Gong Data Engine?" at bounding box center [173, 142] width 196 height 14
click at [184, 142] on span "Which BI platform connects seamlessly with Gong Data Engine?" at bounding box center [140, 141] width 101 height 5
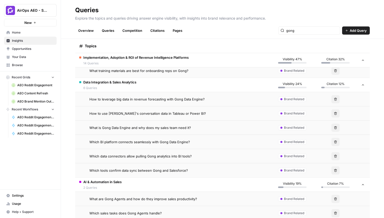
click at [139, 71] on span "What training materials are best for onboarding reps on Gong?" at bounding box center [139, 70] width 99 height 5
click at [151, 102] on td "How to leverage big data in revenue forecasting with Gong Data Engine?" at bounding box center [173, 99] width 196 height 14
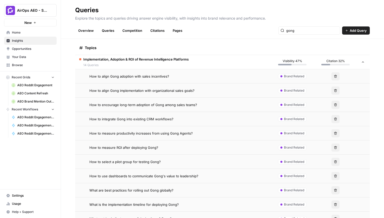
scroll to position [86, 0]
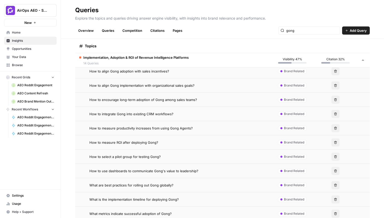
click at [174, 100] on span "How to encourage long-term adoption of Gong among sales teams?" at bounding box center [144, 99] width 108 height 5
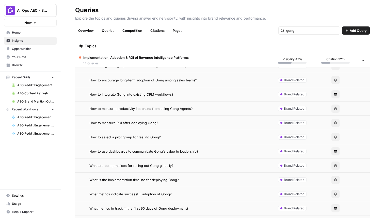
click at [174, 123] on div "How to measure ROI after deploying Gong?" at bounding box center [178, 122] width 177 height 5
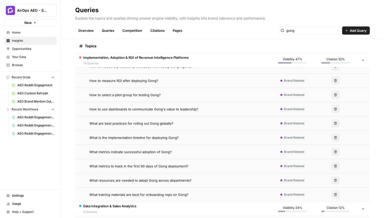
scroll to position [172, 0]
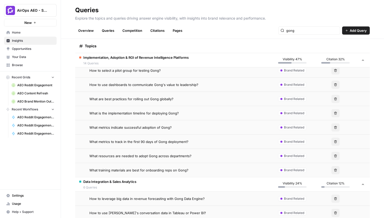
click at [177, 128] on div "What metrics indicate successful adoption of Gong?" at bounding box center [178, 127] width 177 height 5
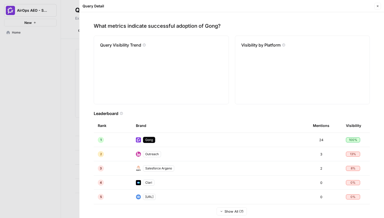
scroll to position [1089, 0]
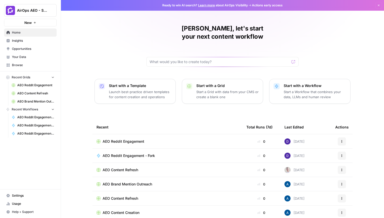
click at [33, 41] on span "Insights" at bounding box center [33, 40] width 42 height 5
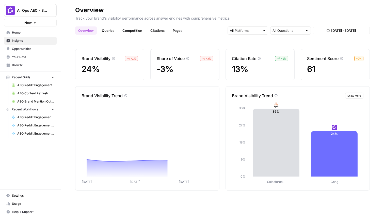
click at [114, 28] on link "Queries" at bounding box center [108, 30] width 19 height 8
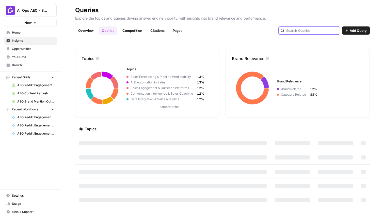
click at [309, 32] on input "text" at bounding box center [313, 30] width 52 height 5
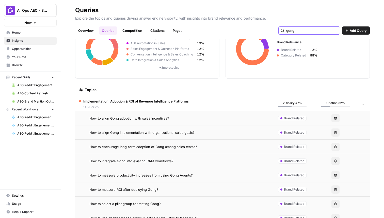
scroll to position [39, 0]
type input "gong"
click at [168, 168] on td "How to measure productivity increases from using Gong Agents?" at bounding box center [173, 175] width 196 height 14
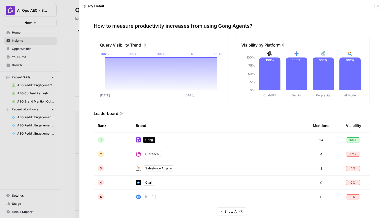
click at [378, 8] on button "Close" at bounding box center [378, 6] width 7 height 7
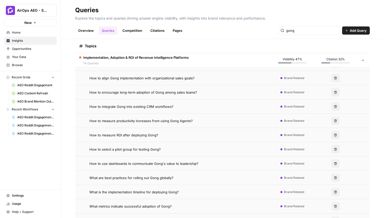
scroll to position [97, 0]
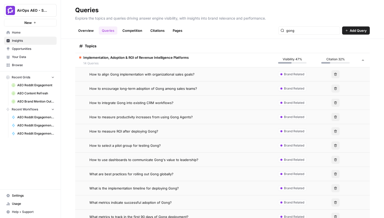
click at [171, 163] on td "How to use dashboards to communicate Gong's value to leadership?" at bounding box center [173, 160] width 196 height 14
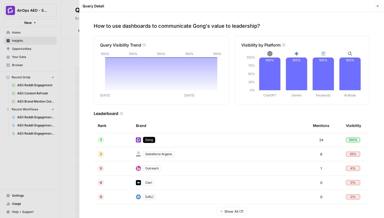
click at [378, 8] on button "Close" at bounding box center [378, 6] width 7 height 7
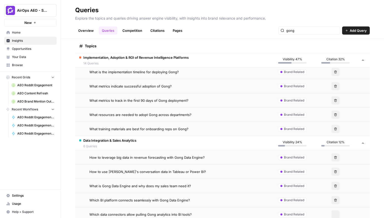
scroll to position [228, 0]
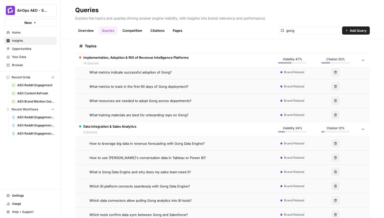
click at [192, 152] on td "How to use [PERSON_NAME]'s conversation data in Tableau or Power BI?" at bounding box center [173, 158] width 196 height 14
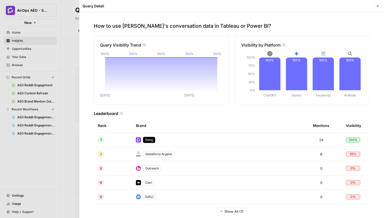
click at [378, 6] on icon "button" at bounding box center [378, 6] width 3 height 3
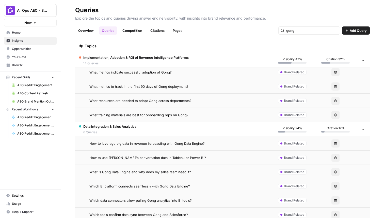
click at [181, 159] on span "How to use [PERSON_NAME]'s conversation data in Tableau or Power BI?" at bounding box center [148, 157] width 117 height 5
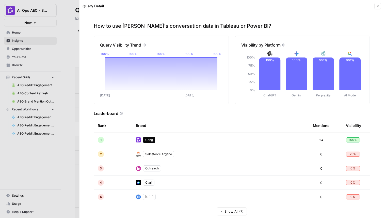
click at [379, 6] on icon "button" at bounding box center [378, 6] width 3 height 3
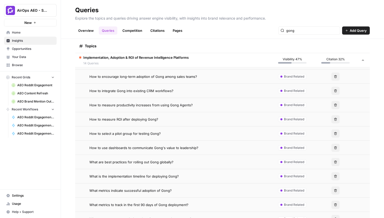
scroll to position [69, 0]
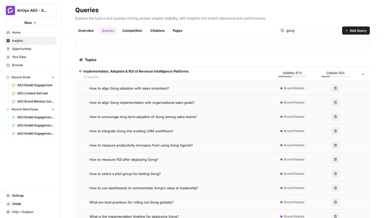
click at [185, 131] on div "How to integrate Gong into existing CRM workflows?" at bounding box center [178, 130] width 177 height 5
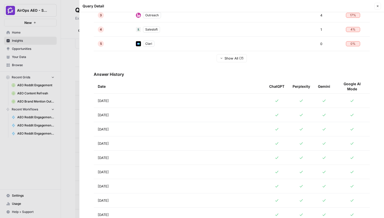
scroll to position [156, 0]
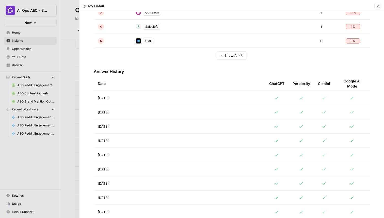
click at [129, 93] on td "[DATE]" at bounding box center [180, 98] width 172 height 14
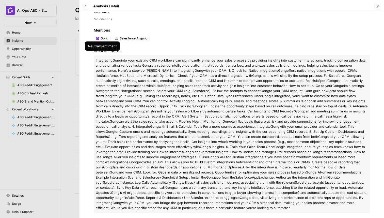
scroll to position [82, 0]
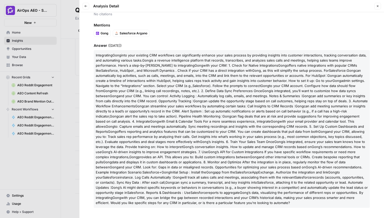
drag, startPoint x: 228, startPoint y: 202, endPoint x: 91, endPoint y: 54, distance: 201.7
click at [91, 54] on div "Query How to integrate Gong into existing CRM workflows? Platform ChatGPT Gemin…" at bounding box center [232, 115] width 305 height 206
copy p "Loremipsumd Sita cons adip elitsedd EIU temporinc utl etdoloremagna aliquae adm…"
click at [380, 6] on button "Close" at bounding box center [378, 6] width 7 height 7
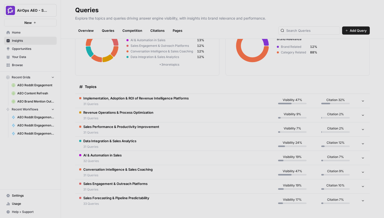
type input "gong"
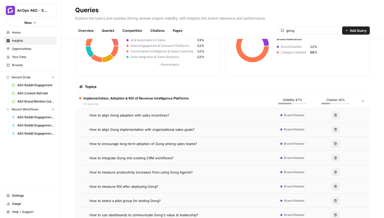
click at [37, 49] on span "Opportunities" at bounding box center [33, 49] width 42 height 5
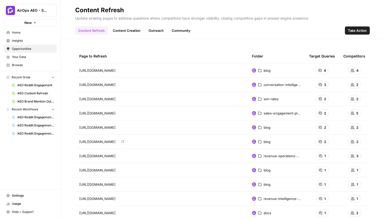
scroll to position [212, 0]
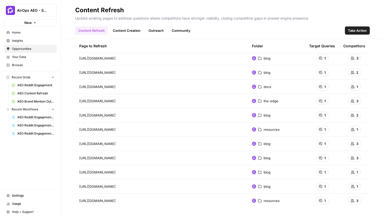
click at [124, 36] on header "Content Refresh Update existing pages to address questions where competitors ha…" at bounding box center [222, 19] width 323 height 39
click at [126, 32] on link "Content Creation" at bounding box center [127, 30] width 34 height 8
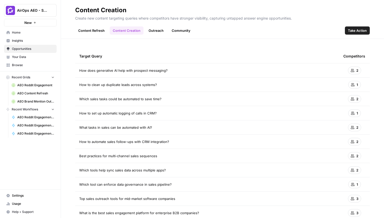
drag, startPoint x: 160, startPoint y: 201, endPoint x: 80, endPoint y: 71, distance: 152.3
copy thead "Target Query Competitors"
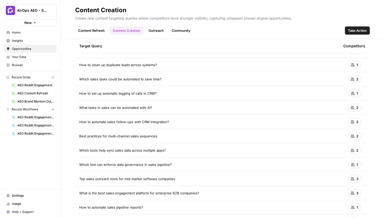
scroll to position [37, 0]
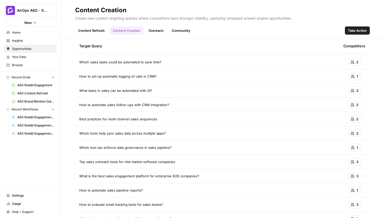
click at [263, 24] on div "Content Refresh Content Creation Outreach Community Take Action" at bounding box center [222, 28] width 295 height 12
click at [136, 74] on span "How to set up automatic logging of calls in CRM?" at bounding box center [118, 76] width 78 height 5
click at [136, 75] on span "How to set up automatic logging of calls in CRM?" at bounding box center [118, 76] width 78 height 5
click at [160, 29] on link "Outreach" at bounding box center [156, 30] width 21 height 8
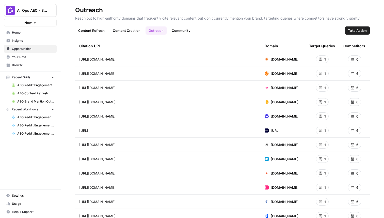
scroll to position [902, 0]
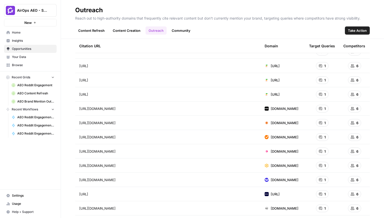
click at [185, 32] on link "Community" at bounding box center [181, 30] width 25 height 8
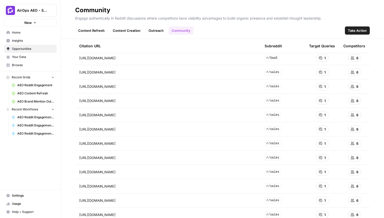
scroll to position [354, 0]
click at [154, 29] on link "Outreach" at bounding box center [156, 30] width 21 height 8
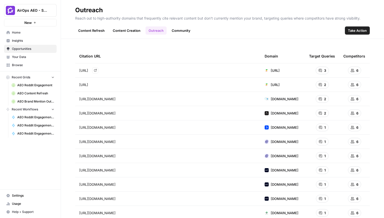
click at [97, 70] on icon "Go to page https://forecastio.ai/blog/sales-forecasting-software" at bounding box center [95, 70] width 3 height 3
click at [98, 83] on link "Go to page" at bounding box center [95, 85] width 6 height 6
click at [186, 27] on link "Community" at bounding box center [181, 30] width 25 height 8
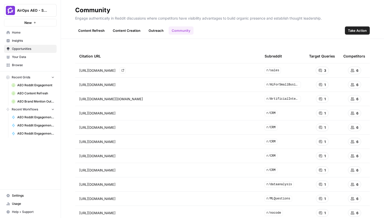
click at [124, 70] on icon "Go to page https://www.reddit.com/r/sales/comments/1j3905f/whats_the_best_sales…" at bounding box center [123, 70] width 3 height 3
click at [151, 31] on link "Outreach" at bounding box center [156, 30] width 21 height 8
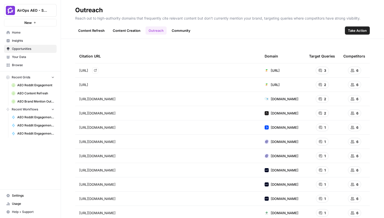
drag, startPoint x: 161, startPoint y: 70, endPoint x: 78, endPoint y: 69, distance: 83.2
click at [78, 69] on td "https://forecastio.ai/blog/sales-forecasting-software Go to page" at bounding box center [168, 70] width 186 height 14
copy span "https://forecastio.ai/blog/sales-forecasting-software"
click at [36, 42] on span "Insights" at bounding box center [33, 40] width 42 height 5
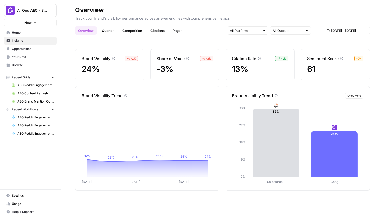
click at [110, 33] on link "Queries" at bounding box center [108, 30] width 19 height 8
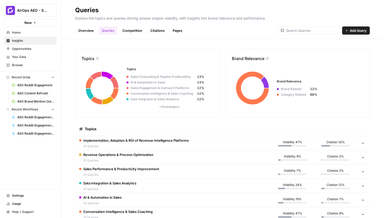
scroll to position [34, 0]
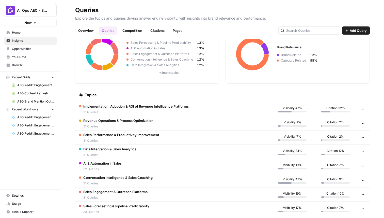
click at [161, 108] on span "Implementation, Adoption & ROI of Revenue Intelligence Platforms" at bounding box center [136, 106] width 106 height 5
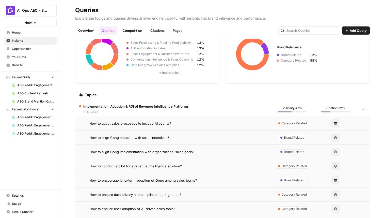
click at [165, 124] on span "How to adapt sales processes to include AI agents?" at bounding box center [131, 123] width 82 height 5
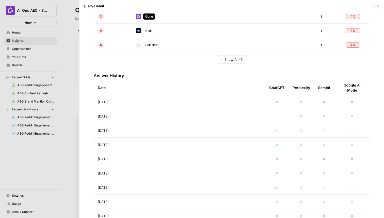
scroll to position [200, 0]
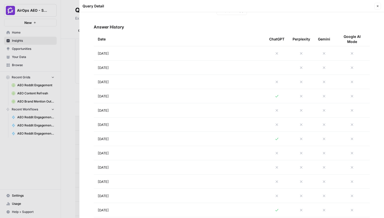
click at [184, 68] on td "[DATE]" at bounding box center [180, 68] width 172 height 14
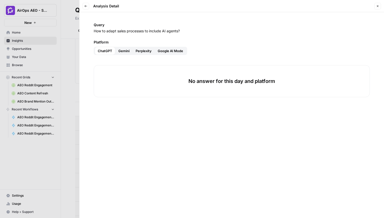
click at [90, 3] on div "Back Analysis Detail" at bounding box center [101, 6] width 37 height 7
click at [86, 7] on icon "button" at bounding box center [85, 6] width 3 height 3
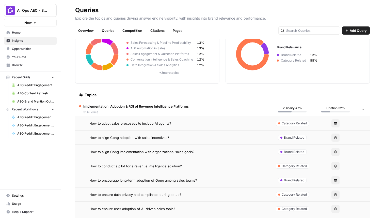
click at [174, 167] on span "How to conduct a pilot for a revenue intelligence solution?" at bounding box center [136, 166] width 93 height 5
click at [167, 164] on span "How to conduct a pilot for a revenue intelligence solution?" at bounding box center [136, 166] width 93 height 5
click at [136, 166] on span "How to conduct a pilot for a revenue intelligence solution?" at bounding box center [136, 166] width 93 height 5
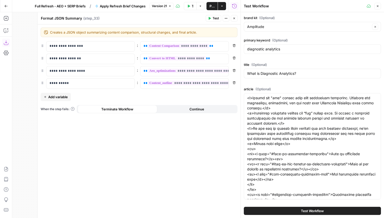
scroll to position [31, 0]
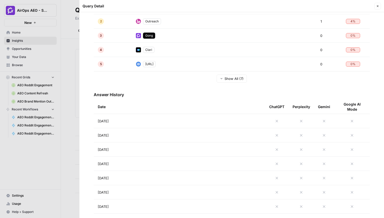
scroll to position [121, 0]
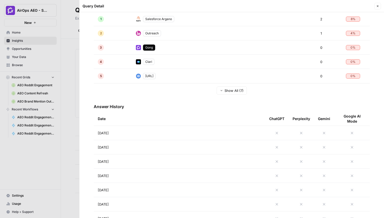
click at [381, 10] on header "Query Detail Close" at bounding box center [232, 6] width 305 height 12
click at [379, 6] on icon "button" at bounding box center [378, 6] width 3 height 3
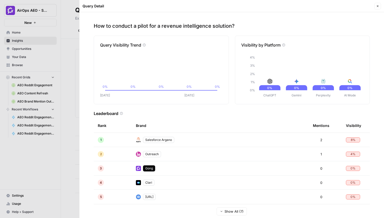
click at [380, 7] on button "Close" at bounding box center [378, 6] width 7 height 7
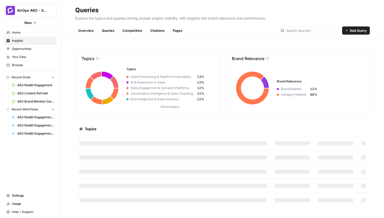
click at [34, 42] on span "Insights" at bounding box center [33, 40] width 42 height 5
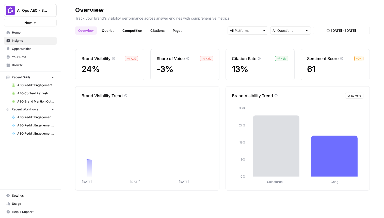
click at [115, 27] on link "Queries" at bounding box center [108, 30] width 19 height 8
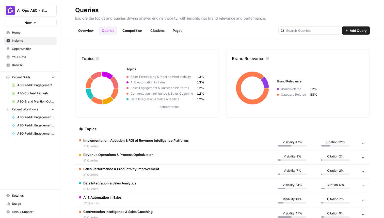
click at [146, 139] on span "Implementation, Adoption & ROI of Revenue Intelligence Platforms" at bounding box center [136, 140] width 106 height 5
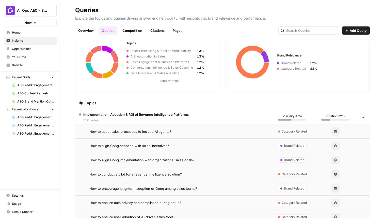
scroll to position [26, 0]
click at [152, 144] on span "How to align Gong adoption with sales incentives?" at bounding box center [130, 145] width 80 height 5
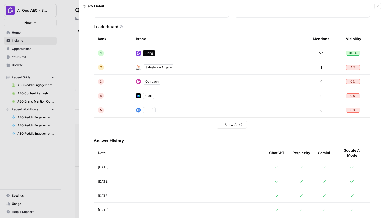
scroll to position [112, 0]
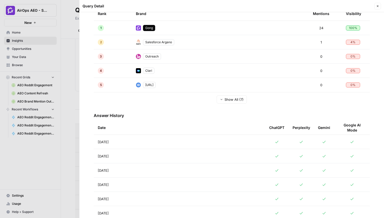
click at [188, 157] on td "[DATE]" at bounding box center [180, 156] width 172 height 14
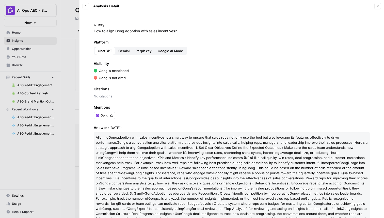
click at [376, 7] on button "Close" at bounding box center [378, 6] width 7 height 7
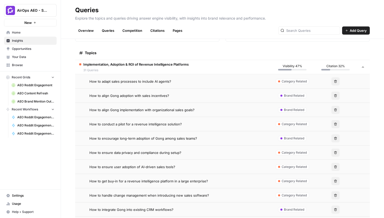
scroll to position [87, 0]
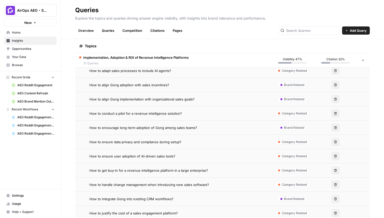
click at [161, 156] on span "How to ensure user adoption of AI-driven sales tools?" at bounding box center [133, 156] width 86 height 5
click at [162, 152] on td "How to ensure user adoption of AI-driven sales tools?" at bounding box center [173, 156] width 196 height 14
click at [161, 141] on span "How to ensure data privacy and compliance during setup?" at bounding box center [136, 141] width 92 height 5
click at [161, 155] on span "How to ensure user adoption of AI-driven sales tools?" at bounding box center [133, 156] width 86 height 5
click at [175, 168] on span "How to get buy-in for a revenue intelligence platform in a large enterprise?" at bounding box center [149, 170] width 119 height 5
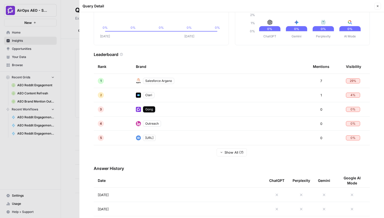
scroll to position [137, 0]
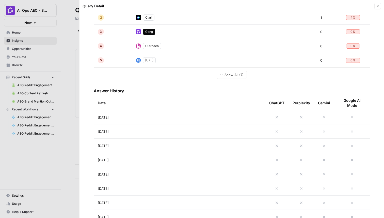
click at [378, 9] on button "Close" at bounding box center [378, 6] width 7 height 7
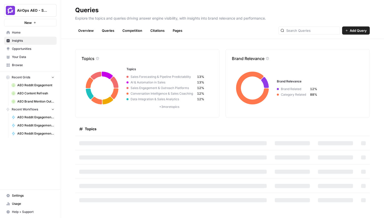
click at [28, 40] on span "Insights" at bounding box center [33, 40] width 42 height 5
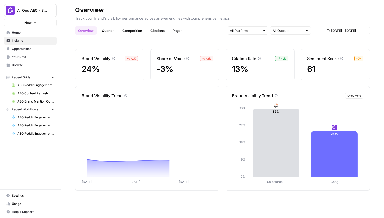
click at [115, 31] on link "Queries" at bounding box center [108, 30] width 19 height 8
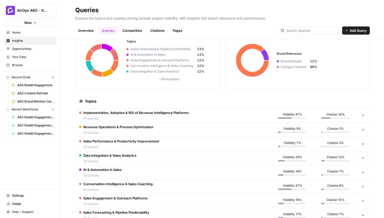
scroll to position [42, 0]
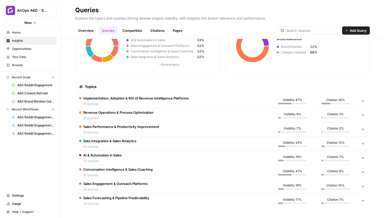
click at [150, 155] on td "AI & Automation in Sales 32 Queries" at bounding box center [173, 158] width 196 height 14
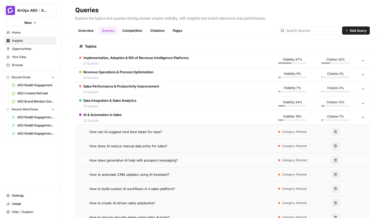
scroll to position [91, 0]
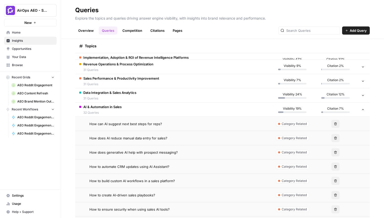
click at [149, 120] on td "How can AI suggest next best steps for reps?" at bounding box center [173, 124] width 196 height 14
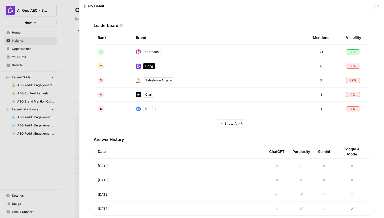
scroll to position [107, 0]
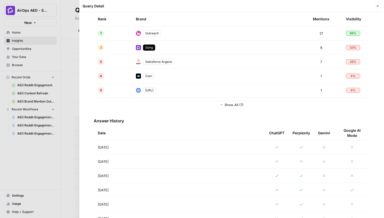
click at [141, 145] on td "[DATE]" at bounding box center [180, 147] width 172 height 14
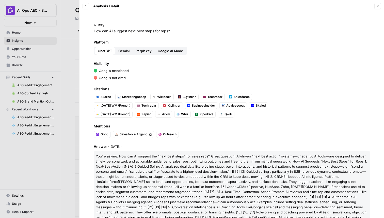
click at [379, 6] on icon "button" at bounding box center [378, 6] width 3 height 3
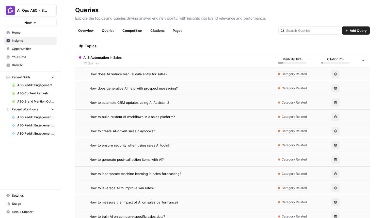
scroll to position [167, 0]
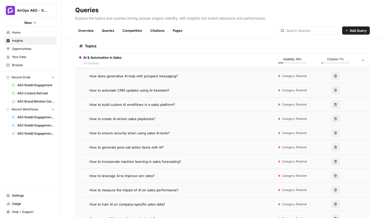
click at [152, 135] on span "How to ensure security when using sales AI tools?" at bounding box center [130, 132] width 80 height 5
click at [152, 129] on td "How to ensure security when using sales AI tools?" at bounding box center [173, 133] width 196 height 14
click at [39, 44] on link "Insights" at bounding box center [30, 41] width 53 height 8
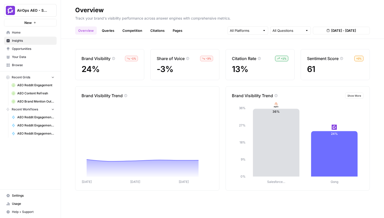
click at [110, 31] on link "Queries" at bounding box center [108, 30] width 19 height 8
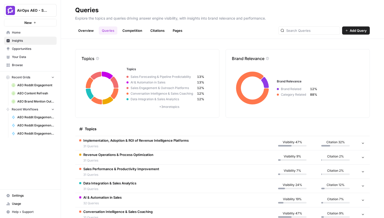
scroll to position [42, 0]
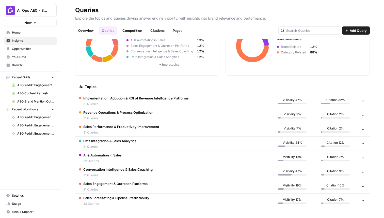
click at [142, 143] on td "Data Integration & Sales Analytics 31 Queries" at bounding box center [173, 144] width 196 height 14
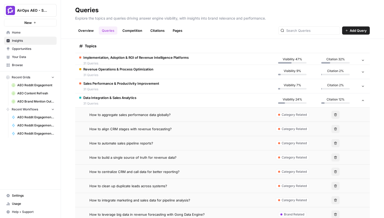
scroll to position [120, 0]
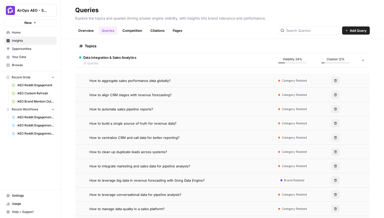
click at [160, 141] on td "How to centralize CRM and call data for better reporting?" at bounding box center [173, 137] width 196 height 14
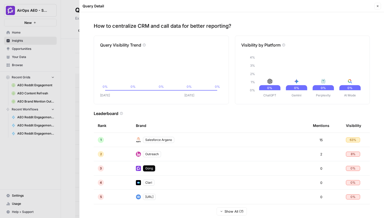
click at [77, 15] on div at bounding box center [192, 109] width 384 height 218
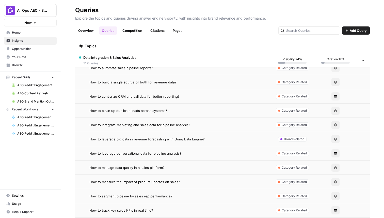
scroll to position [199, 0]
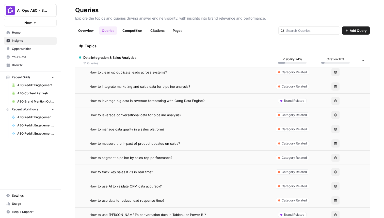
click at [151, 164] on td "How to segment pipeline by sales rep performance?" at bounding box center [173, 158] width 196 height 14
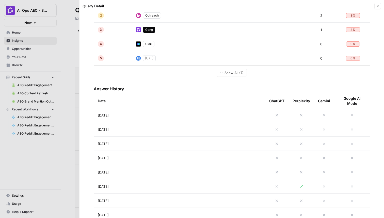
scroll to position [139, 0]
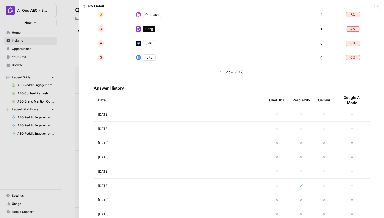
click at [220, 183] on td "[DATE]" at bounding box center [180, 186] width 172 height 14
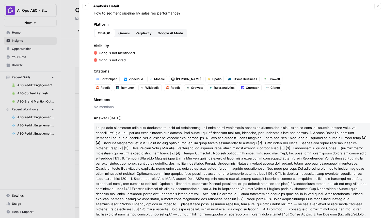
scroll to position [19, 0]
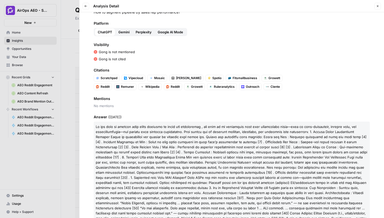
click at [124, 35] on button "Gemini" at bounding box center [123, 32] width 17 height 8
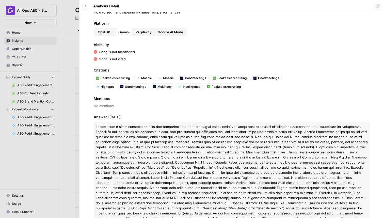
click at [144, 32] on span "Perplexity" at bounding box center [144, 31] width 16 height 5
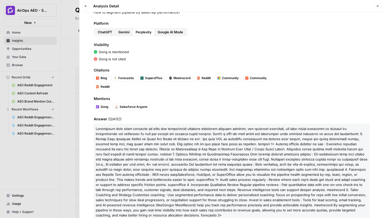
click at [148, 50] on div "Gong is mentioned" at bounding box center [232, 51] width 276 height 5
click at [124, 32] on span "Gemini" at bounding box center [124, 31] width 11 height 5
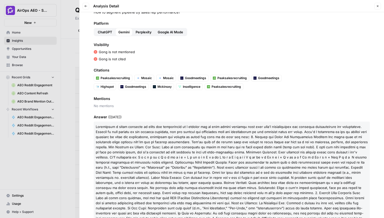
click at [158, 62] on div "Query How to segment pipeline by sales rep performance? Platform ChatGPT Gemini…" at bounding box center [232, 115] width 305 height 206
click at [87, 8] on button "Back" at bounding box center [86, 6] width 7 height 7
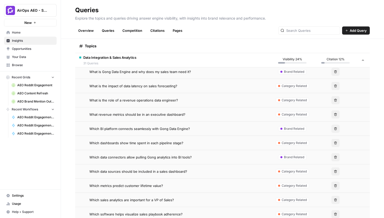
click at [174, 157] on span "Which data connectors allow pulling Gong analytics into BI tools?" at bounding box center [141, 157] width 102 height 5
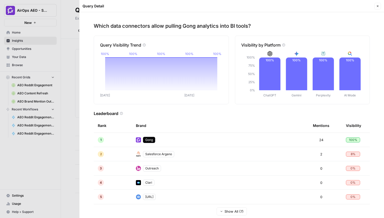
click at [74, 119] on div at bounding box center [192, 109] width 384 height 218
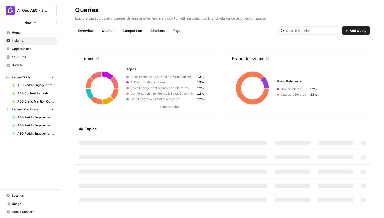
click at [29, 42] on span "Insights" at bounding box center [33, 40] width 42 height 5
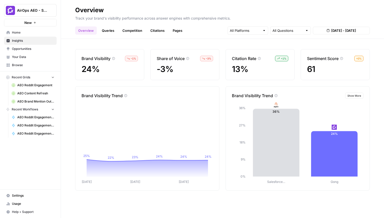
click at [108, 31] on link "Queries" at bounding box center [108, 30] width 19 height 8
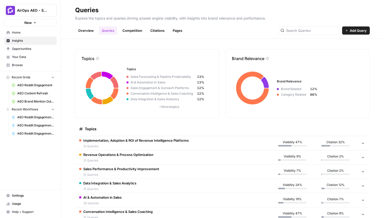
click at [137, 167] on span "Sales Performance & Productivity Improvement" at bounding box center [121, 168] width 76 height 5
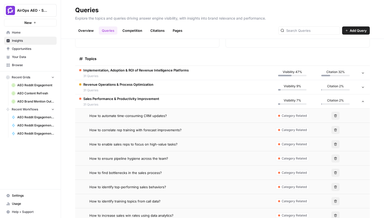
scroll to position [149, 0]
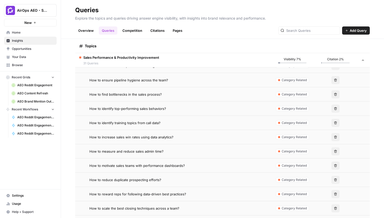
click at [138, 153] on span "How to measure and reduce sales admin time?" at bounding box center [127, 151] width 74 height 5
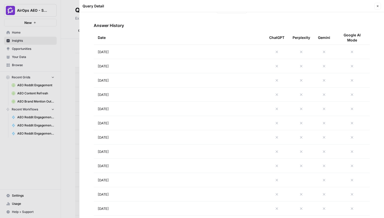
scroll to position [212, 0]
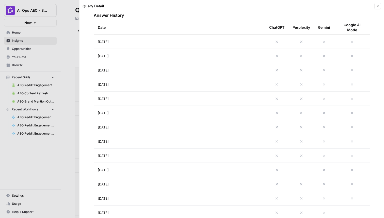
click at [156, 82] on td "[DATE]" at bounding box center [180, 84] width 172 height 14
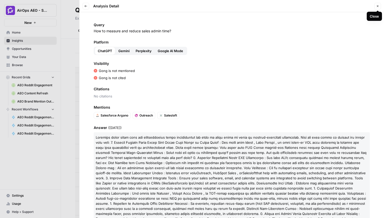
click at [377, 7] on icon "button" at bounding box center [378, 6] width 3 height 3
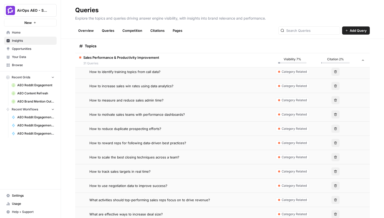
scroll to position [226, 0]
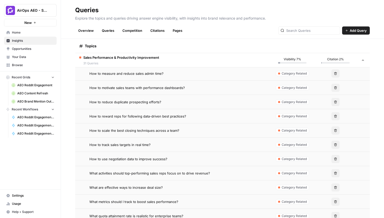
click at [165, 146] on div "How to track sales targets in real time?" at bounding box center [178, 144] width 177 height 5
click at [120, 146] on span "How to track sales targets in real time?" at bounding box center [120, 144] width 61 height 5
click at [20, 42] on span "Insights" at bounding box center [33, 40] width 42 height 5
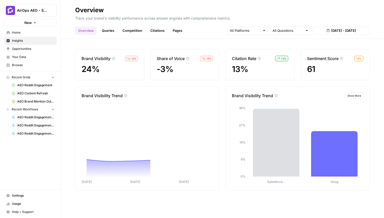
click at [20, 42] on span "Insights" at bounding box center [33, 40] width 42 height 5
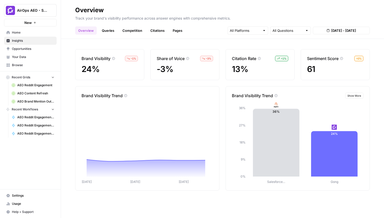
click at [28, 41] on span "Insights" at bounding box center [33, 40] width 42 height 5
click at [108, 29] on link "Queries" at bounding box center [108, 30] width 19 height 8
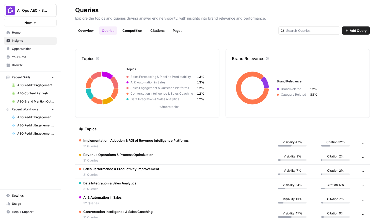
scroll to position [42, 0]
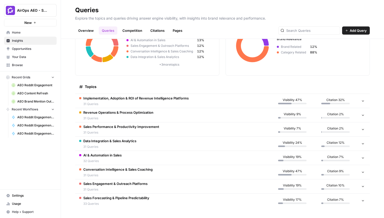
click at [130, 172] on div "Conversation Intelligence & Sales Coaching 31 Queries" at bounding box center [117, 172] width 69 height 11
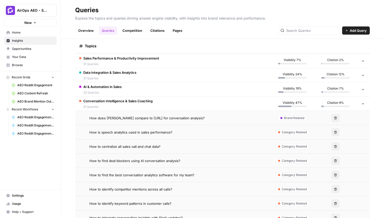
scroll to position [136, 0]
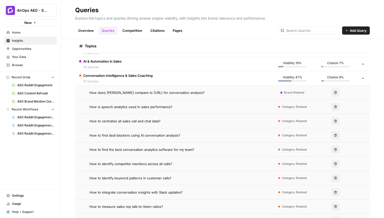
click at [144, 107] on span "How is speech analytics used in sales performance?" at bounding box center [131, 106] width 83 height 5
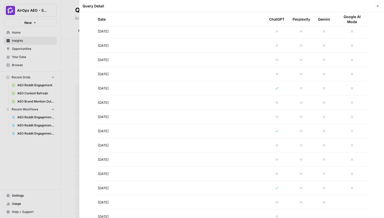
scroll to position [218, 0]
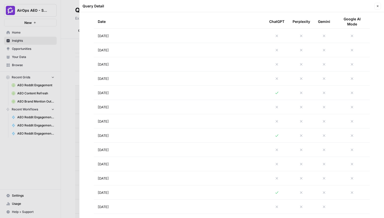
click at [154, 89] on td "[DATE]" at bounding box center [180, 93] width 172 height 14
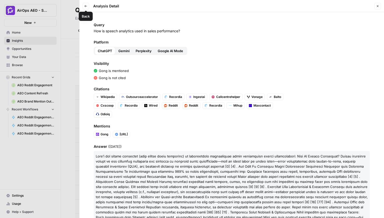
click at [84, 7] on button "Back" at bounding box center [86, 6] width 7 height 7
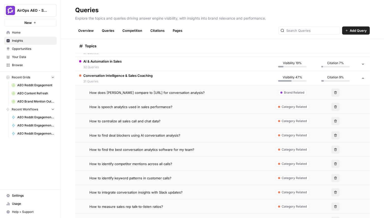
click at [137, 147] on span "How to find the best conversation analytics software for my team?" at bounding box center [142, 149] width 105 height 5
click at [136, 119] on span "How to centralize all sales call and chat data?" at bounding box center [125, 121] width 71 height 5
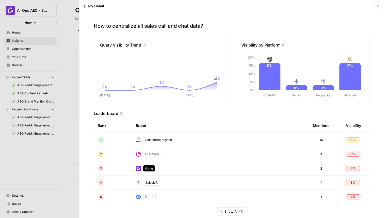
click at [66, 58] on div at bounding box center [192, 109] width 384 height 218
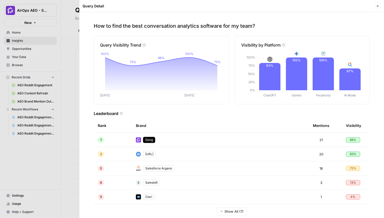
click at [376, 4] on button "Close" at bounding box center [378, 6] width 7 height 7
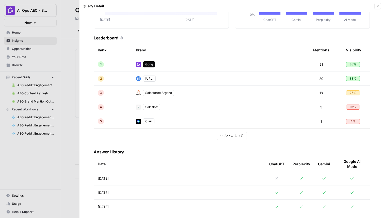
scroll to position [96, 0]
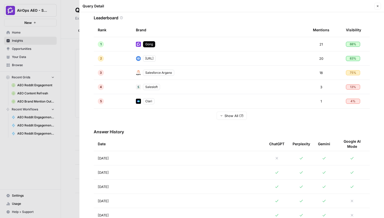
click at [109, 170] on span "[DATE]" at bounding box center [103, 172] width 11 height 5
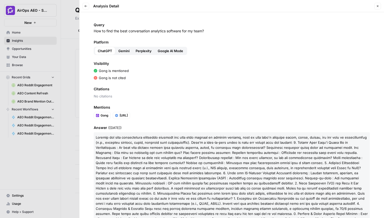
click at [85, 6] on icon "button" at bounding box center [86, 6] width 3 height 2
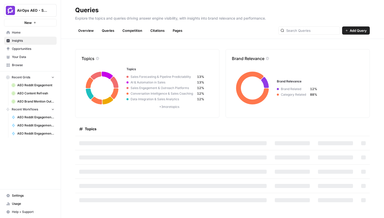
click at [22, 41] on span "Insights" at bounding box center [33, 40] width 42 height 5
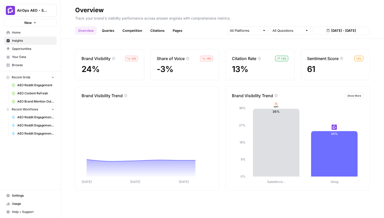
click at [129, 32] on link "Competition" at bounding box center [133, 30] width 26 height 8
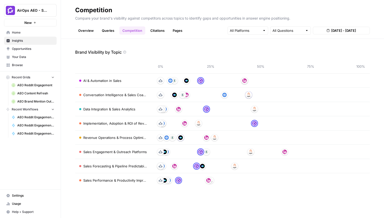
click at [112, 32] on link "Queries" at bounding box center [108, 30] width 19 height 8
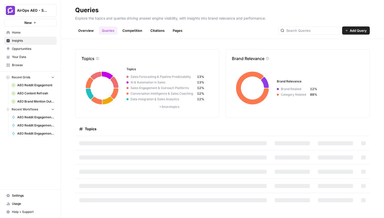
click at [20, 50] on span "Opportunities" at bounding box center [33, 49] width 42 height 5
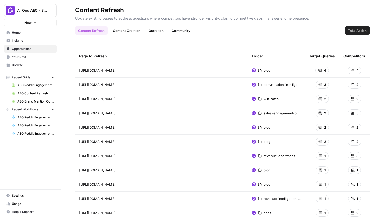
click at [25, 39] on span "Insights" at bounding box center [33, 40] width 42 height 5
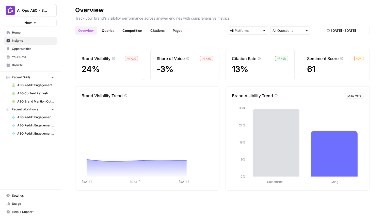
click at [112, 31] on link "Queries" at bounding box center [108, 30] width 19 height 8
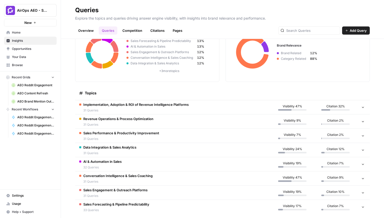
scroll to position [41, 0]
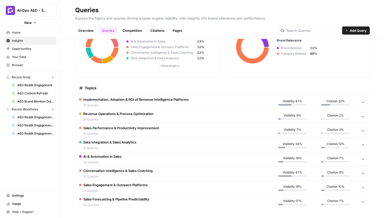
click at [136, 119] on span "31 Queries" at bounding box center [118, 119] width 70 height 5
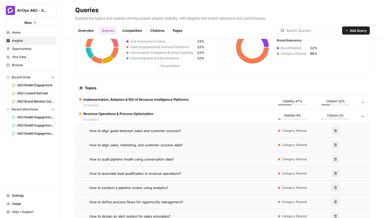
click at [143, 159] on span "How to audit pipeline health using conversation data?" at bounding box center [132, 159] width 85 height 5
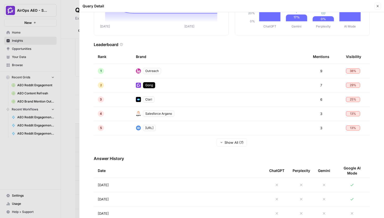
scroll to position [93, 0]
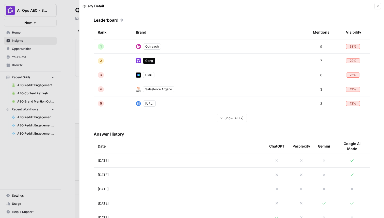
click at [170, 201] on td "[DATE]" at bounding box center [180, 203] width 172 height 14
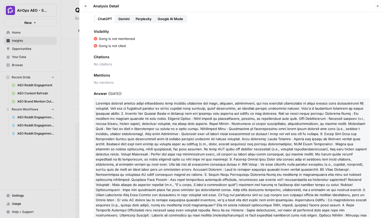
scroll to position [35, 0]
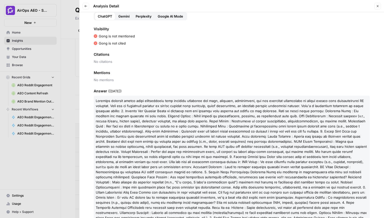
click at [129, 16] on span "Gemini" at bounding box center [124, 16] width 11 height 5
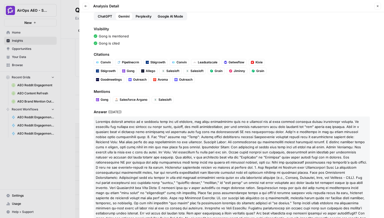
click at [107, 16] on span "ChatGPT" at bounding box center [105, 16] width 14 height 5
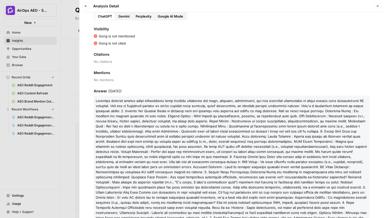
click at [128, 14] on span "Gemini" at bounding box center [124, 16] width 11 height 5
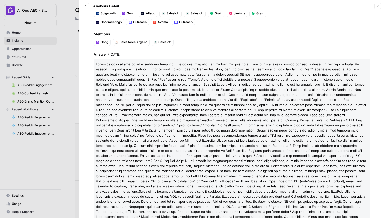
scroll to position [86, 0]
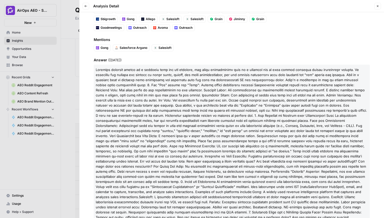
click at [85, 7] on icon "button" at bounding box center [86, 6] width 3 height 2
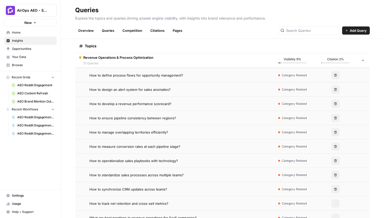
scroll to position [170, 0]
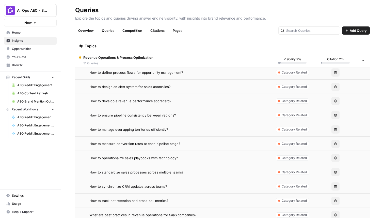
click at [167, 141] on span "How to measure conversion rates at each pipeline stage?" at bounding box center [135, 143] width 91 height 5
click at [23, 49] on span "Opportunities" at bounding box center [33, 49] width 42 height 5
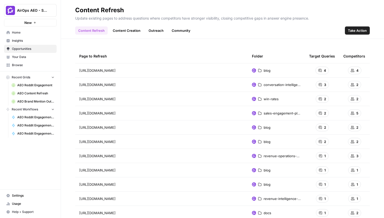
click at [27, 40] on span "Insights" at bounding box center [33, 40] width 42 height 5
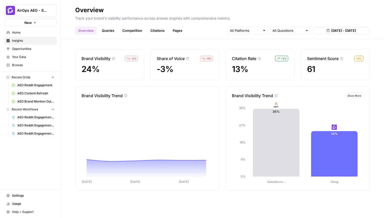
click at [108, 33] on link "Queries" at bounding box center [108, 30] width 19 height 8
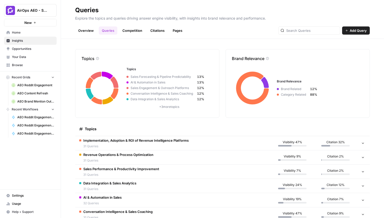
click at [121, 157] on span "Revenue Operations & Process Optimization" at bounding box center [118, 154] width 70 height 5
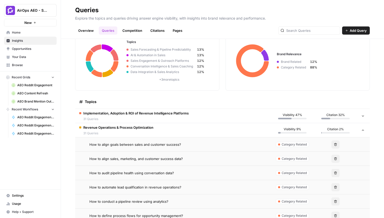
scroll to position [44, 0]
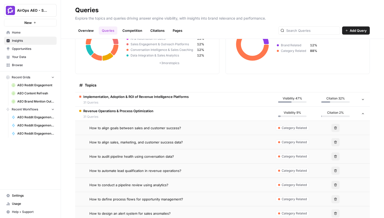
click at [147, 167] on td "How to automate lead qualification in revenue operations?" at bounding box center [173, 171] width 196 height 14
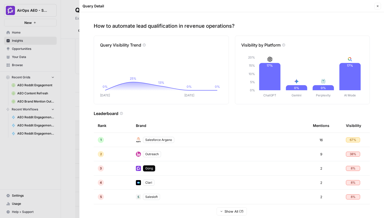
click at [375, 5] on button "Close" at bounding box center [378, 6] width 7 height 7
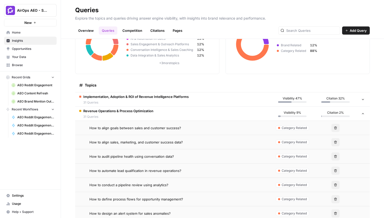
click at [148, 187] on span "How to conduct a pipeline review using analytics?" at bounding box center [129, 184] width 79 height 5
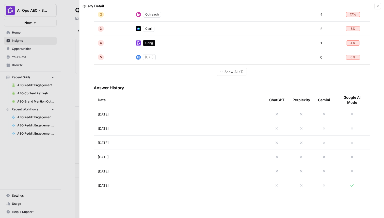
scroll to position [195, 0]
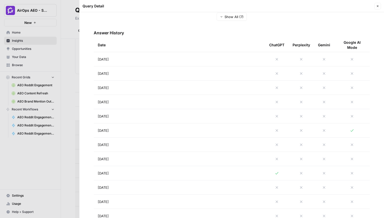
click at [142, 119] on td "Aug 21, 2025" at bounding box center [180, 116] width 172 height 14
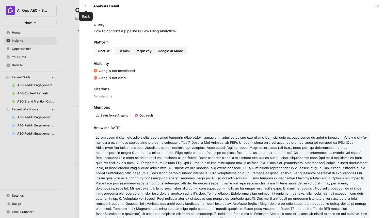
click at [86, 6] on icon "button" at bounding box center [85, 6] width 3 height 3
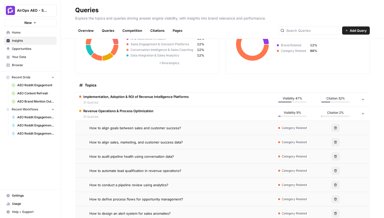
click at [131, 134] on td "How to align goals between sales and customer success?" at bounding box center [173, 128] width 196 height 14
click at [19, 47] on span "Opportunities" at bounding box center [33, 49] width 42 height 5
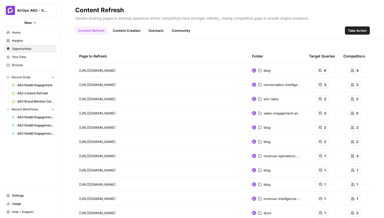
click at [22, 42] on span "Insights" at bounding box center [33, 40] width 42 height 5
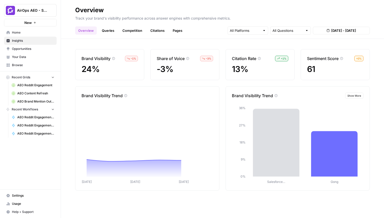
click at [109, 29] on link "Queries" at bounding box center [108, 30] width 19 height 8
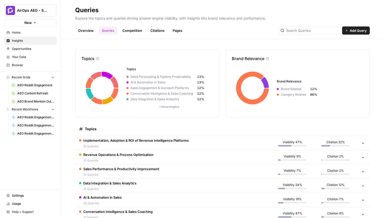
click at [133, 172] on span "31 Queries" at bounding box center [121, 174] width 76 height 5
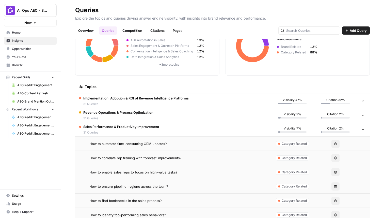
scroll to position [81, 0]
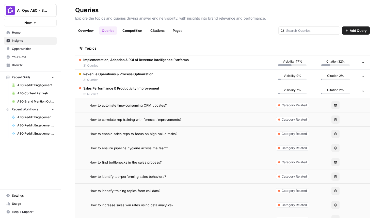
click at [155, 161] on span "How to find bottlenecks in the sales process?" at bounding box center [126, 162] width 72 height 5
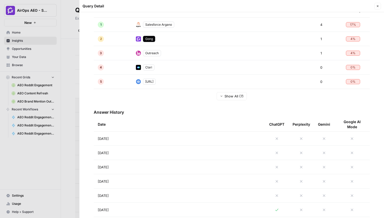
scroll to position [157, 0]
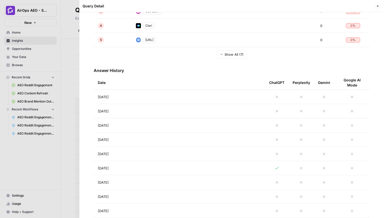
click at [173, 125] on td "Aug 23, 2025" at bounding box center [180, 125] width 172 height 14
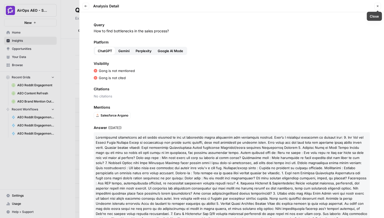
click at [378, 6] on icon "button" at bounding box center [378, 6] width 3 height 3
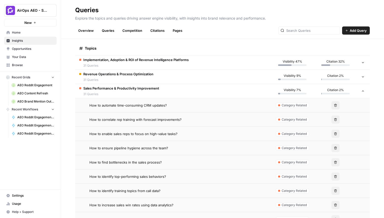
click at [132, 128] on td "How to enable sales reps to focus on high-value tasks?" at bounding box center [173, 134] width 196 height 14
click at [137, 117] on span "How to correlate rep training with forecast improvements?" at bounding box center [136, 119] width 92 height 5
click at [147, 138] on td "How to enable sales reps to focus on high-value tasks?" at bounding box center [173, 134] width 196 height 14
click at [154, 178] on span "How to identify top-performing sales behaviors?" at bounding box center [128, 176] width 77 height 5
click at [141, 139] on td "How to enable sales reps to focus on high-value tasks?" at bounding box center [173, 134] width 196 height 14
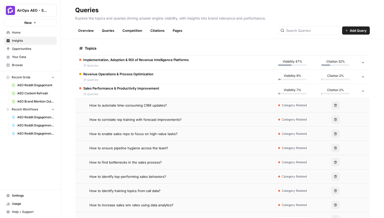
click at [109, 131] on span "How to enable sales reps to focus on high-value tasks?" at bounding box center [134, 133] width 88 height 5
click at [146, 114] on td "How to correlate rep training with forecast improvements?" at bounding box center [173, 119] width 196 height 14
click at [25, 49] on span "Opportunities" at bounding box center [33, 49] width 42 height 5
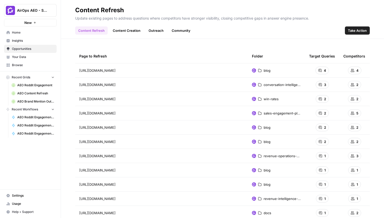
click at [27, 41] on span "Insights" at bounding box center [33, 40] width 42 height 5
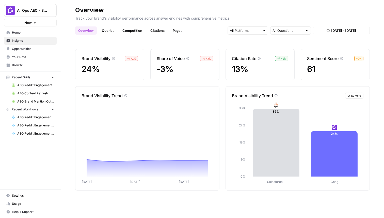
click at [108, 30] on link "Queries" at bounding box center [108, 30] width 19 height 8
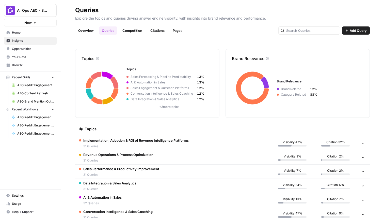
scroll to position [42, 0]
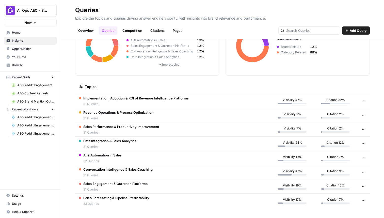
click at [132, 152] on td "AI & Automation in Sales 32 Queries" at bounding box center [173, 158] width 196 height 14
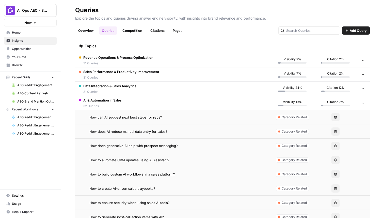
scroll to position [115, 0]
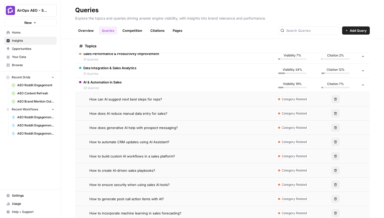
click at [161, 152] on td "How to build custom AI workflows in a sales platform?" at bounding box center [173, 156] width 196 height 14
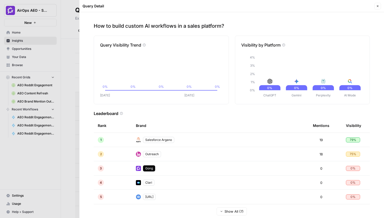
click at [376, 7] on button "Close" at bounding box center [378, 6] width 7 height 7
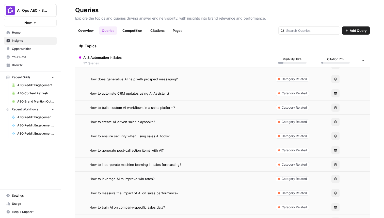
scroll to position [204, 0]
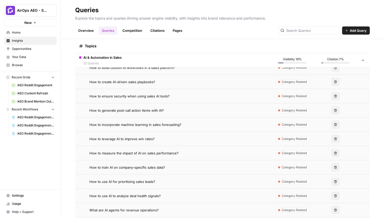
click at [143, 137] on span "How to leverage AI to improve win rates?" at bounding box center [122, 138] width 65 height 5
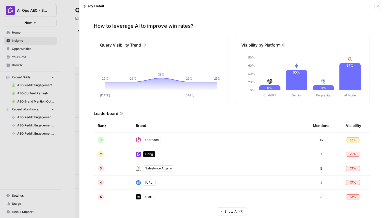
click at [378, 5] on icon "button" at bounding box center [378, 6] width 3 height 3
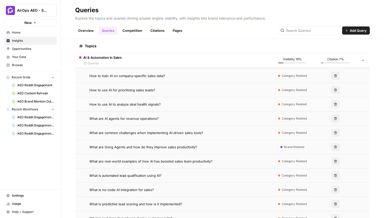
scroll to position [308, 0]
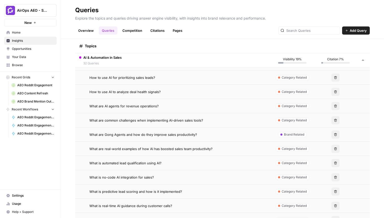
click at [171, 138] on td "What are Gong Agents and how do they improve sales productivity?" at bounding box center [173, 134] width 196 height 14
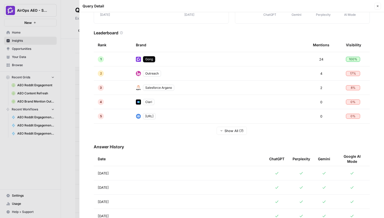
scroll to position [139, 0]
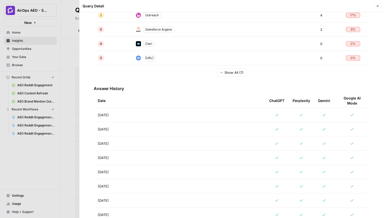
click at [162, 137] on td "Aug 23, 2025" at bounding box center [180, 143] width 172 height 14
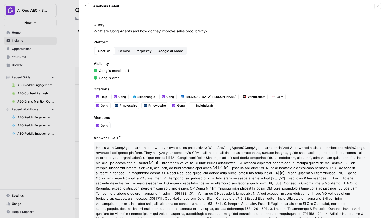
click at [85, 5] on icon "button" at bounding box center [85, 6] width 3 height 3
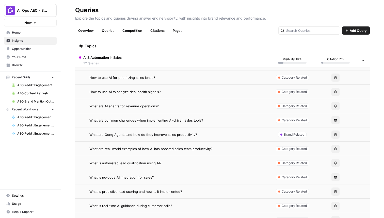
click at [147, 107] on span "What are AI agents for revenue operations?" at bounding box center [124, 105] width 69 height 5
click at [154, 140] on td "What are Gong Agents and how do they improve sales productivity?" at bounding box center [173, 134] width 196 height 14
click at [107, 108] on td "What are AI agents for revenue operations?" at bounding box center [173, 106] width 196 height 14
click at [34, 48] on span "Opportunities" at bounding box center [33, 49] width 42 height 5
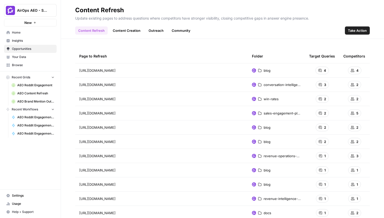
click at [30, 43] on link "Insights" at bounding box center [30, 41] width 53 height 8
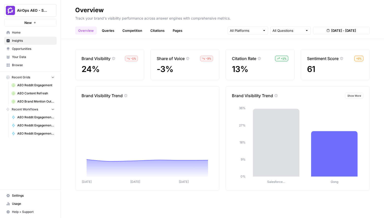
click at [101, 31] on link "Queries" at bounding box center [108, 30] width 19 height 8
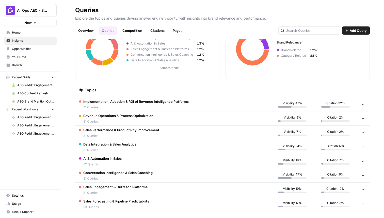
scroll to position [42, 0]
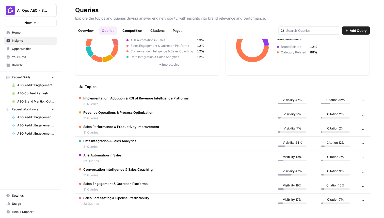
click at [147, 164] on td "AI & Automation in Sales 32 Queries" at bounding box center [173, 158] width 196 height 14
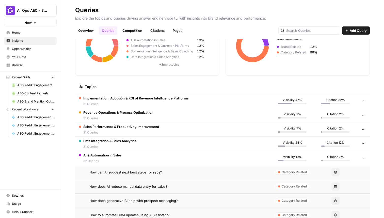
click at [158, 174] on span "How can AI suggest next best steps for reps?" at bounding box center [126, 172] width 73 height 5
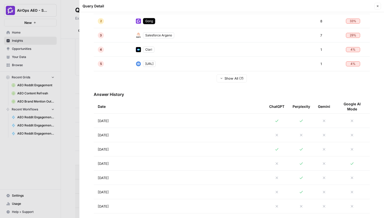
scroll to position [131, 0]
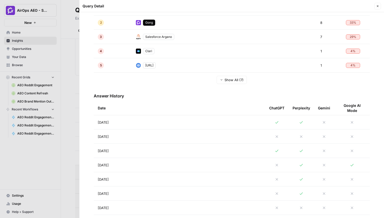
click at [186, 125] on td "Aug 25, 2025" at bounding box center [180, 122] width 172 height 14
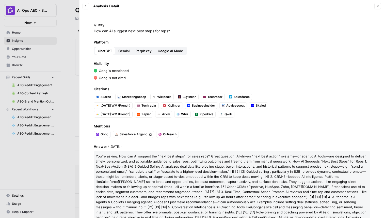
click at [88, 5] on button "Back" at bounding box center [86, 6] width 7 height 7
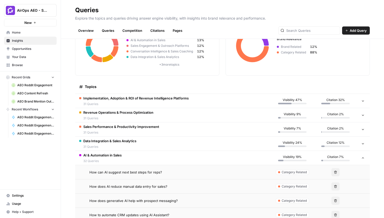
click at [128, 128] on span "Sales Performance & Productivity Improvement" at bounding box center [121, 126] width 76 height 5
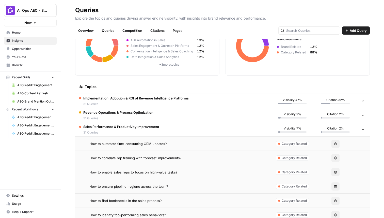
click at [134, 146] on td "How to automate time-consuming CRM updates?" at bounding box center [173, 144] width 196 height 14
click at [134, 142] on span "How to automate time-consuming CRM updates?" at bounding box center [129, 143] width 78 height 5
click at [154, 161] on td "How to correlate rep training with forecast improvements?" at bounding box center [173, 158] width 196 height 14
click at [148, 151] on td "How to correlate rep training with forecast improvements?" at bounding box center [173, 158] width 196 height 14
click at [135, 141] on td "How to automate time-consuming CRM updates?" at bounding box center [173, 144] width 196 height 14
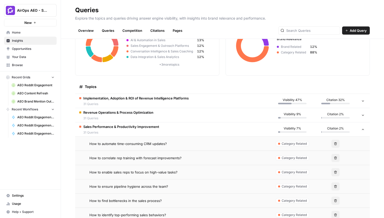
click at [143, 158] on span "How to correlate rep training with forecast improvements?" at bounding box center [136, 157] width 92 height 5
click at [145, 144] on span "How to automate time-consuming CRM updates?" at bounding box center [129, 143] width 78 height 5
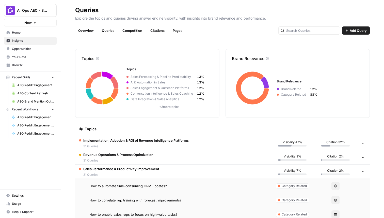
click at [29, 53] on link "Your Data" at bounding box center [30, 57] width 53 height 8
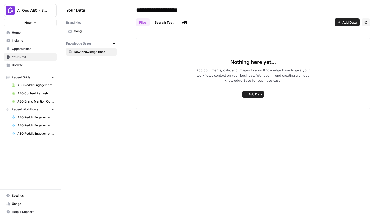
click at [32, 42] on span "Insights" at bounding box center [33, 40] width 42 height 5
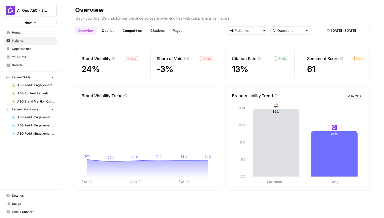
click at [107, 31] on link "Queries" at bounding box center [108, 30] width 19 height 8
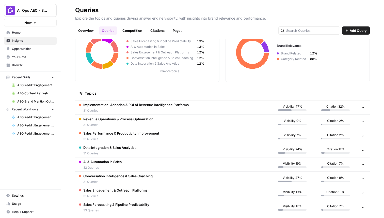
scroll to position [42, 0]
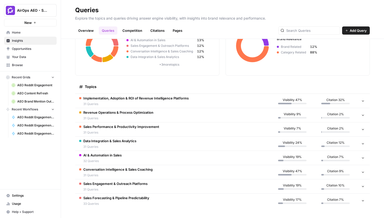
click at [182, 115] on td "Revenue Operations & Process Optimization 31 Queries" at bounding box center [173, 115] width 196 height 14
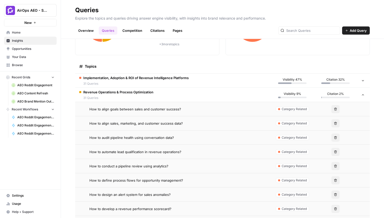
scroll to position [68, 0]
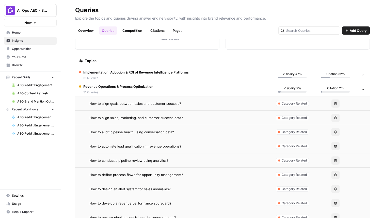
click at [175, 115] on span "How to align sales, marketing, and customer success data?" at bounding box center [137, 117] width 94 height 5
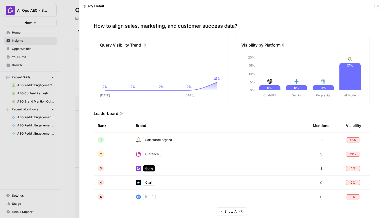
click at [382, 5] on header "Query Detail Close" at bounding box center [232, 6] width 305 height 12
click at [379, 5] on icon "button" at bounding box center [378, 6] width 3 height 3
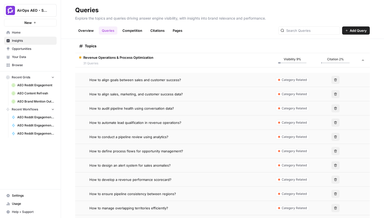
scroll to position [98, 0]
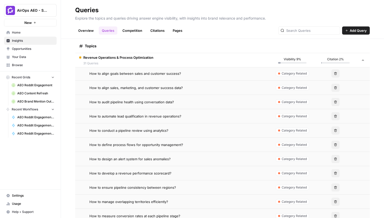
click at [174, 118] on span "How to automate lead qualification in revenue operations?" at bounding box center [136, 116] width 92 height 5
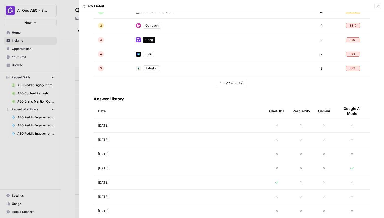
scroll to position [131, 0]
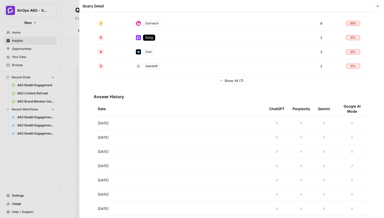
click at [143, 124] on td "Aug 25, 2025" at bounding box center [180, 123] width 172 height 14
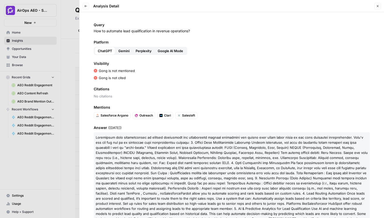
click at [86, 5] on icon "button" at bounding box center [85, 6] width 3 height 3
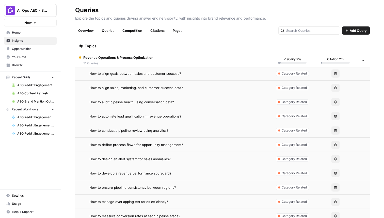
click at [172, 153] on td "How to design an alert system for sales anomalies?" at bounding box center [173, 159] width 196 height 14
click at [174, 144] on span "How to define process flows for opportunity management?" at bounding box center [137, 144] width 94 height 5
click at [165, 120] on td "How to automate lead qualification in revenue operations?" at bounding box center [173, 116] width 196 height 14
click at [162, 131] on span "How to conduct a pipeline review using analytics?" at bounding box center [129, 130] width 79 height 5
click at [165, 141] on td "How to define process flows for opportunity management?" at bounding box center [173, 145] width 196 height 14
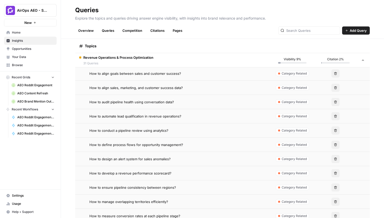
click at [147, 95] on td "How to audit pipeline health using conversation data?" at bounding box center [173, 102] width 196 height 14
click at [157, 105] on td "How to audit pipeline health using conversation data?" at bounding box center [173, 102] width 196 height 14
click at [158, 87] on span "How to align sales, marketing, and customer success data?" at bounding box center [137, 87] width 94 height 5
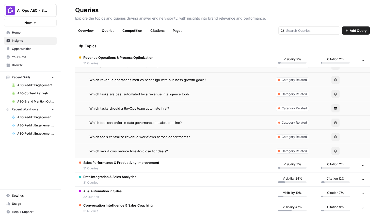
scroll to position [431, 0]
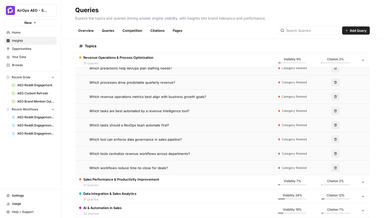
click at [157, 105] on td "Which tasks are best automated by a revenue intelligence tool?" at bounding box center [173, 111] width 196 height 14
click at [166, 115] on td "Which tasks are best automated by a revenue intelligence tool?" at bounding box center [173, 111] width 196 height 14
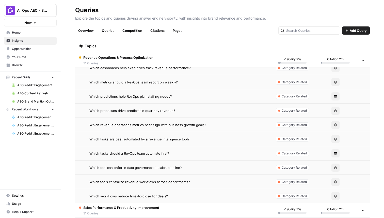
scroll to position [400, 0]
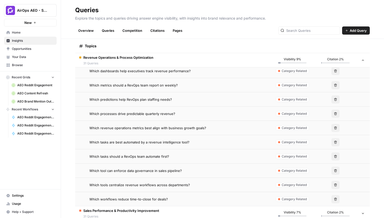
click at [179, 128] on span "Which revenue operations metrics best align with business growth goals?" at bounding box center [148, 127] width 117 height 5
click at [35, 47] on span "Opportunities" at bounding box center [33, 49] width 42 height 5
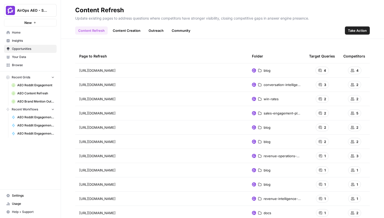
click at [37, 41] on span "Insights" at bounding box center [33, 40] width 42 height 5
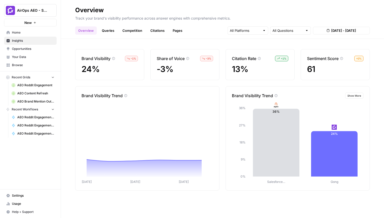
click at [109, 28] on link "Queries" at bounding box center [108, 30] width 19 height 8
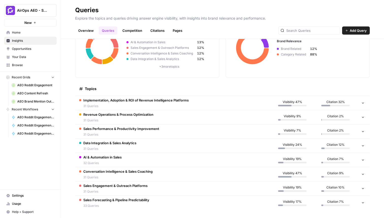
scroll to position [42, 0]
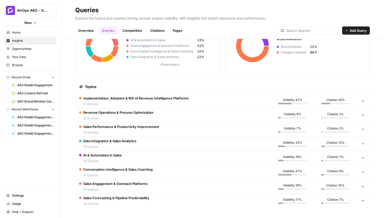
click at [129, 127] on span "Sales Performance & Productivity Improvement" at bounding box center [121, 126] width 76 height 5
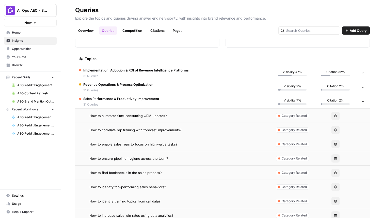
scroll to position [81, 0]
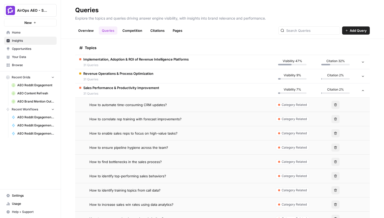
click at [34, 48] on span "Opportunities" at bounding box center [33, 49] width 42 height 5
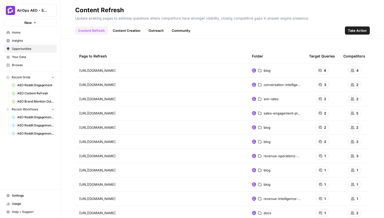
click at [29, 40] on span "Insights" at bounding box center [33, 40] width 42 height 5
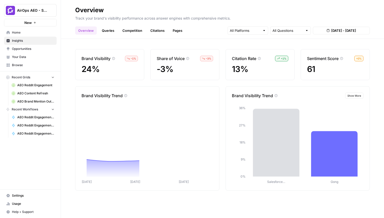
click at [106, 30] on link "Queries" at bounding box center [108, 30] width 19 height 8
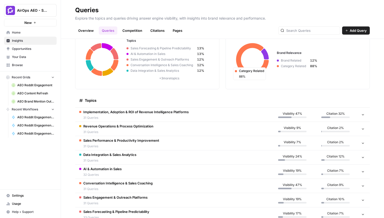
scroll to position [42, 0]
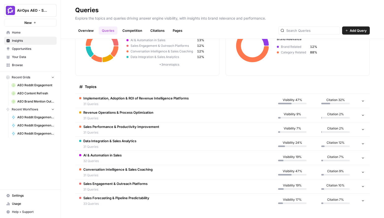
click at [209, 103] on td "Implementation, Adoption & ROI of Revenue Intelligence Platforms 31 Queries" at bounding box center [173, 101] width 196 height 14
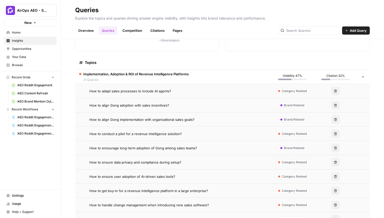
scroll to position [63, 0]
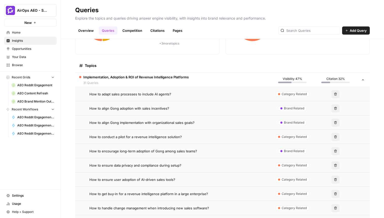
click at [199, 121] on div "How to align Gong implementation with organizational sales goals?" at bounding box center [178, 122] width 177 height 5
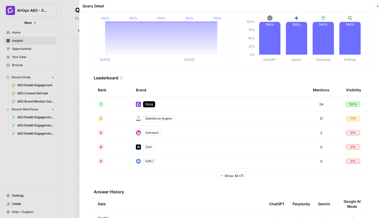
scroll to position [39, 0]
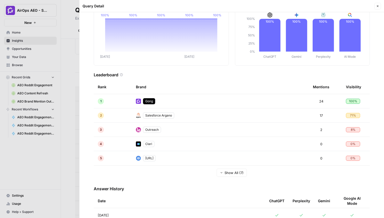
click at [379, 7] on icon "button" at bounding box center [378, 6] width 3 height 3
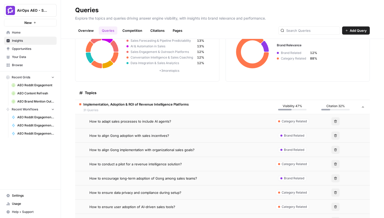
scroll to position [27, 0]
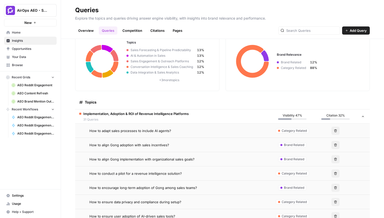
click at [30, 50] on span "Opportunities" at bounding box center [33, 49] width 42 height 5
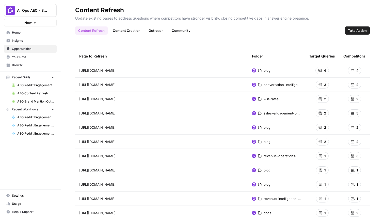
click at [21, 42] on span "Insights" at bounding box center [33, 40] width 42 height 5
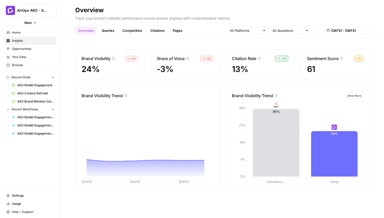
click at [106, 31] on link "Queries" at bounding box center [108, 30] width 19 height 8
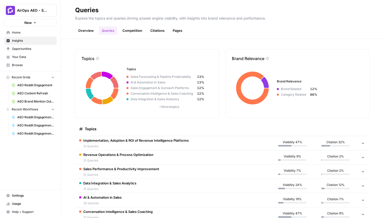
scroll to position [42, 0]
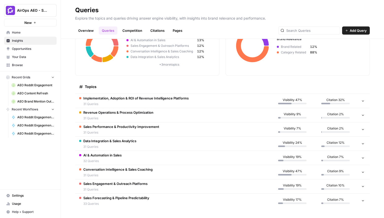
click at [205, 99] on td "Implementation, Adoption & ROI of Revenue Intelligence Platforms 31 Queries" at bounding box center [173, 101] width 196 height 14
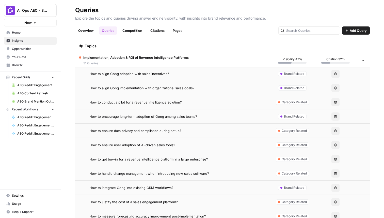
scroll to position [108, 0]
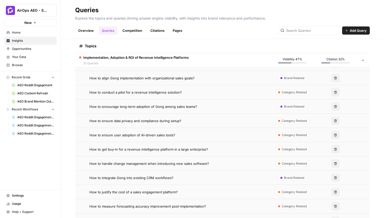
click at [172, 120] on span "How to ensure data privacy and compliance during setup?" at bounding box center [136, 120] width 92 height 5
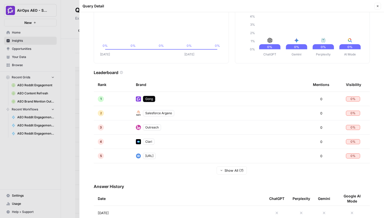
scroll to position [48, 0]
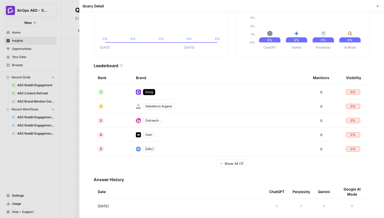
click at [376, 5] on button "Close" at bounding box center [378, 6] width 7 height 7
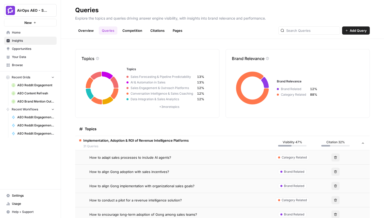
click at [39, 9] on span "AirOps AEO - Single Brand (Gong)" at bounding box center [32, 10] width 31 height 5
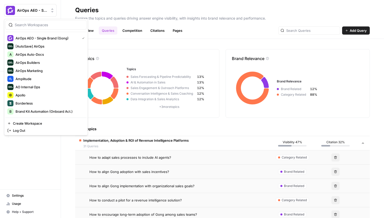
click at [214, 21] on p "Explore the topics and queries driving answer engine visibility, with insights …" at bounding box center [222, 17] width 295 height 7
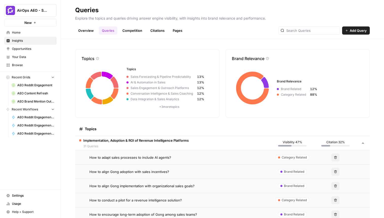
click at [262, 10] on h2 "Queries" at bounding box center [222, 10] width 295 height 8
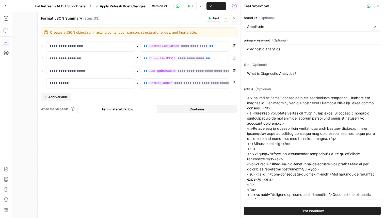
scroll to position [31, 0]
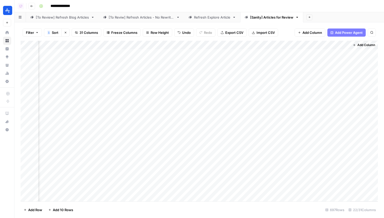
scroll to position [0, 1019]
click at [278, 72] on div "Add Column" at bounding box center [200, 121] width 358 height 161
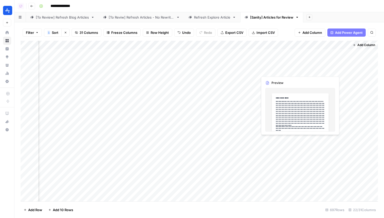
click at [278, 72] on div "Add Column" at bounding box center [200, 121] width 358 height 161
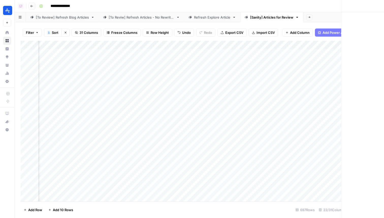
scroll to position [0, 1017]
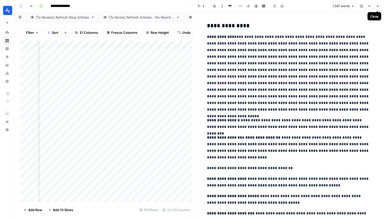
click at [378, 5] on icon "button" at bounding box center [378, 6] width 3 height 3
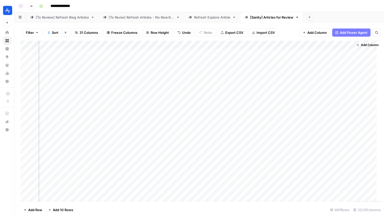
scroll to position [0, 1013]
drag, startPoint x: 290, startPoint y: 46, endPoint x: 245, endPoint y: 42, distance: 45.2
click at [245, 42] on div "Add Column" at bounding box center [200, 121] width 358 height 161
drag, startPoint x: 323, startPoint y: 43, endPoint x: 291, endPoint y: 47, distance: 31.7
click at [291, 47] on div "Add Column" at bounding box center [200, 121] width 358 height 161
